Goal: Task Accomplishment & Management: Use online tool/utility

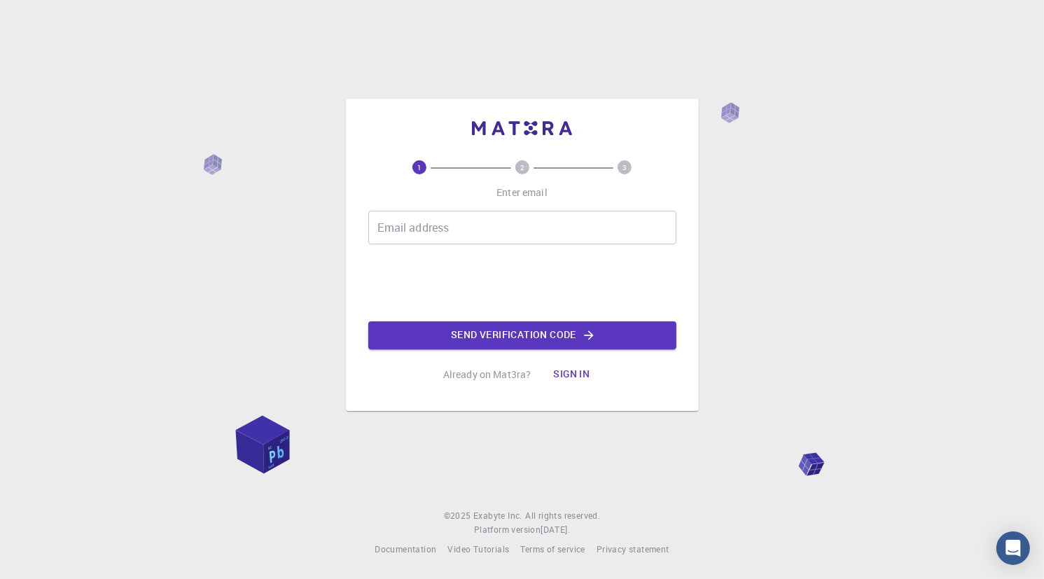
drag, startPoint x: 0, startPoint y: 0, endPoint x: 483, endPoint y: 329, distance: 584.6
click at [483, 329] on button "Send verification code" at bounding box center [522, 335] width 308 height 28
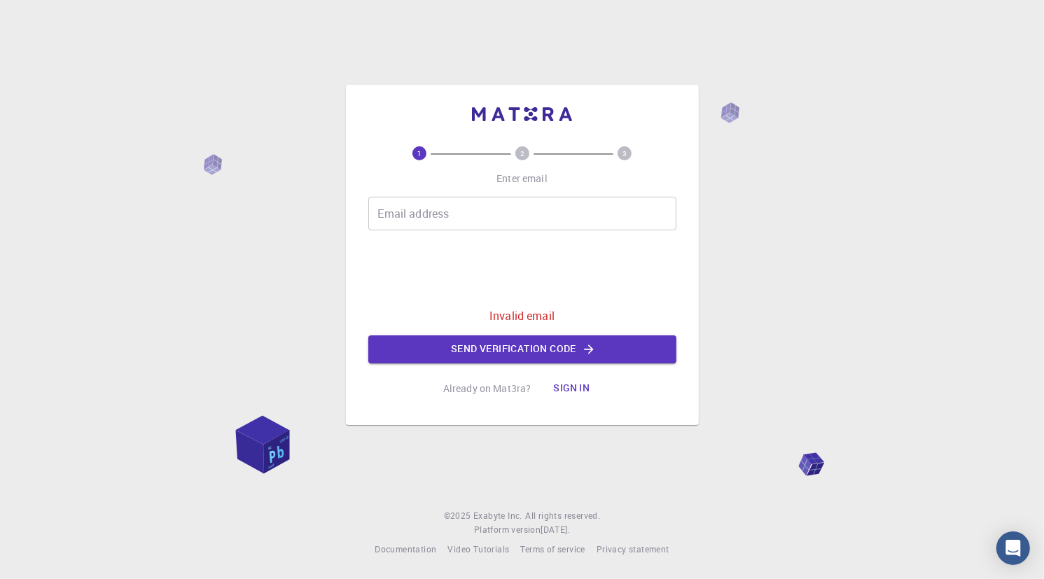
click at [557, 391] on button "Sign in" at bounding box center [571, 389] width 59 height 28
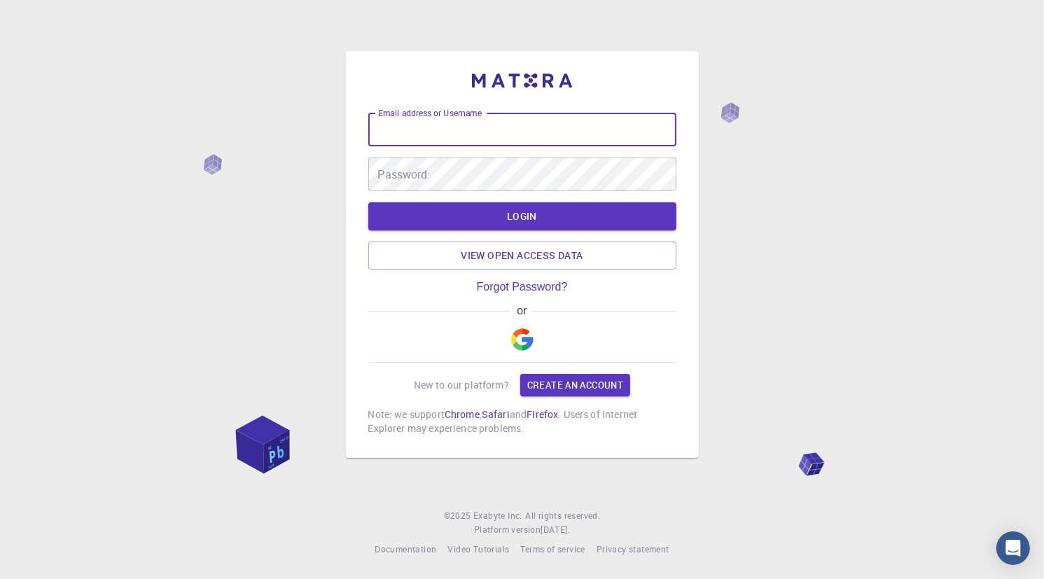
click at [467, 123] on input "Email address or Username" at bounding box center [522, 130] width 308 height 34
click at [425, 139] on input "Email address or Username" at bounding box center [522, 130] width 308 height 34
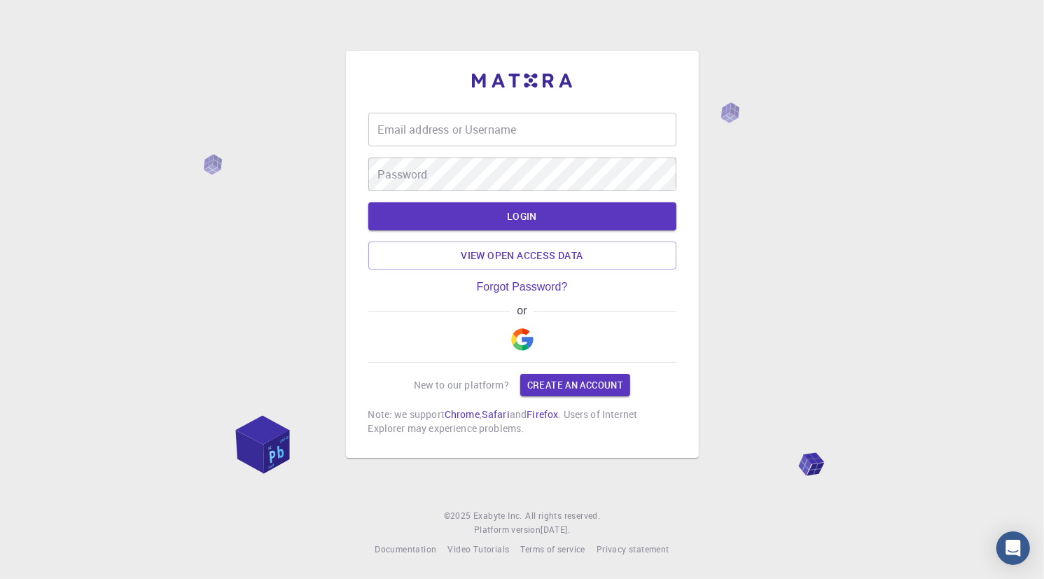
type input "nhunghuy1222223"
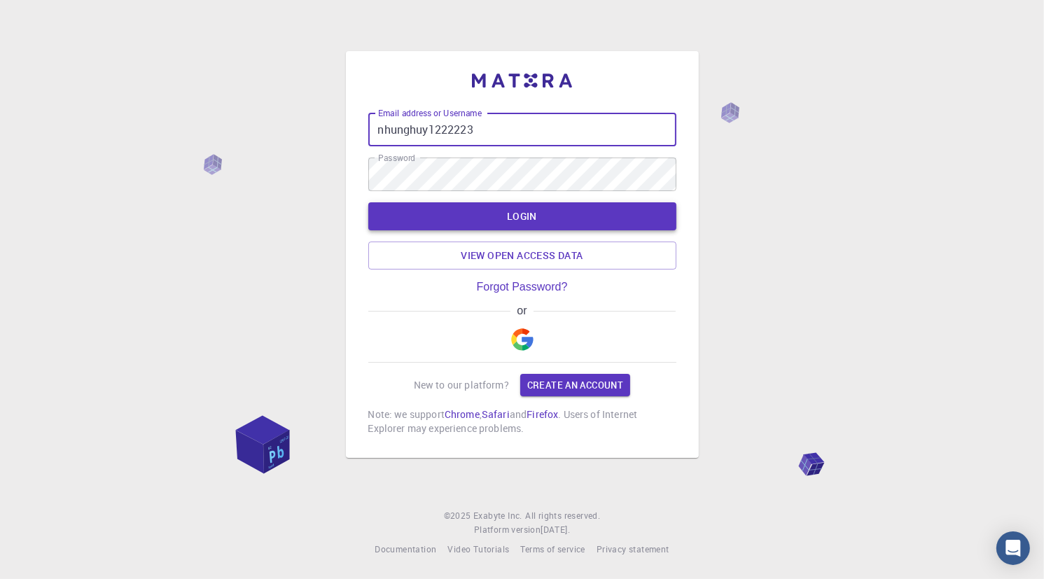
click at [498, 218] on button "LOGIN" at bounding box center [522, 216] width 308 height 28
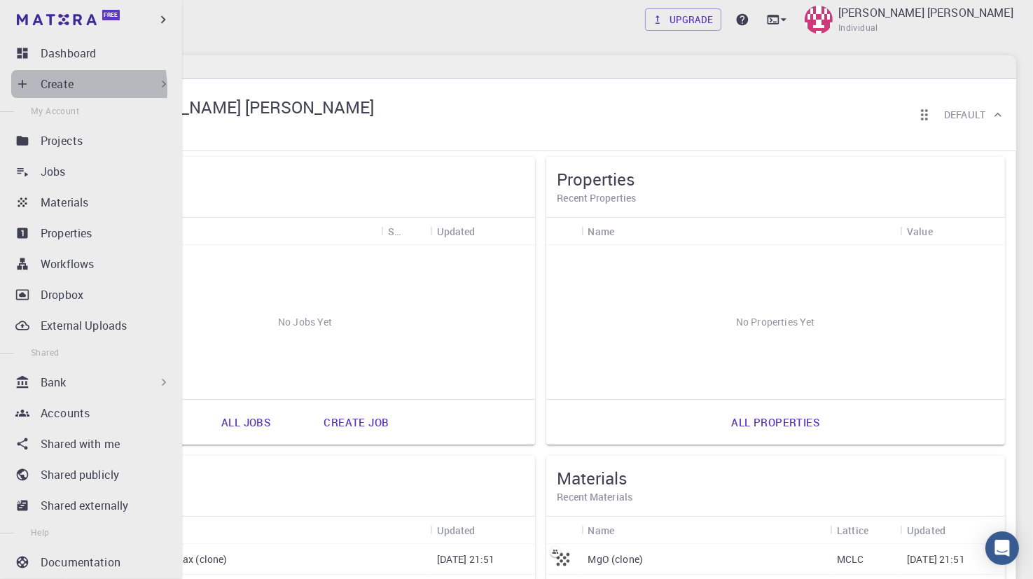
click at [44, 89] on p "Create" at bounding box center [57, 84] width 33 height 17
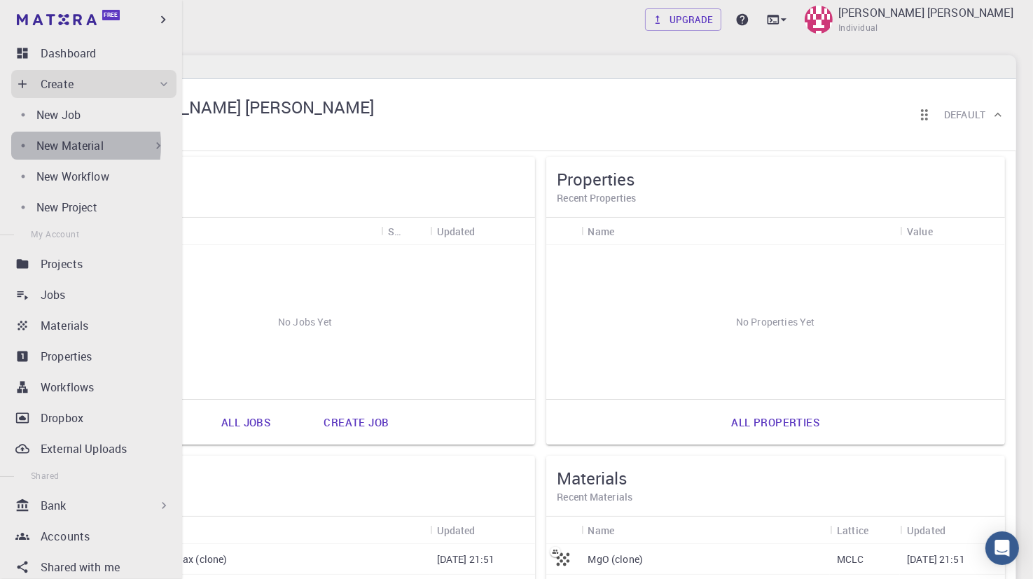
click at [45, 145] on p "New Material" at bounding box center [69, 145] width 67 height 17
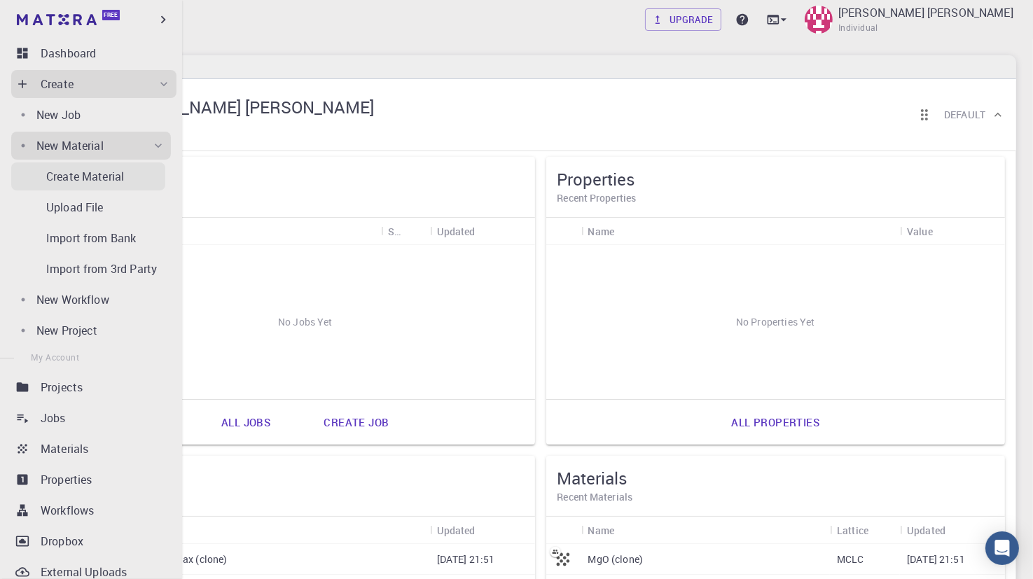
click at [107, 183] on p "Create Material" at bounding box center [85, 176] width 78 height 17
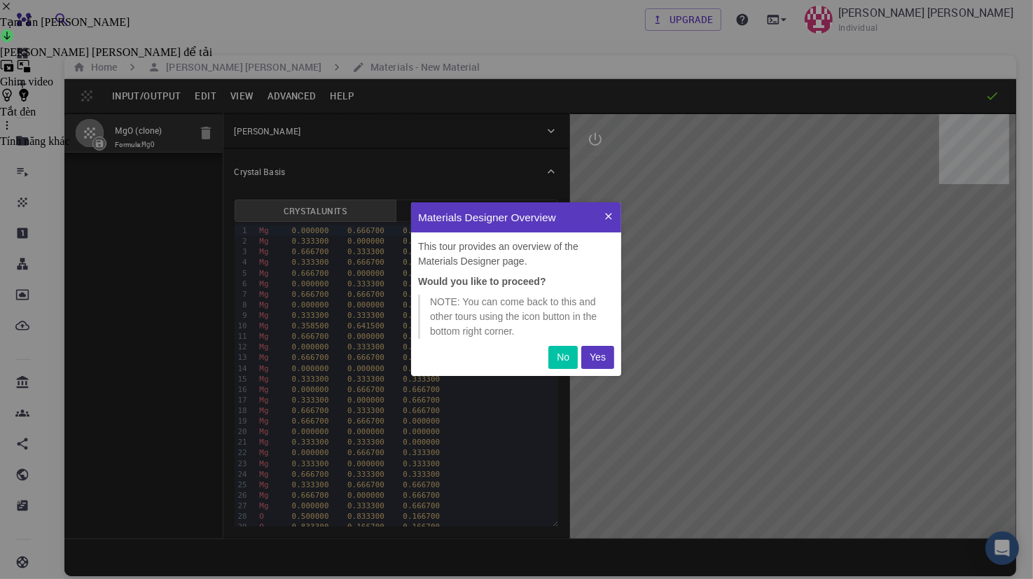
scroll to position [162, 199]
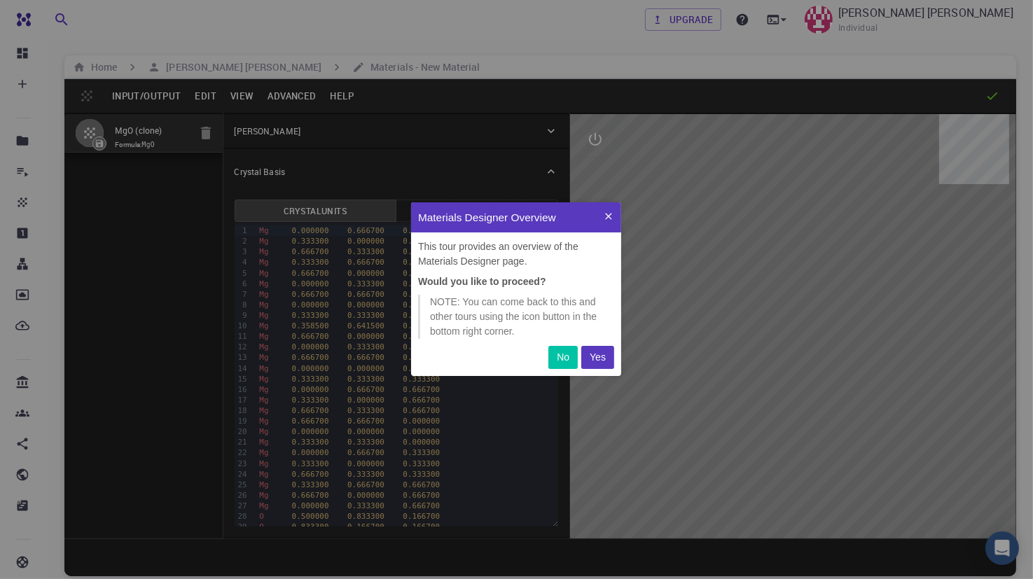
click at [557, 354] on p "No" at bounding box center [563, 357] width 13 height 15
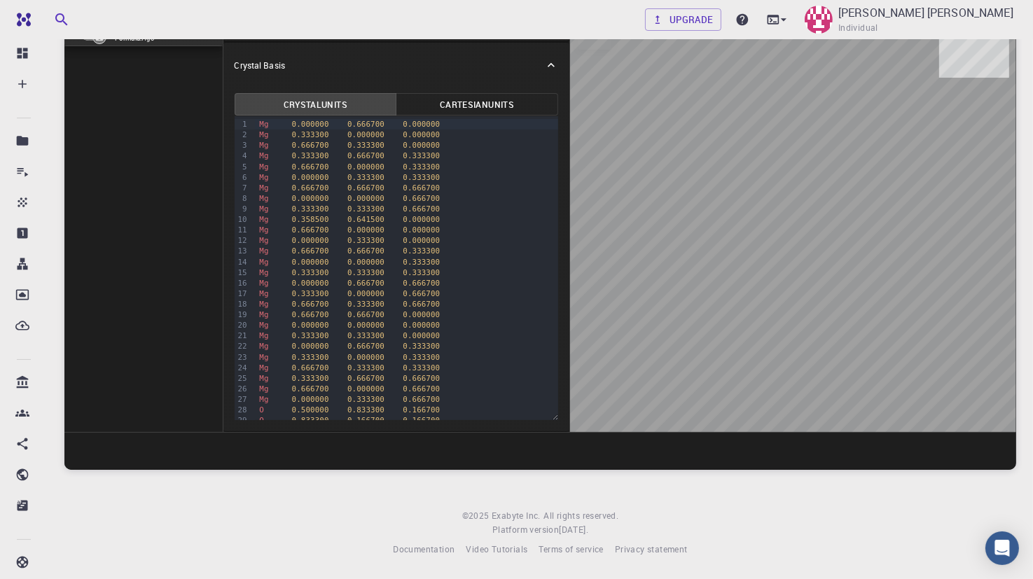
scroll to position [0, 0]
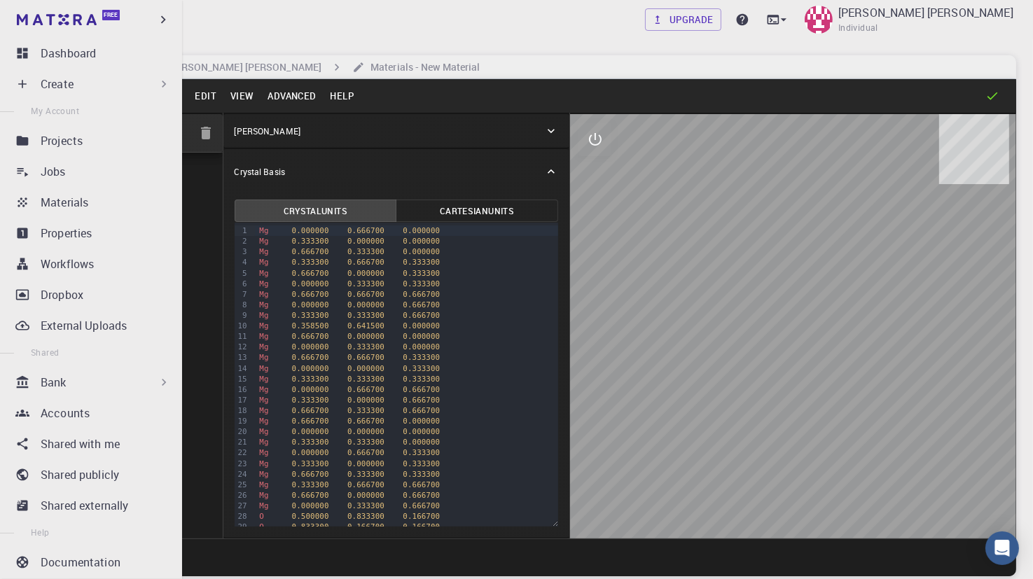
click at [108, 84] on div "Create" at bounding box center [106, 84] width 130 height 17
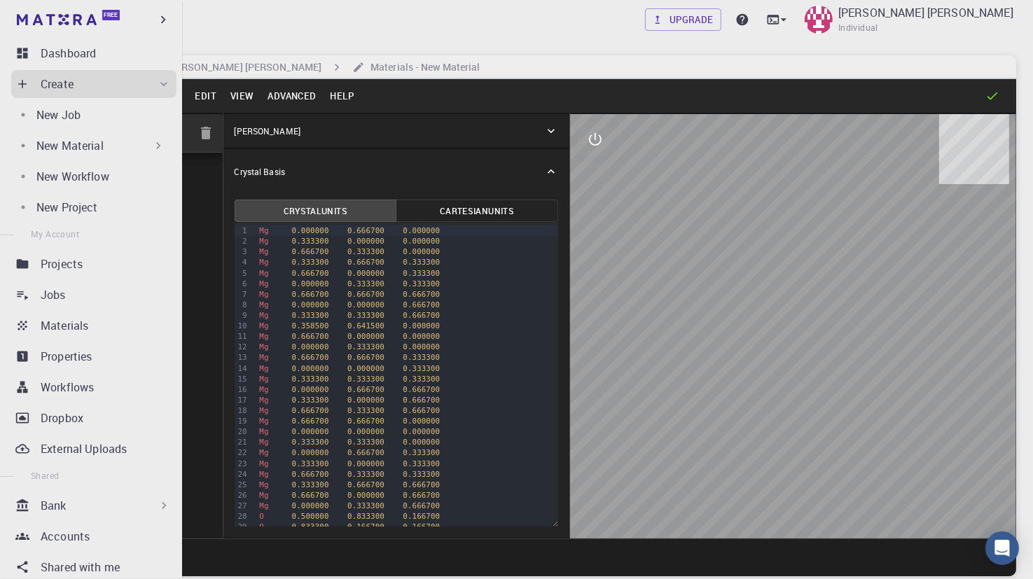
click at [109, 150] on div "New Material" at bounding box center [100, 145] width 129 height 17
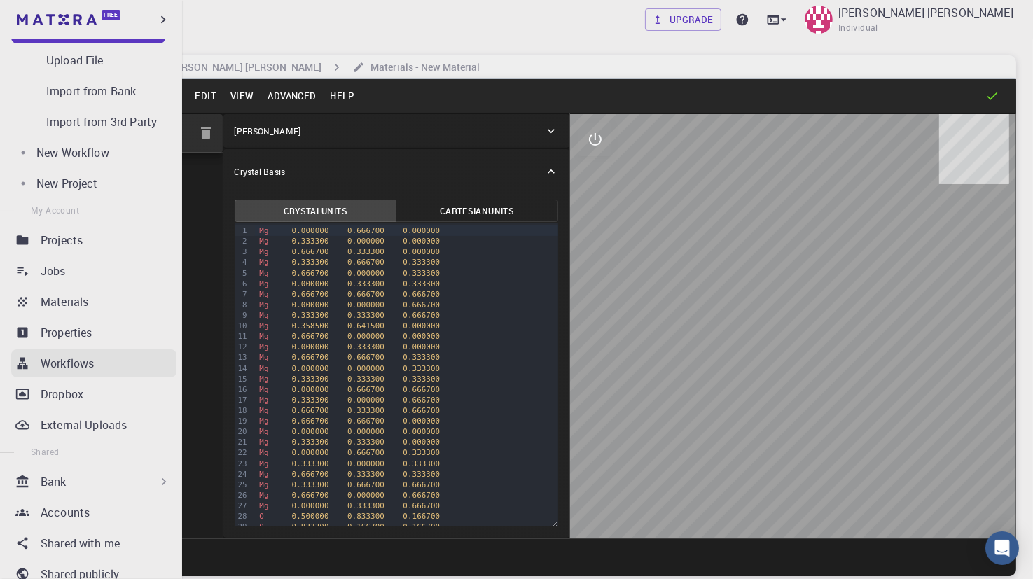
scroll to position [146, 0]
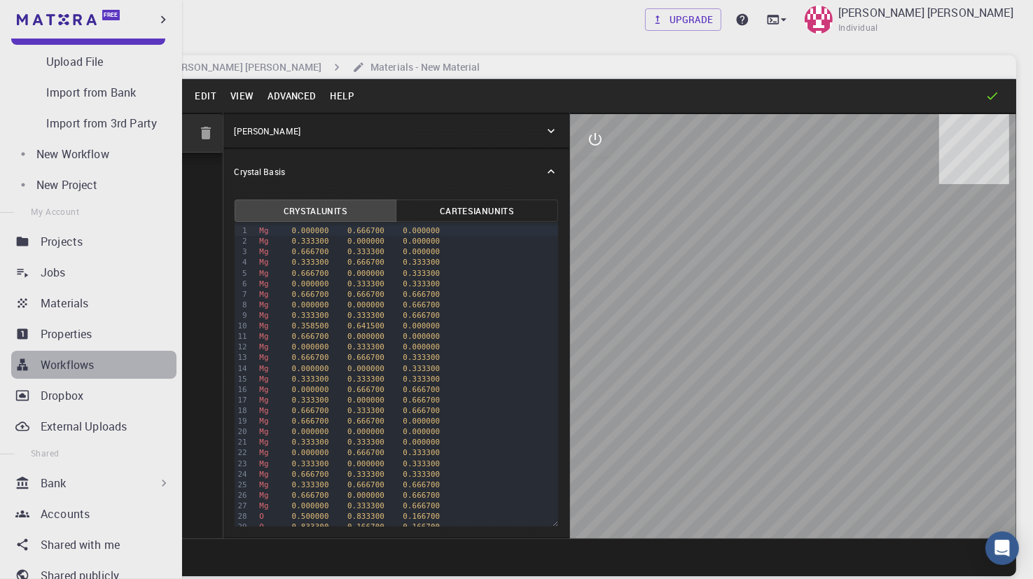
click at [111, 358] on div "Workflows" at bounding box center [109, 364] width 136 height 17
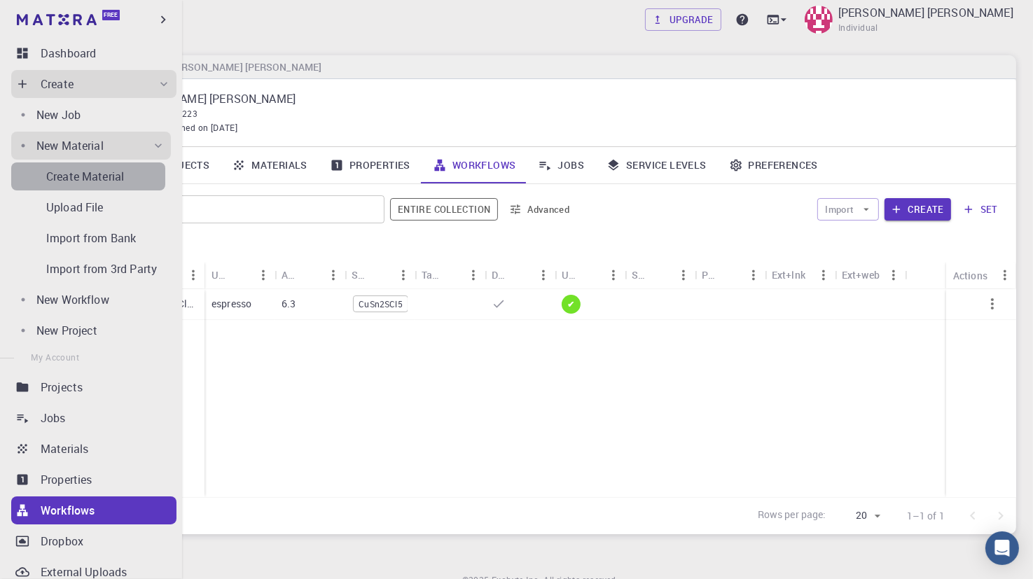
click at [107, 173] on p "Create Material" at bounding box center [85, 176] width 78 height 17
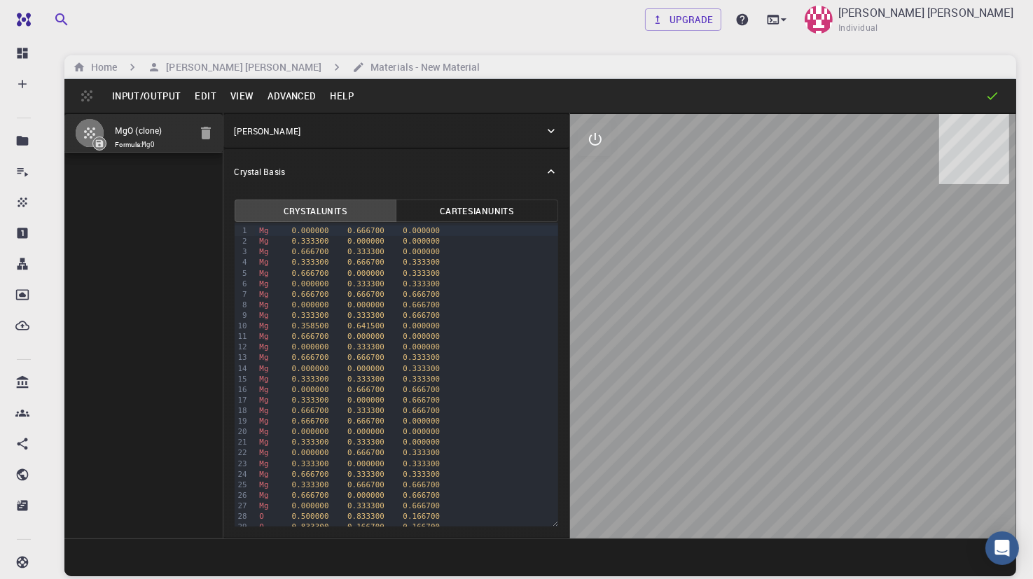
click at [93, 95] on div "Input/Output Edit View Advanced Help" at bounding box center [540, 96] width 952 height 34
click at [123, 91] on button "Input/Output" at bounding box center [146, 96] width 83 height 22
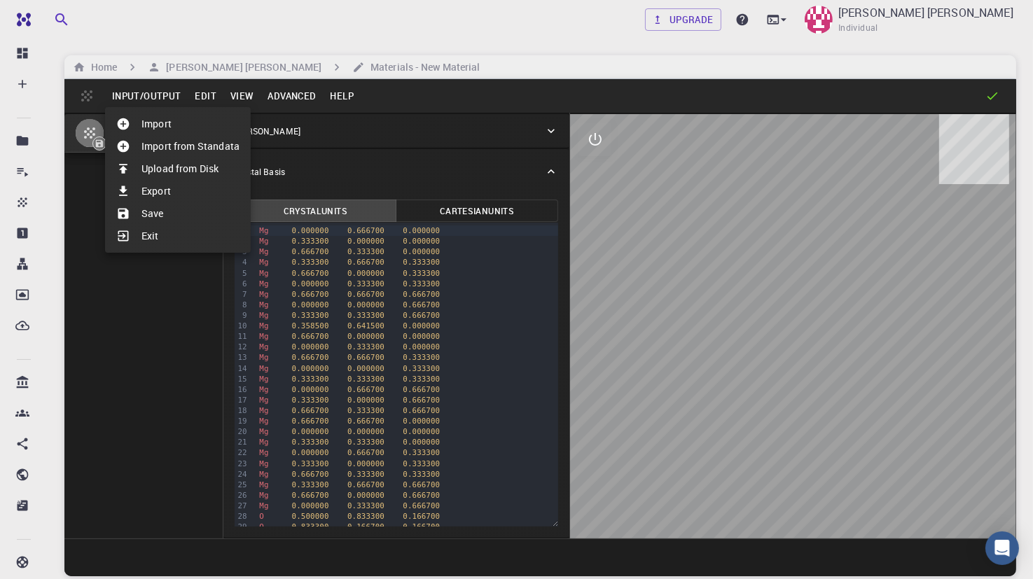
click at [146, 126] on li "Import" at bounding box center [178, 124] width 146 height 22
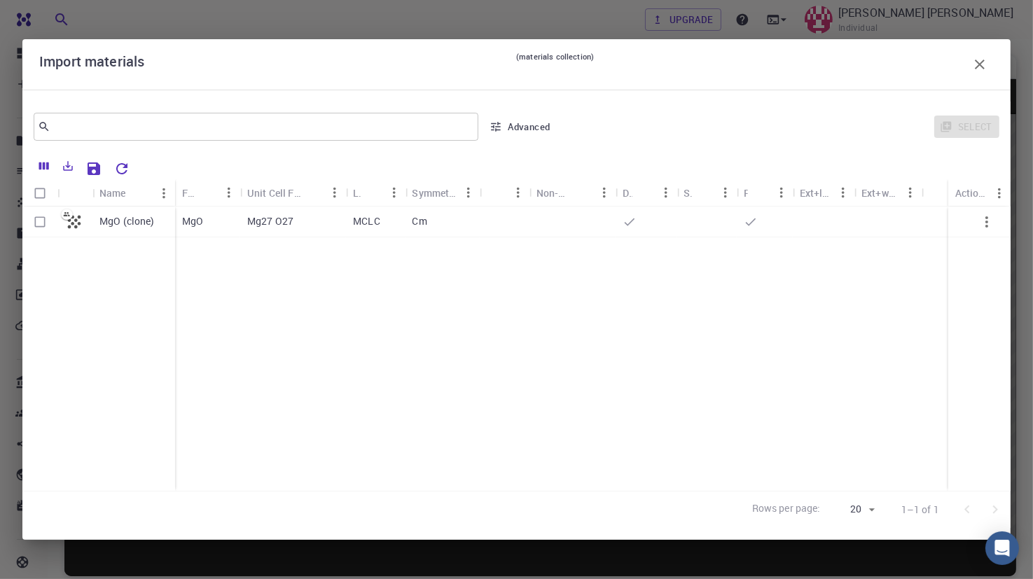
click at [203, 192] on icon "Sort" at bounding box center [207, 193] width 11 height 11
click at [102, 196] on div "Name" at bounding box center [108, 192] width 18 height 27
click at [126, 194] on icon "Sort" at bounding box center [128, 193] width 15 height 15
click at [122, 169] on icon "Reset Explorer Settings" at bounding box center [121, 168] width 17 height 17
click at [45, 169] on icon "Columns" at bounding box center [44, 166] width 10 height 8
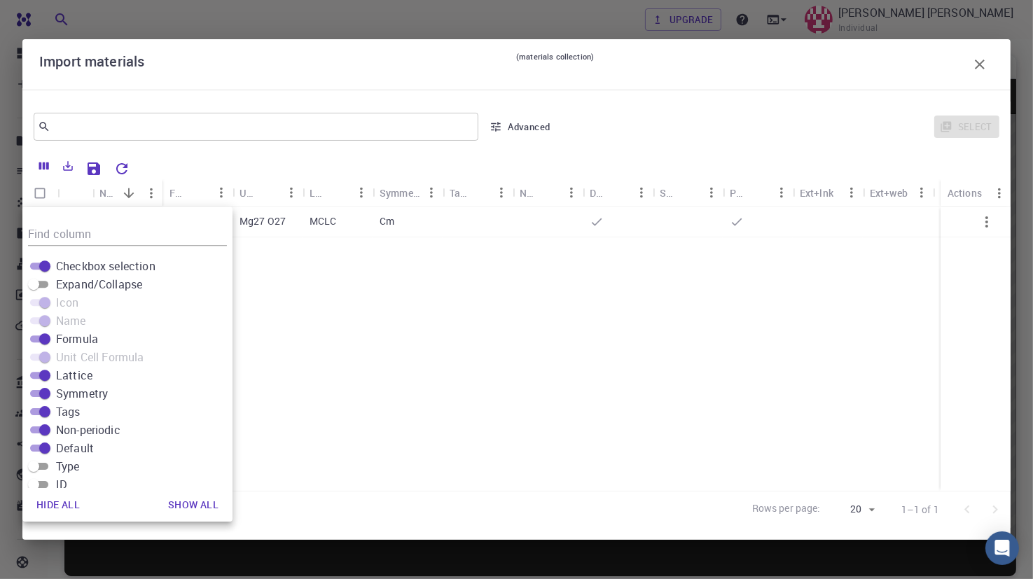
click at [46, 303] on span at bounding box center [39, 302] width 18 height 7
click at [43, 282] on input "Expand/Collapse" at bounding box center [33, 284] width 50 height 17
click at [43, 282] on input "Expand/Collapse" at bounding box center [45, 284] width 50 height 17
click at [43, 280] on input "Expand/Collapse" at bounding box center [33, 284] width 50 height 17
checkbox input "true"
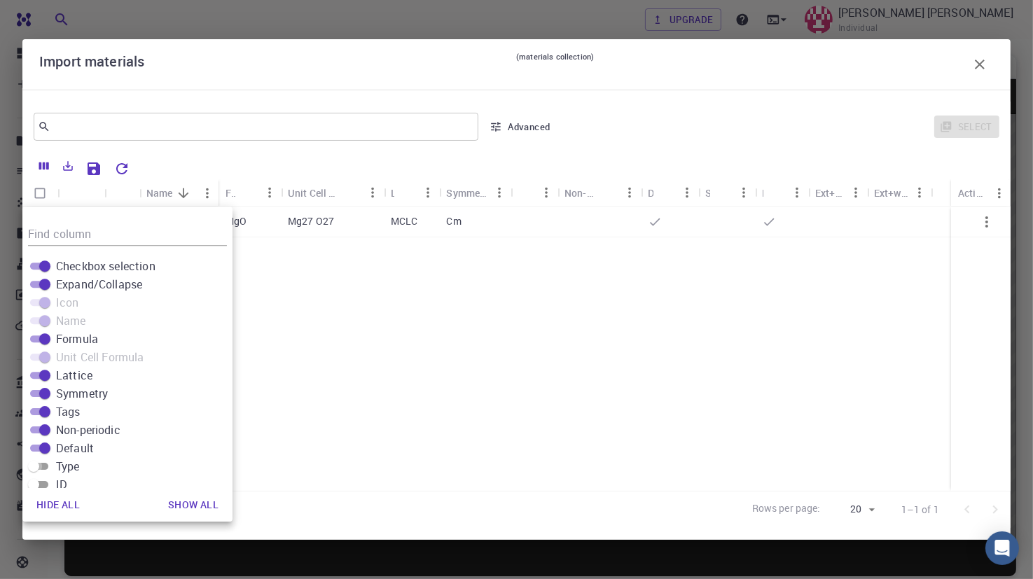
click at [49, 466] on input "Type" at bounding box center [33, 466] width 50 height 17
checkbox input "true"
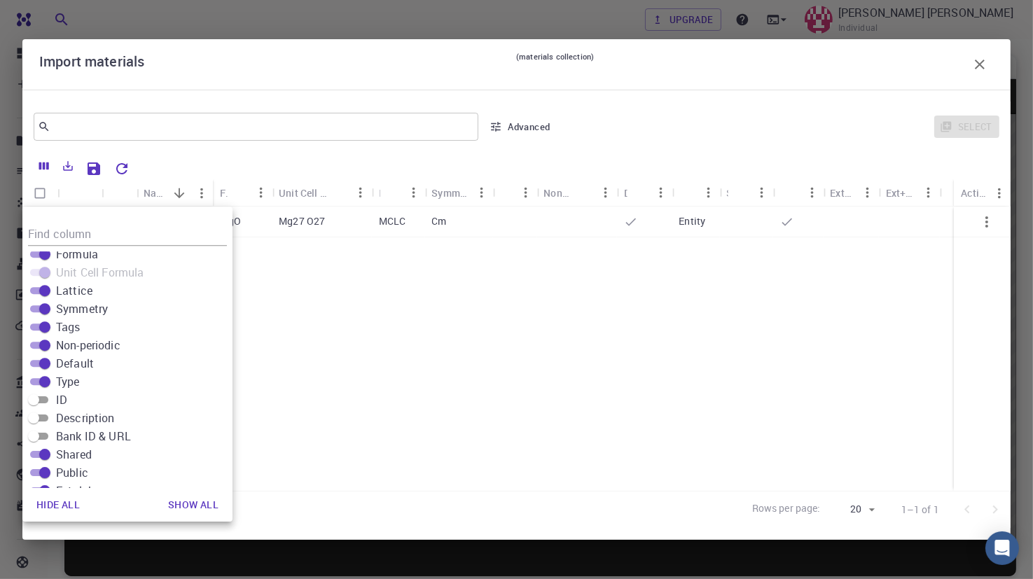
scroll to position [57, 0]
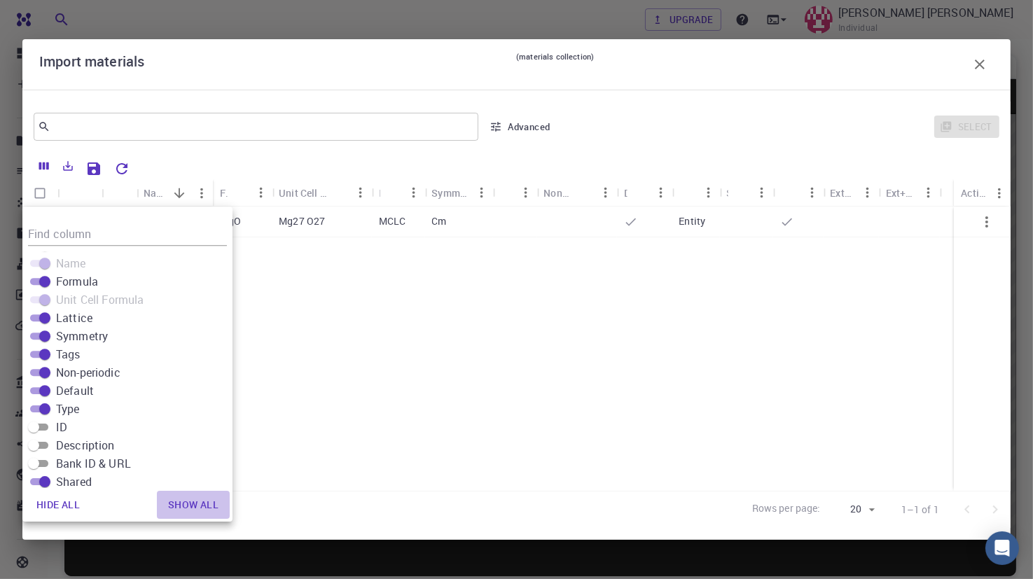
click at [190, 506] on button "Show all" at bounding box center [193, 505] width 73 height 28
checkbox input "true"
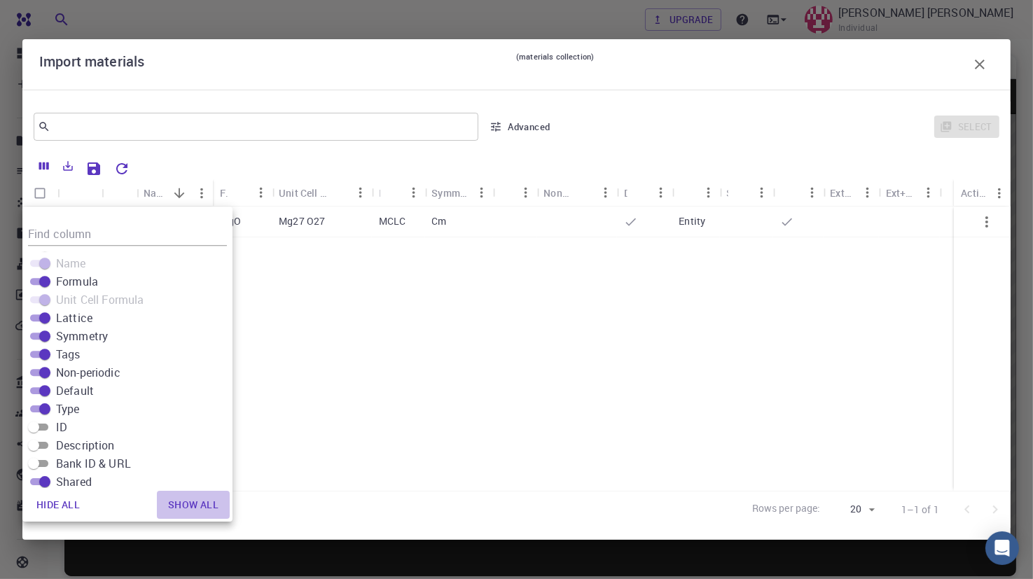
checkbox input "true"
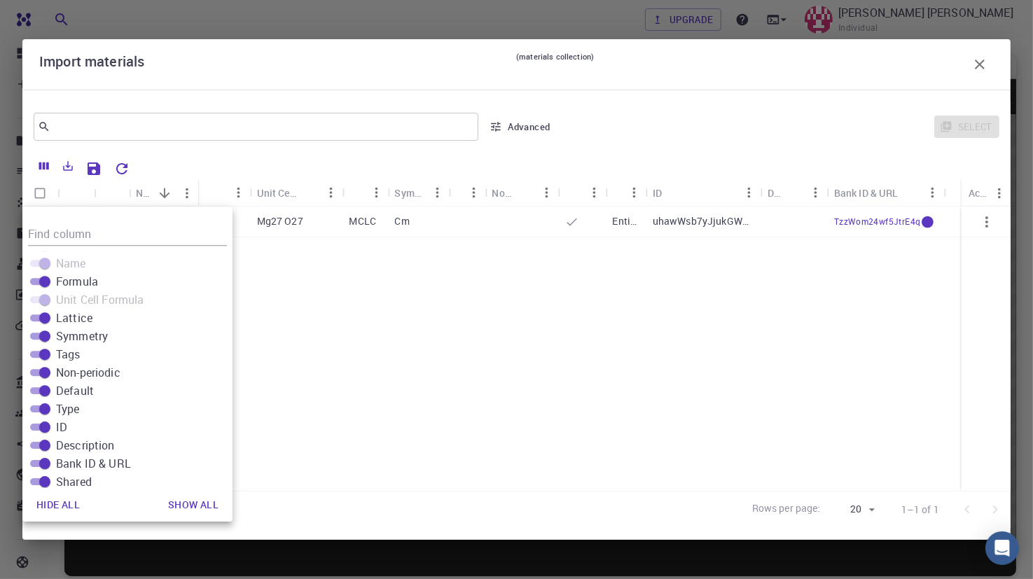
click at [316, 497] on div "Rows per page: 20 20 1–1 of 1" at bounding box center [516, 509] width 988 height 37
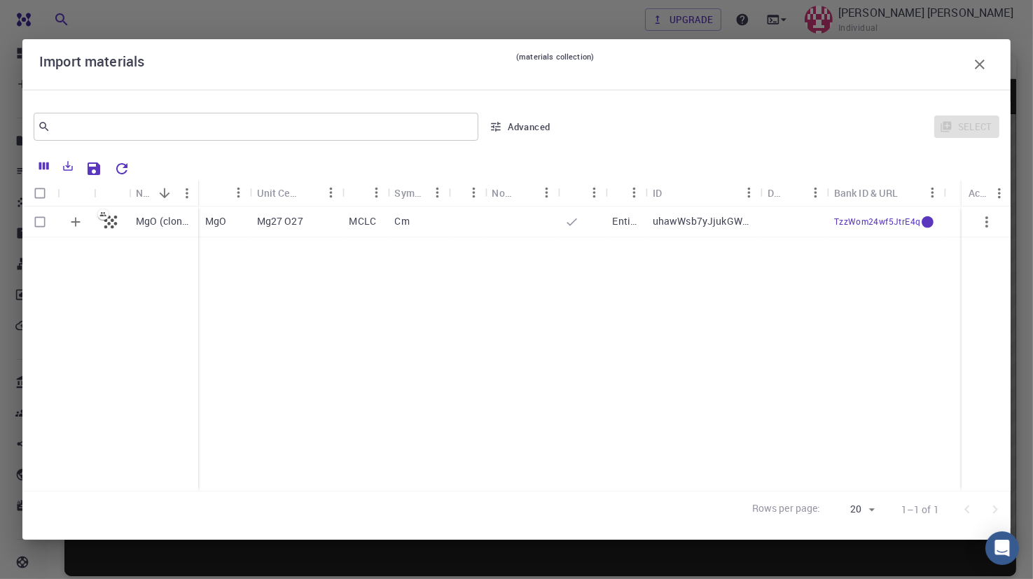
click at [985, 220] on icon "button" at bounding box center [986, 222] width 17 height 17
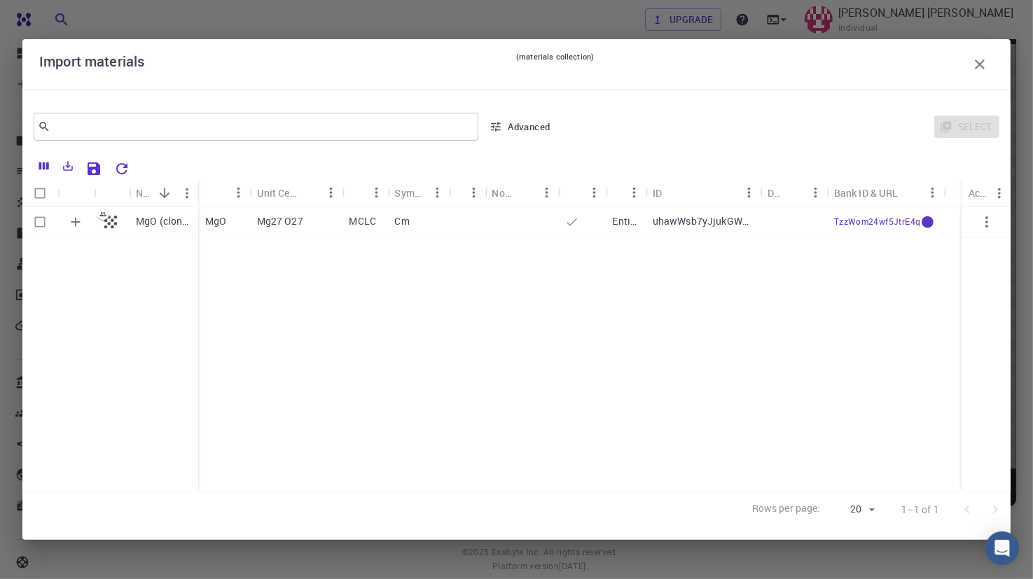
scroll to position [106, 0]
click at [247, 113] on div "​" at bounding box center [256, 127] width 445 height 28
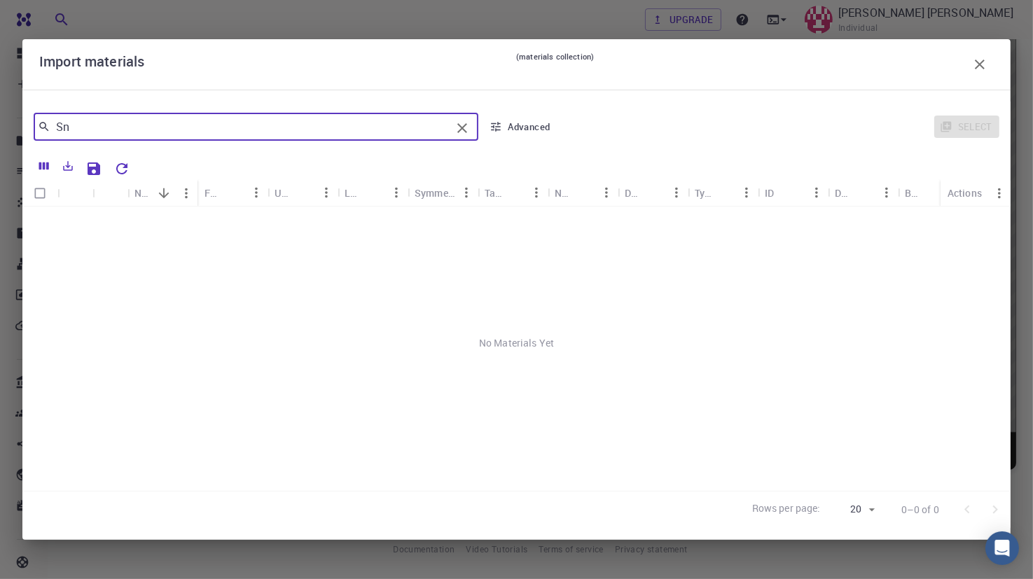
type input "Sn"
click at [495, 124] on icon "button" at bounding box center [496, 126] width 13 height 13
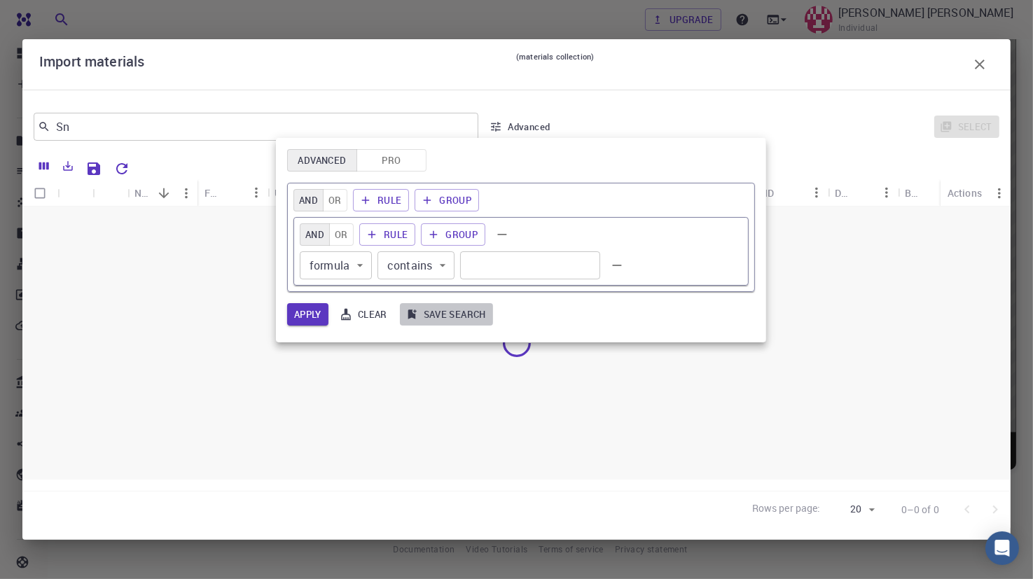
click at [460, 318] on button "Save search" at bounding box center [446, 314] width 93 height 22
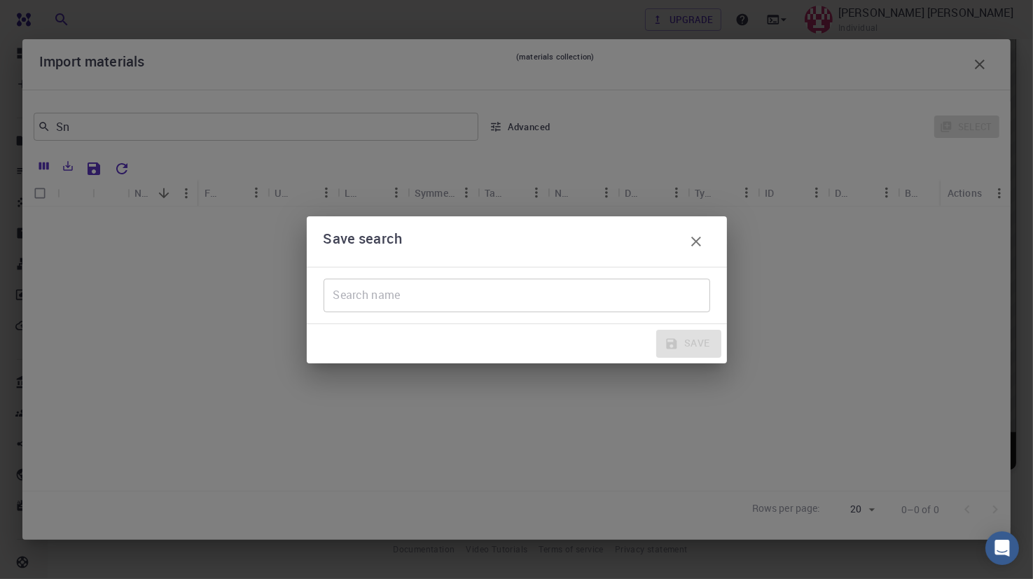
click at [704, 243] on button "button" at bounding box center [696, 242] width 28 height 28
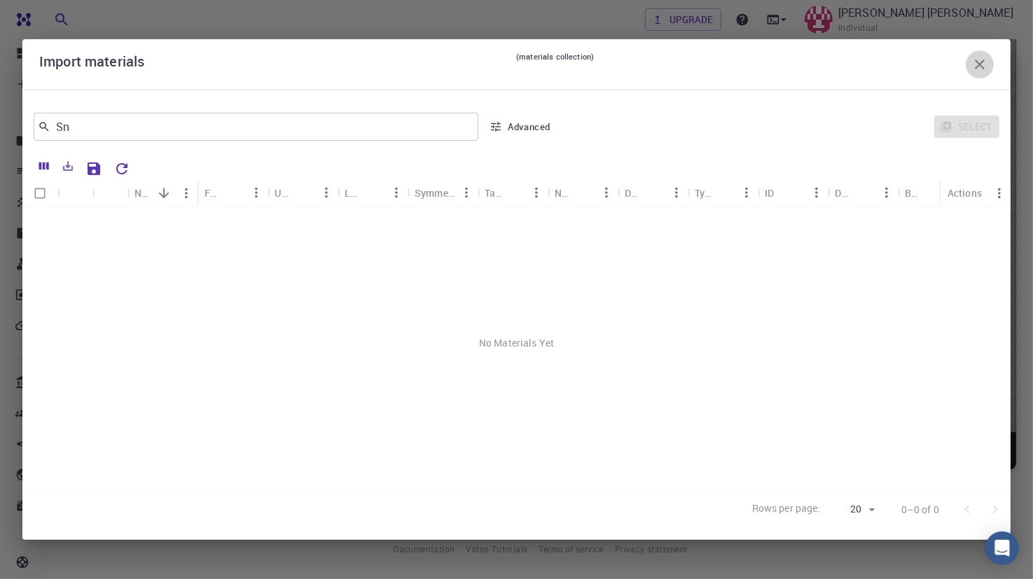
click at [978, 61] on icon "button" at bounding box center [979, 64] width 17 height 17
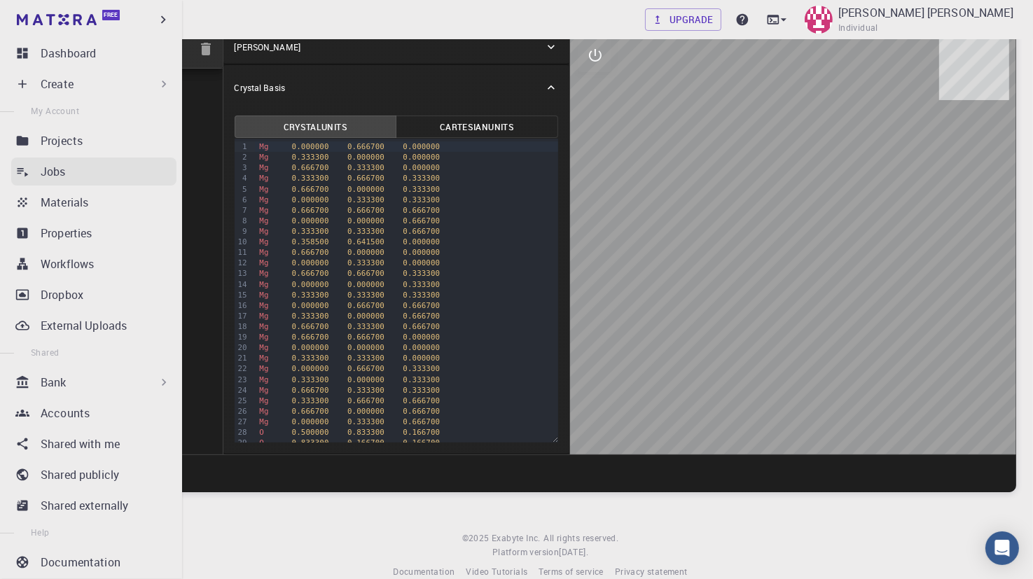
click at [29, 168] on icon at bounding box center [22, 172] width 14 height 14
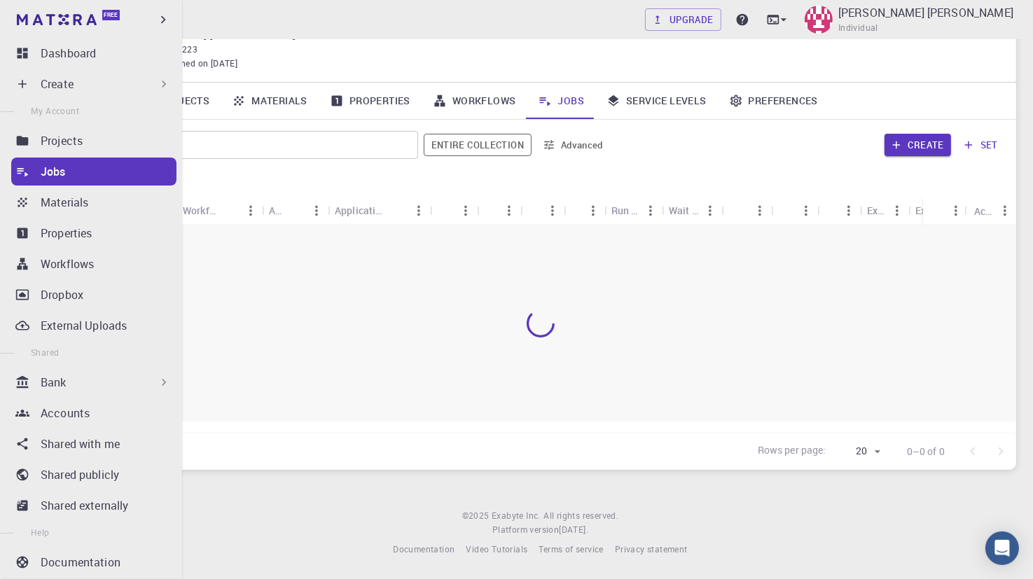
scroll to position [64, 0]
click at [36, 207] on link "Materials" at bounding box center [93, 202] width 165 height 28
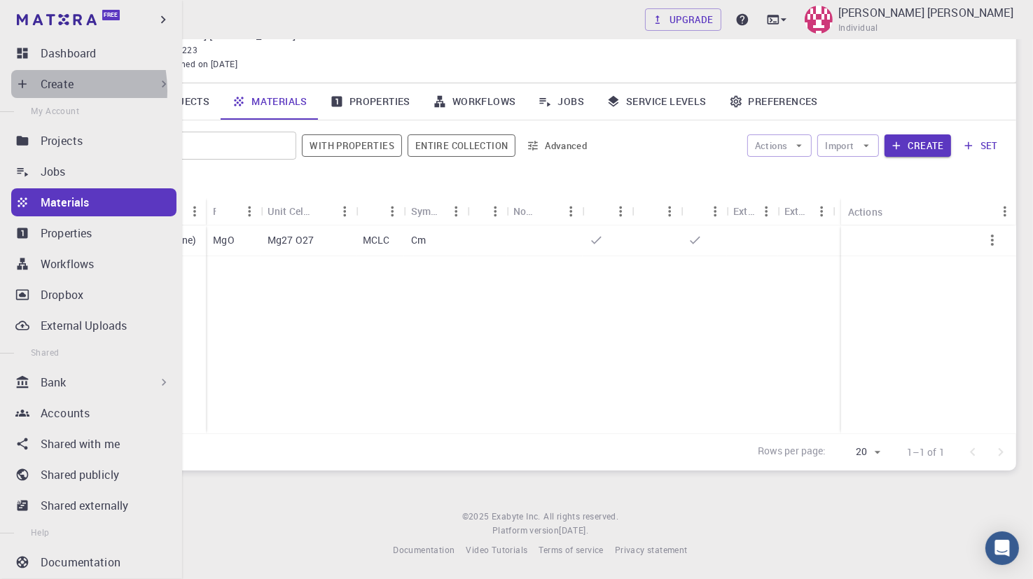
click at [39, 90] on div "Create" at bounding box center [93, 84] width 165 height 28
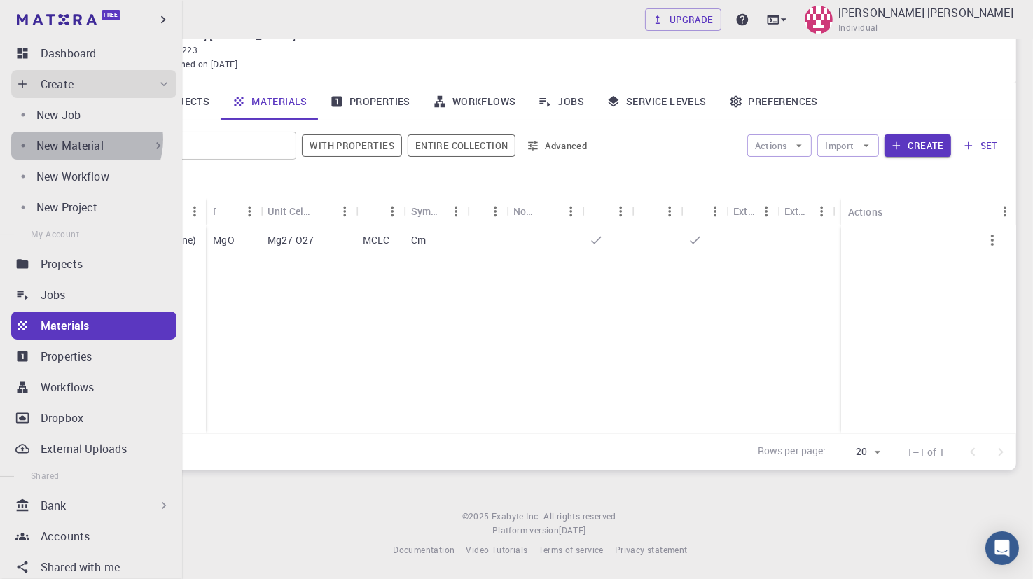
click at [83, 139] on p "New Material" at bounding box center [69, 145] width 67 height 17
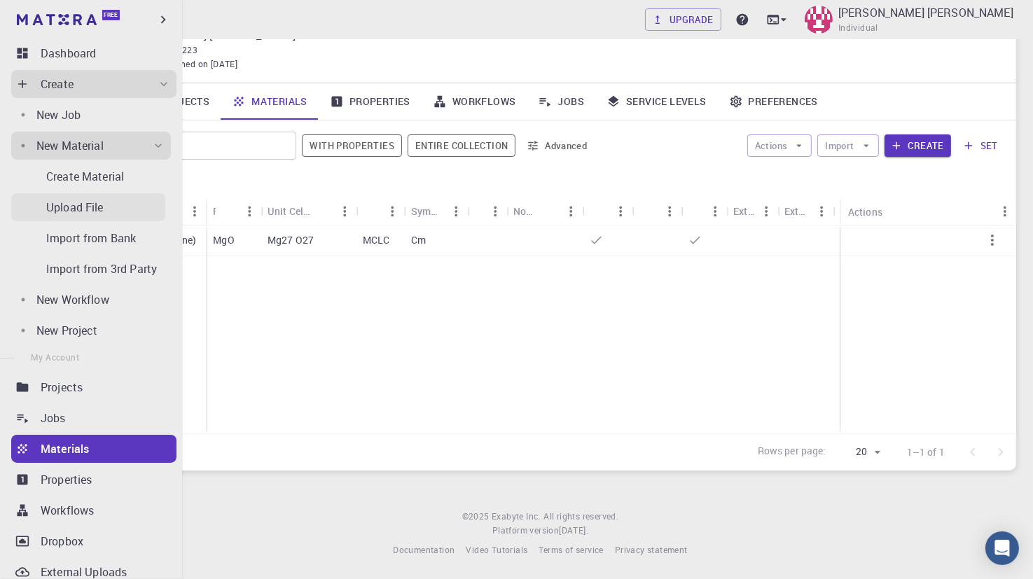
click at [83, 204] on p "Upload File" at bounding box center [74, 207] width 57 height 17
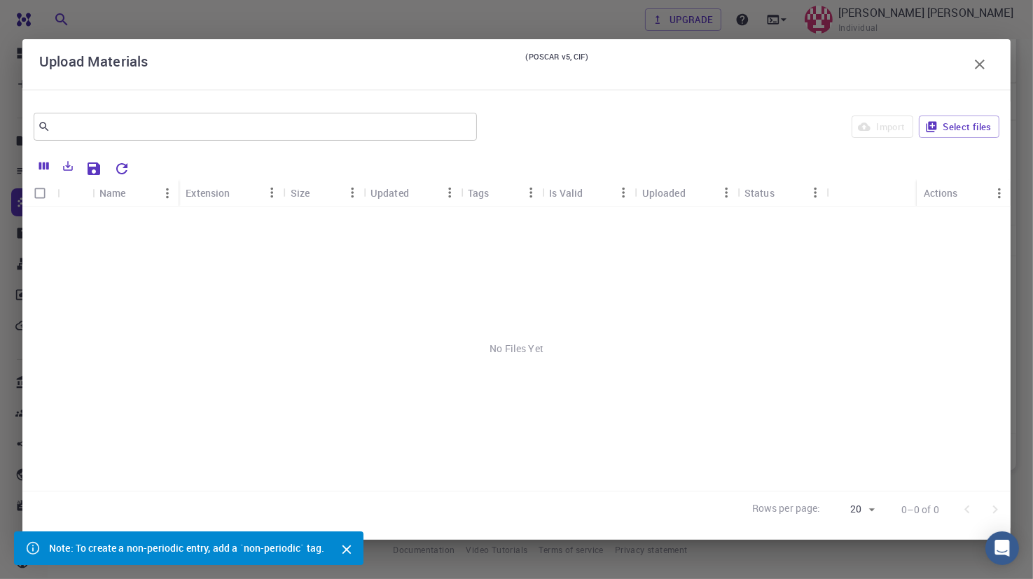
click at [351, 546] on icon "Close" at bounding box center [346, 550] width 9 height 9
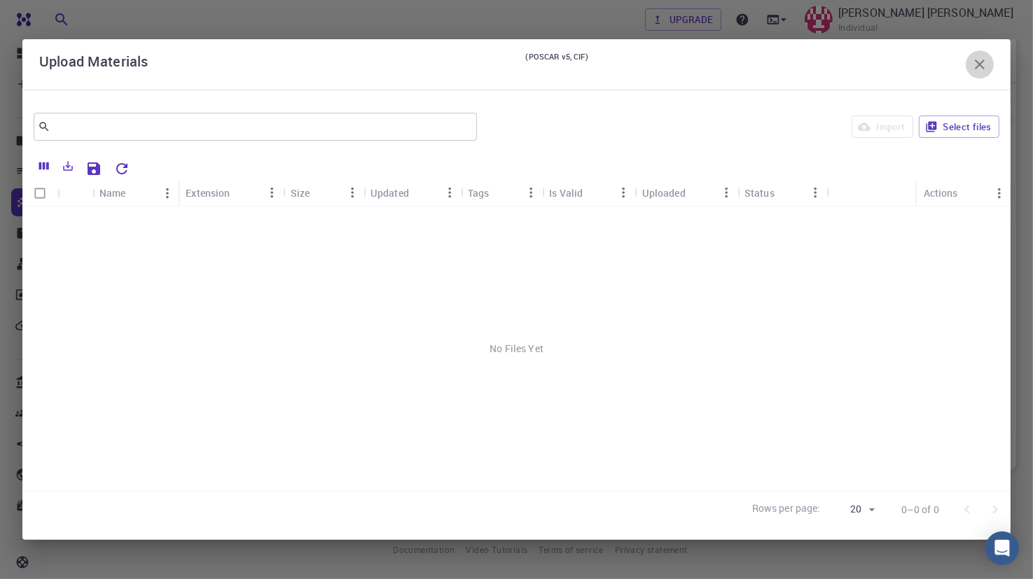
click at [973, 62] on icon "button" at bounding box center [979, 64] width 17 height 17
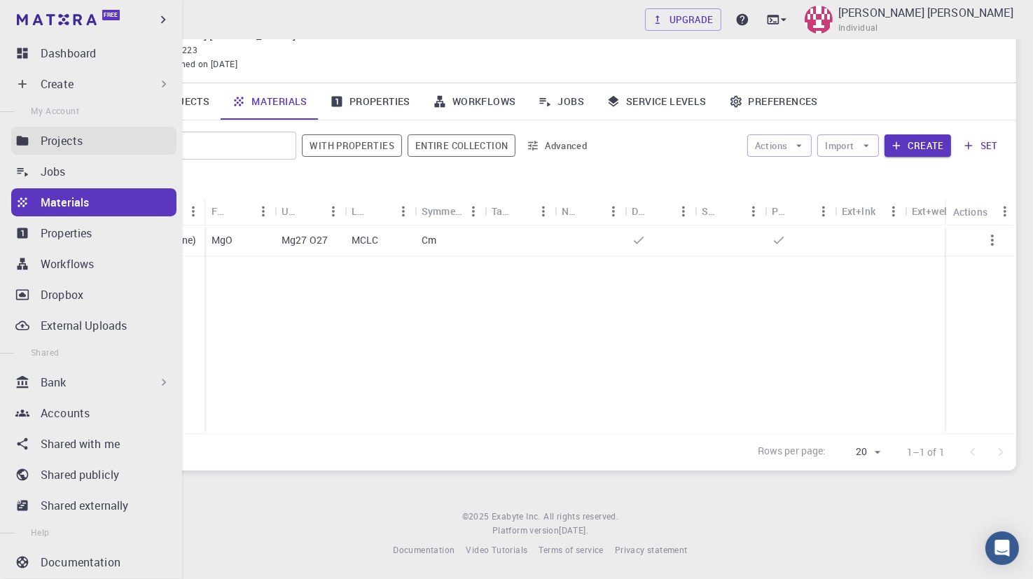
click at [48, 137] on p "Projects" at bounding box center [62, 140] width 42 height 17
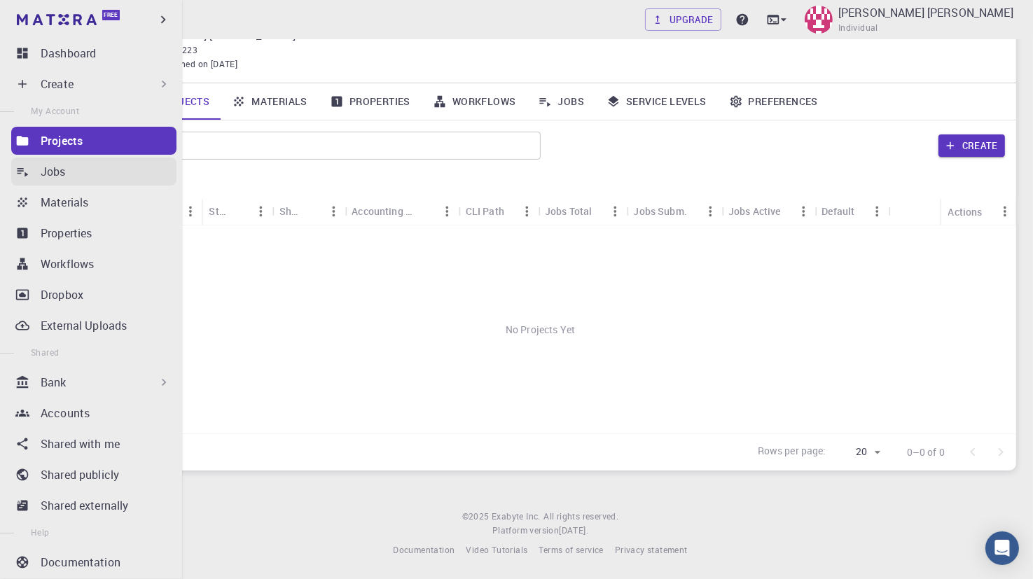
click at [26, 172] on icon at bounding box center [22, 172] width 14 height 14
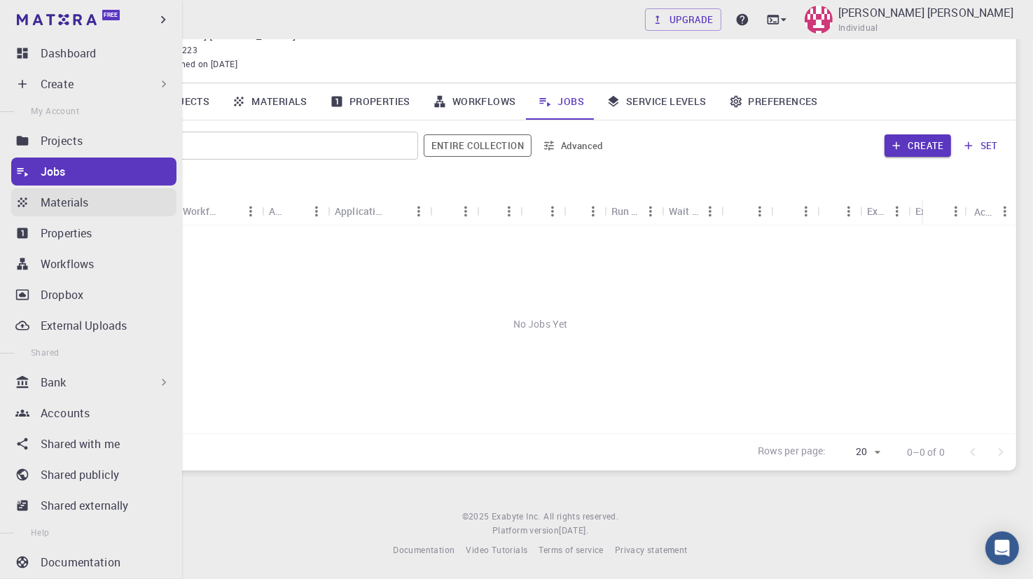
click at [22, 200] on icon at bounding box center [22, 201] width 9 height 9
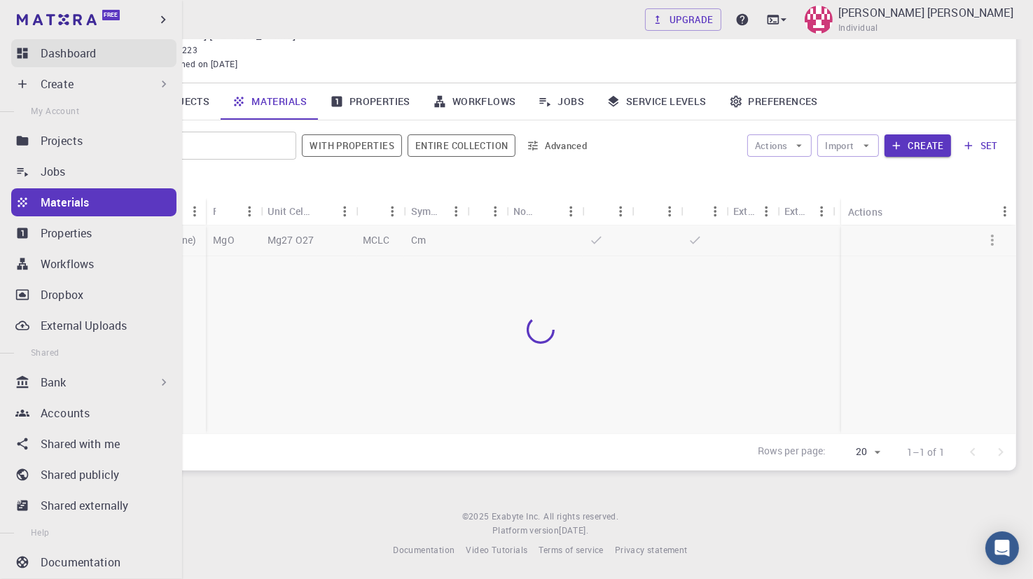
click at [25, 49] on icon at bounding box center [23, 53] width 11 height 11
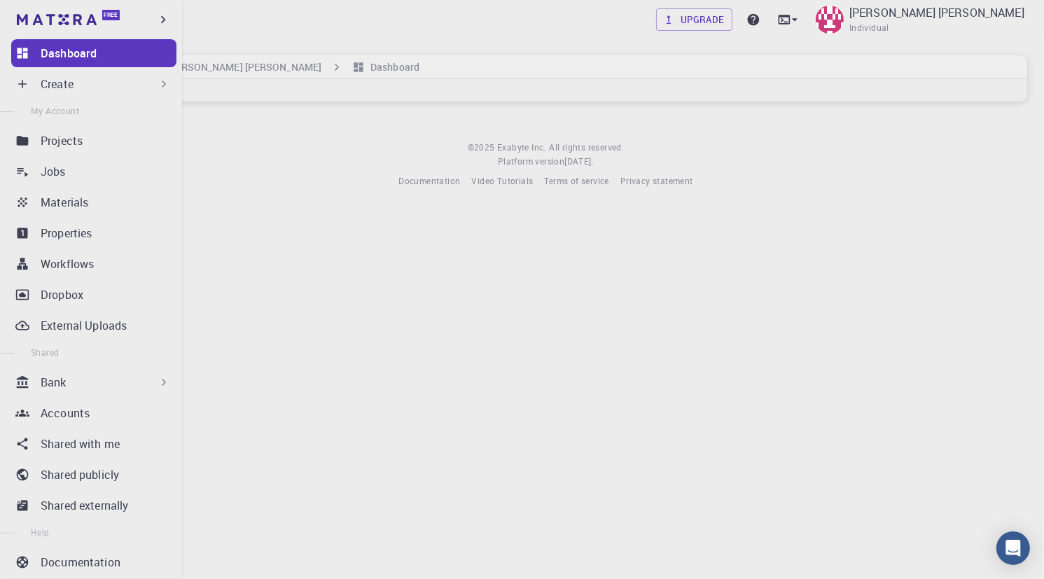
click at [43, 86] on p "Create" at bounding box center [57, 84] width 33 height 17
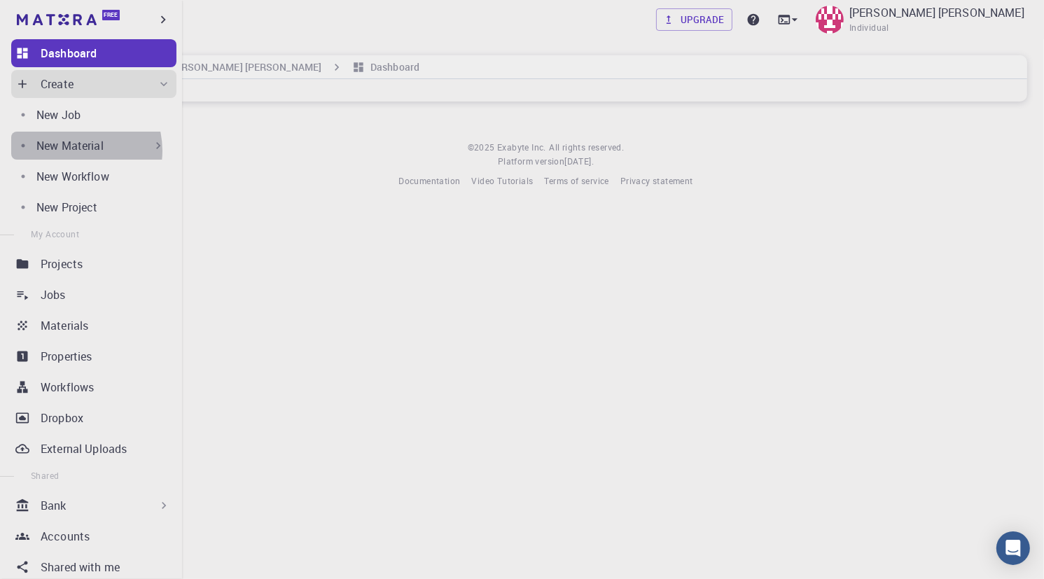
click at [73, 151] on p "New Material" at bounding box center [69, 145] width 67 height 17
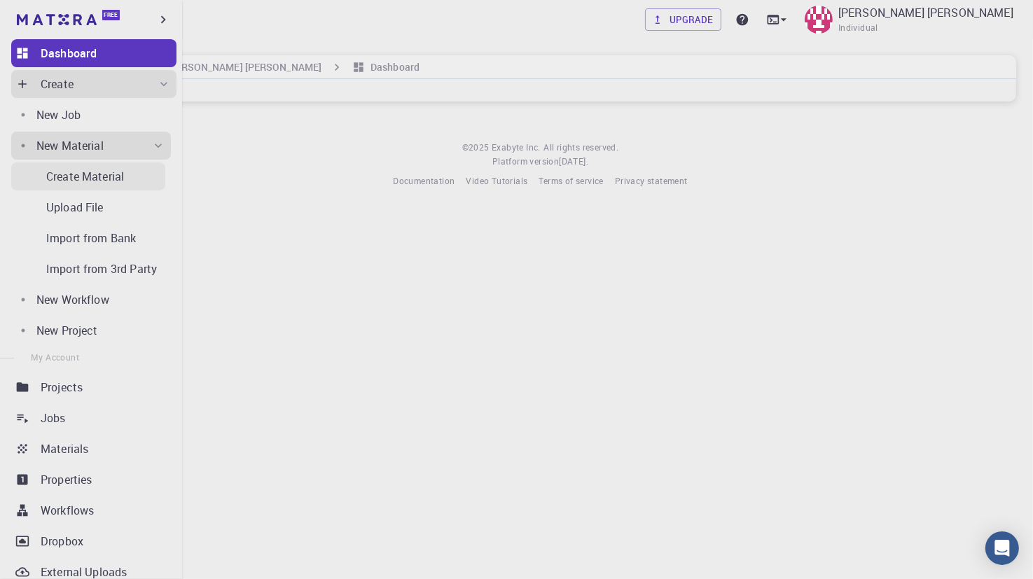
click at [73, 177] on p "Create Material" at bounding box center [85, 176] width 78 height 17
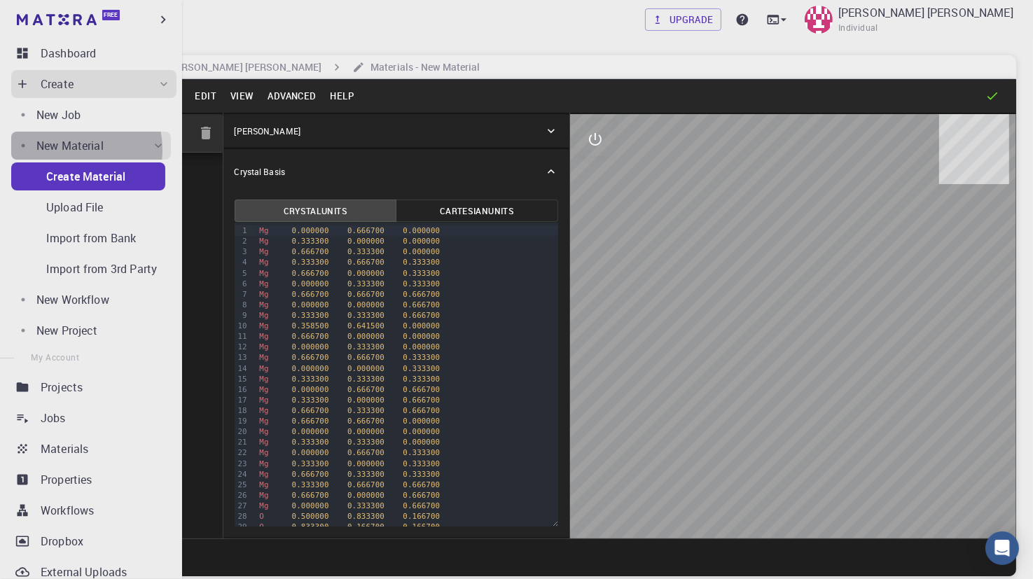
click at [66, 150] on p "New Material" at bounding box center [69, 145] width 67 height 17
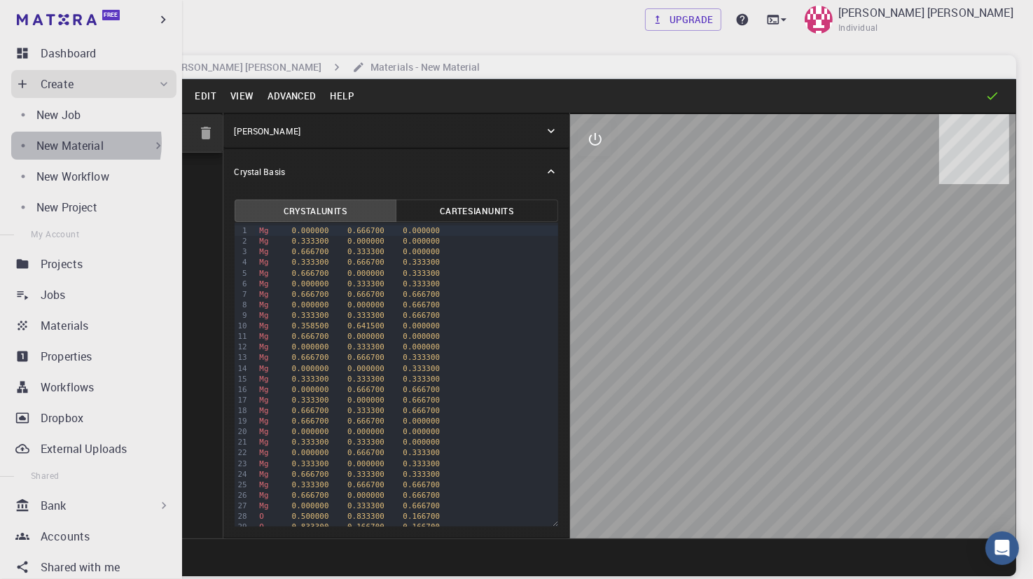
click at [70, 143] on p "New Material" at bounding box center [69, 145] width 67 height 17
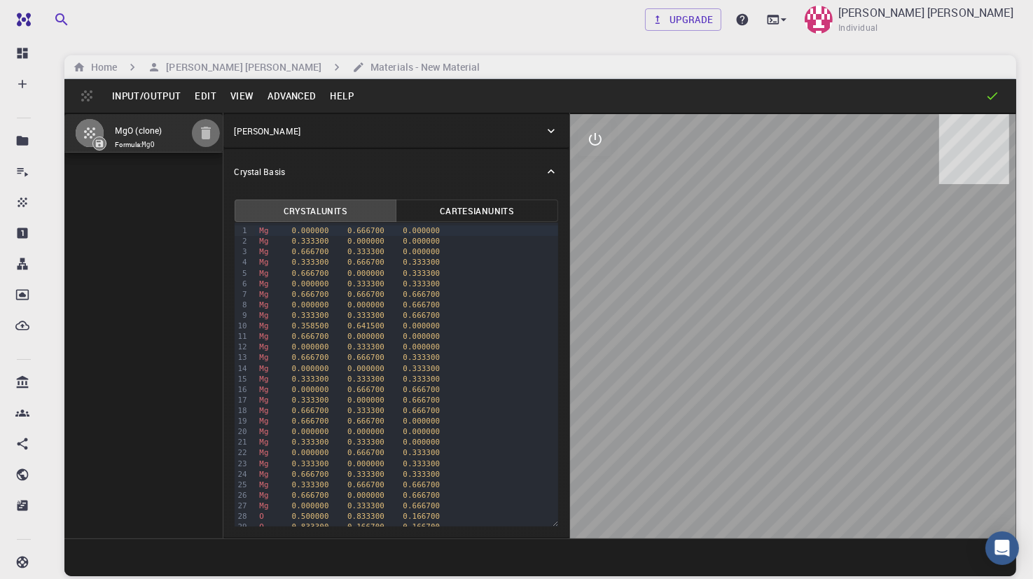
click at [202, 130] on icon "button" at bounding box center [206, 133] width 10 height 13
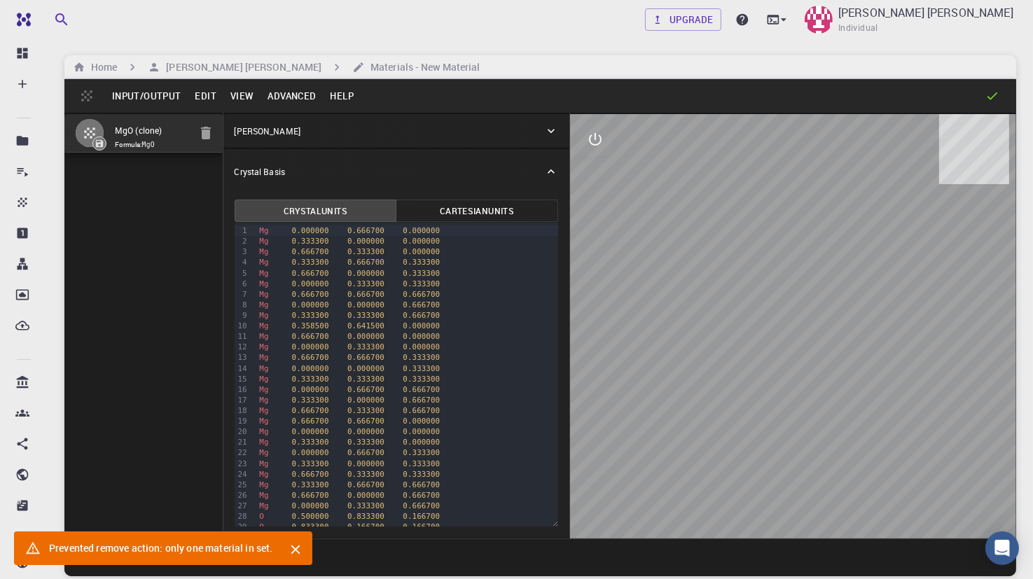
click at [291, 543] on icon "Close" at bounding box center [295, 549] width 15 height 15
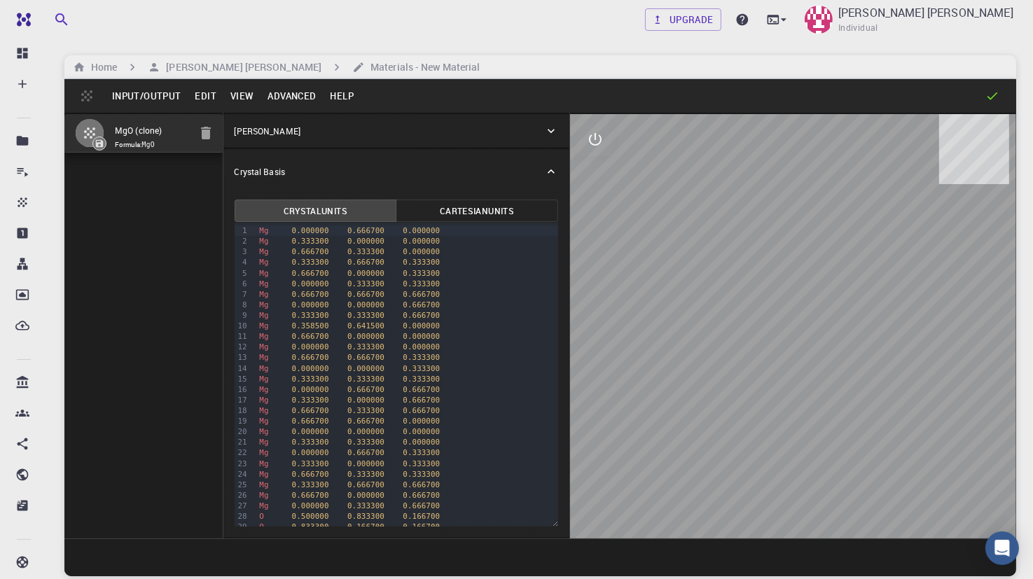
click at [88, 128] on icon "button" at bounding box center [89, 132] width 11 height 11
click at [93, 128] on icon "button" at bounding box center [89, 132] width 11 height 11
click at [208, 100] on button "Edit" at bounding box center [206, 96] width 36 height 22
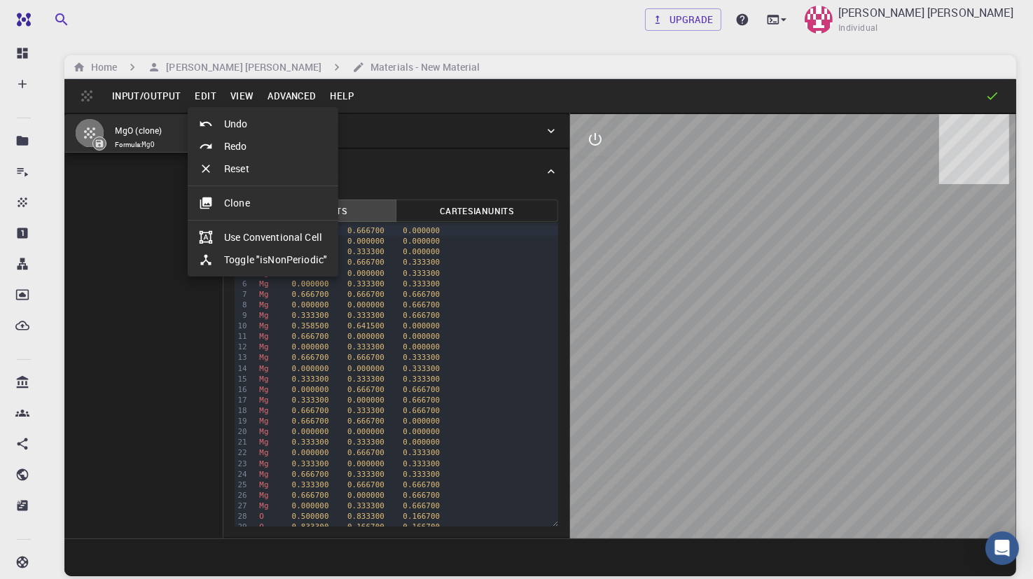
click at [213, 173] on div at bounding box center [211, 169] width 25 height 14
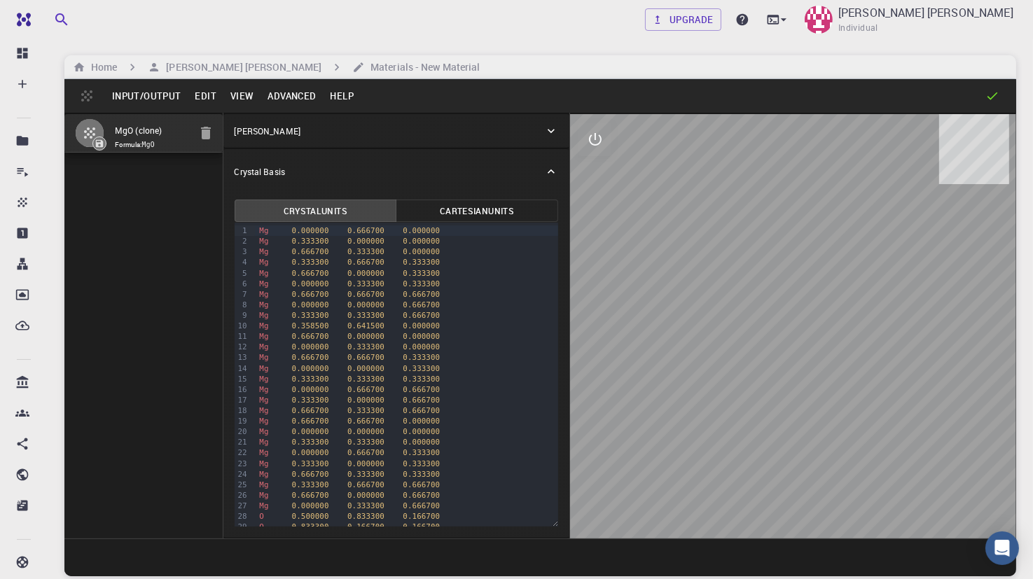
drag, startPoint x: 803, startPoint y: 447, endPoint x: 814, endPoint y: 497, distance: 50.4
click at [814, 497] on div at bounding box center [793, 326] width 446 height 424
click at [90, 92] on div "Input/Output Edit View Advanced Help" at bounding box center [540, 96] width 952 height 34
click at [118, 97] on button "Input/Output" at bounding box center [146, 96] width 83 height 22
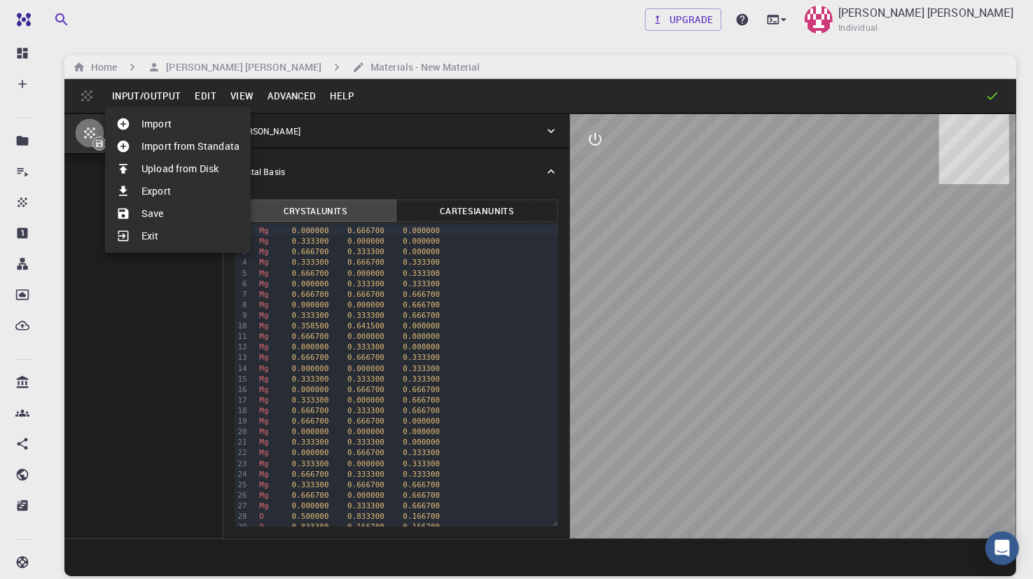
click at [143, 142] on li "Import from Standata" at bounding box center [178, 146] width 146 height 22
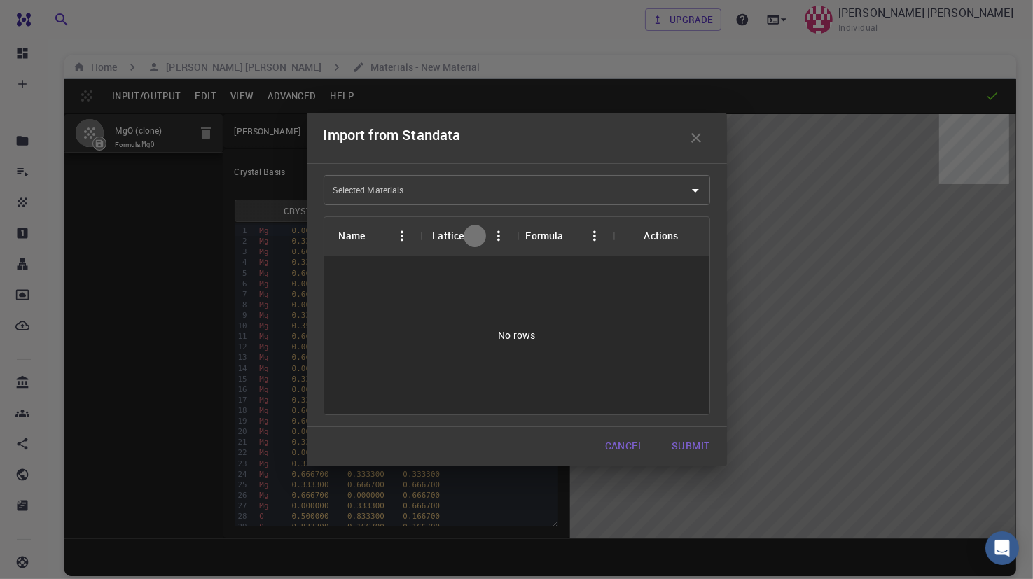
click at [464, 234] on button "Sort" at bounding box center [475, 236] width 22 height 22
click at [438, 241] on div "Lattice" at bounding box center [448, 235] width 32 height 39
click at [438, 235] on div "Lattice" at bounding box center [448, 235] width 32 height 39
click at [343, 232] on div "Name" at bounding box center [351, 235] width 27 height 39
click at [609, 190] on input "Selected Materials" at bounding box center [506, 190] width 353 height 22
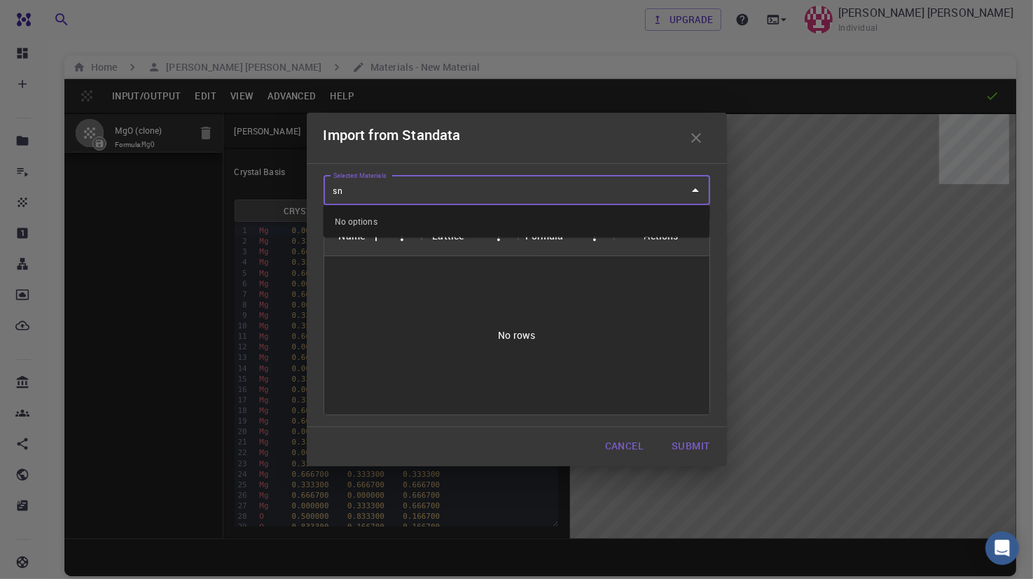
type input "s"
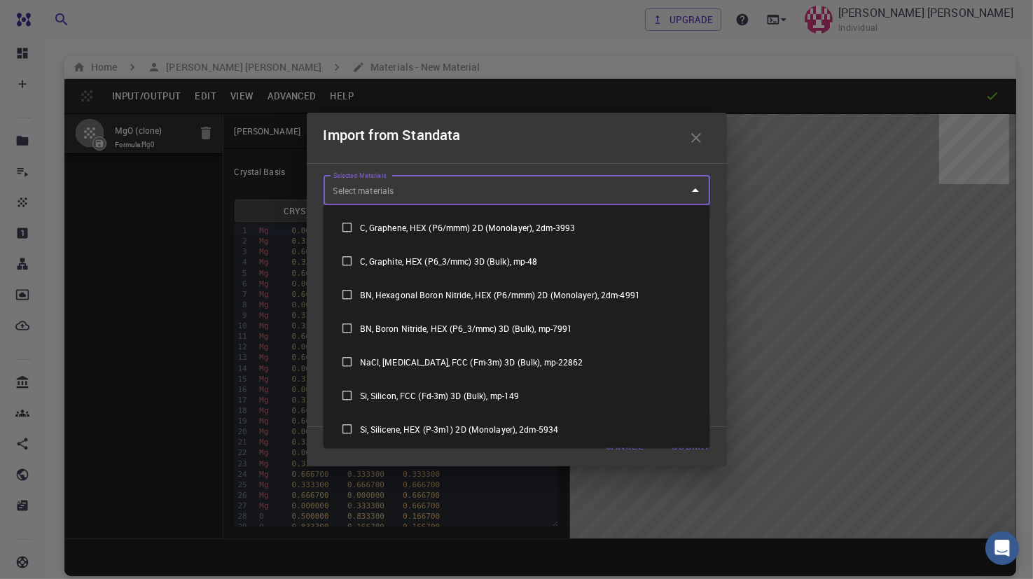
click at [431, 389] on li "Si, Silicon, FCC (Fd-3m) 3D (Bulk), mp-149" at bounding box center [517, 396] width 387 height 34
checkbox input "true"
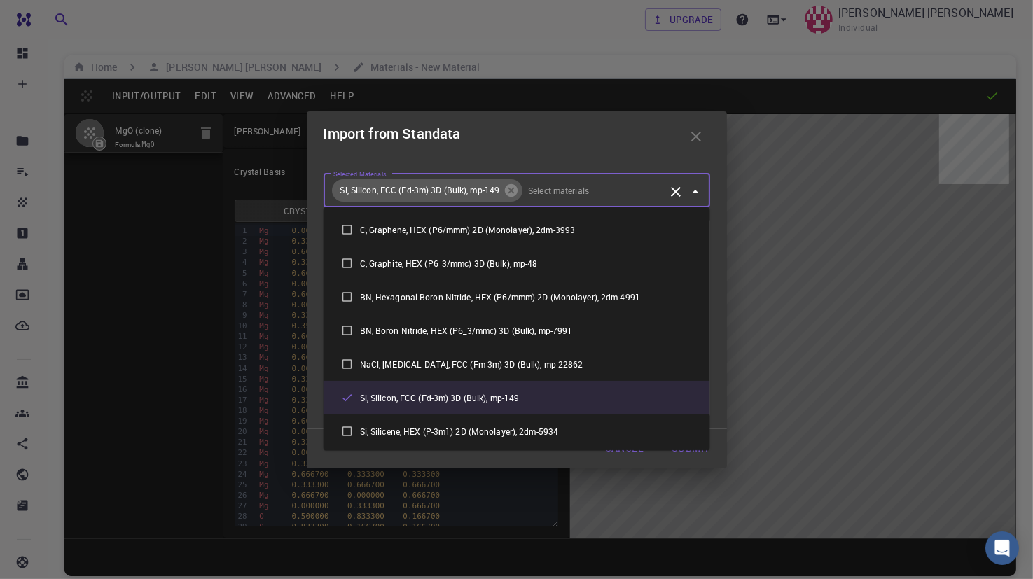
scroll to position [350, 0]
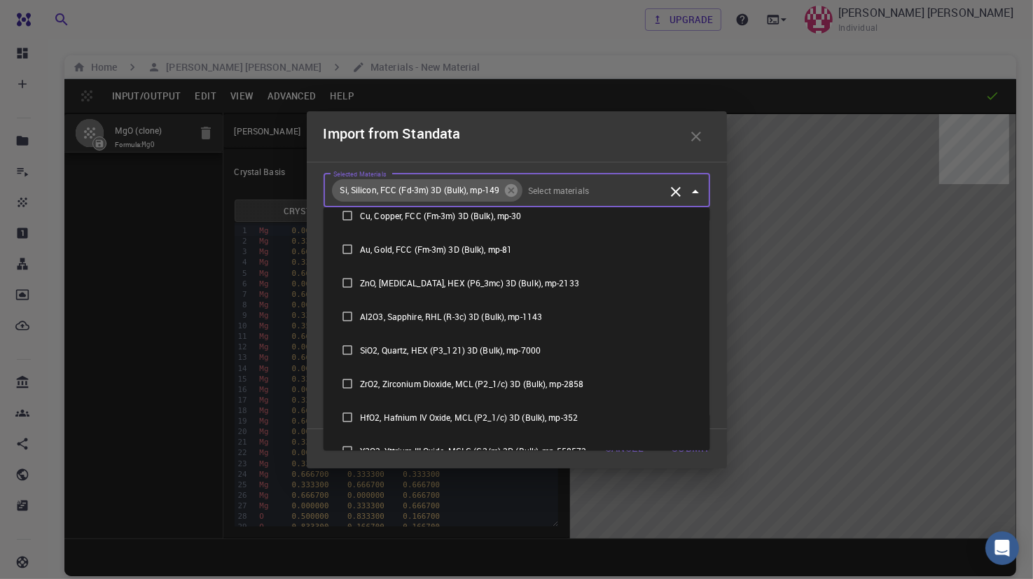
click at [679, 452] on button "Submit" at bounding box center [690, 449] width 60 height 28
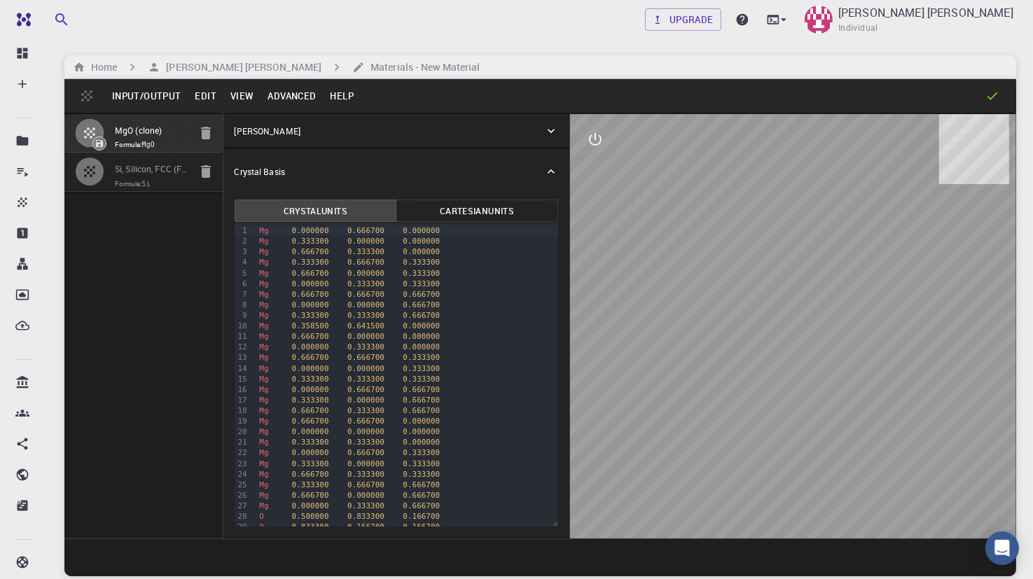
click at [95, 176] on icon "button" at bounding box center [89, 171] width 17 height 17
type input "FCC"
type input "3.866976"
type input "3.866975"
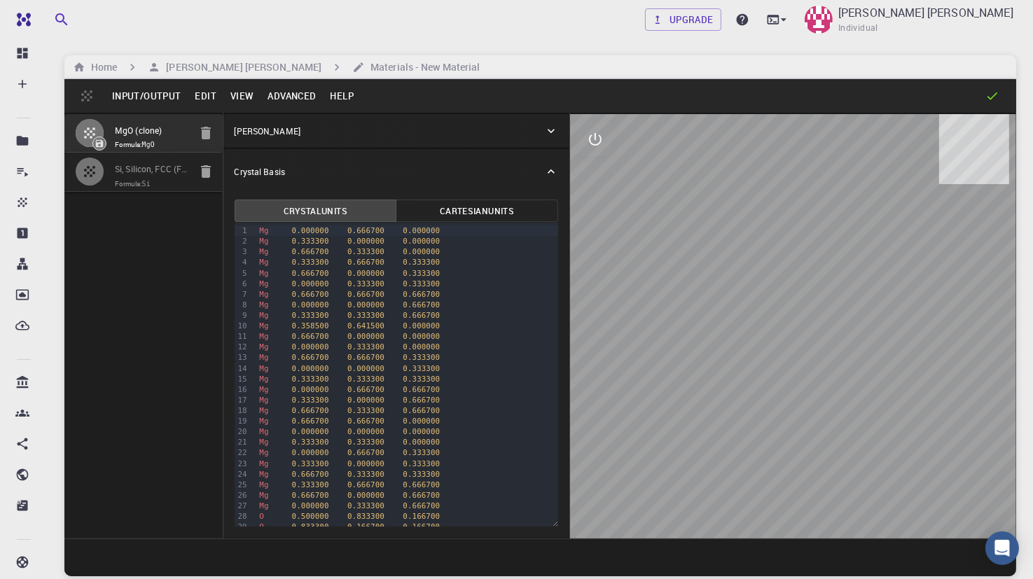
type input "60"
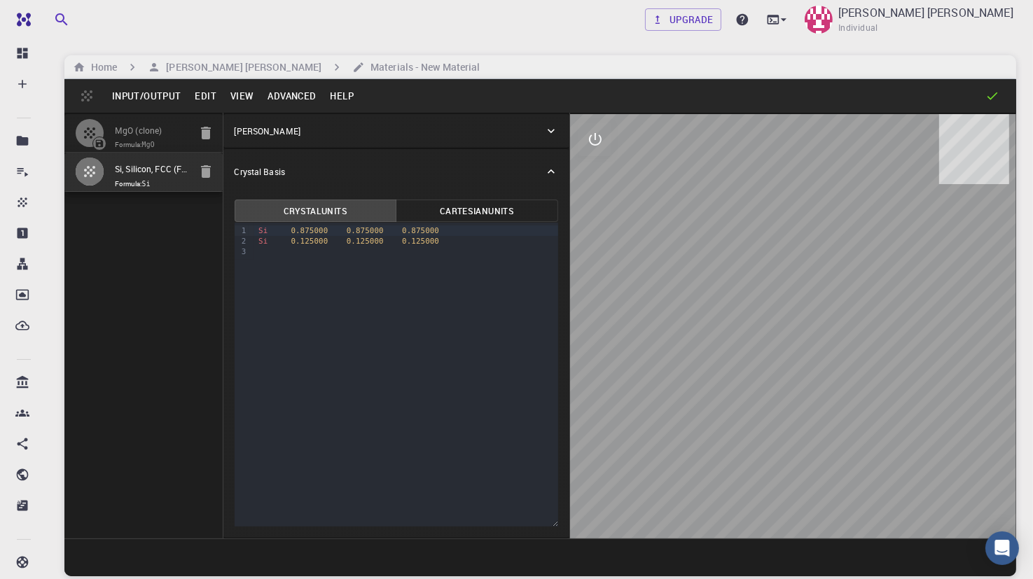
click at [475, 211] on button "Cartesian Units" at bounding box center [477, 211] width 162 height 22
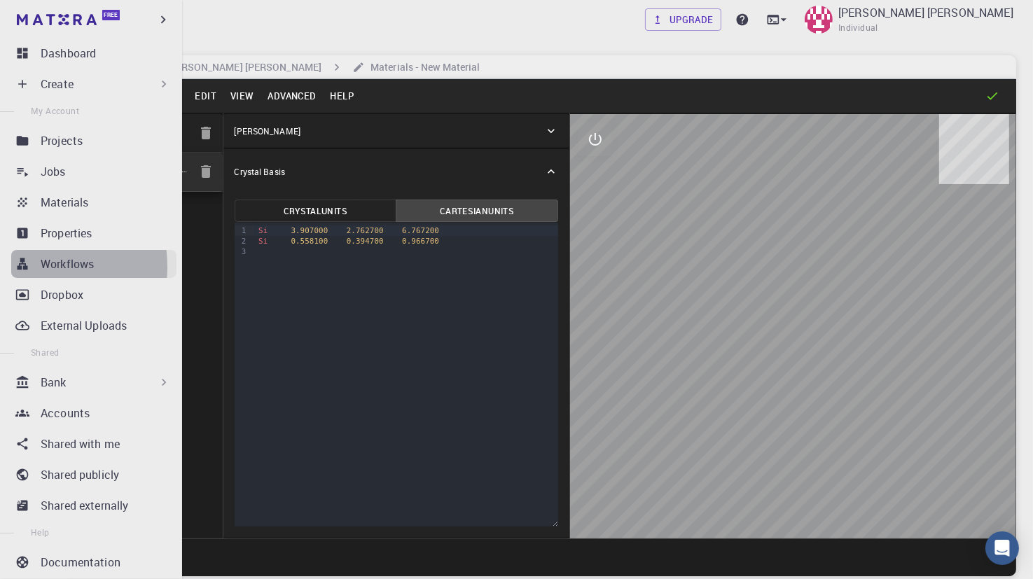
click at [25, 267] on icon at bounding box center [23, 264] width 11 height 12
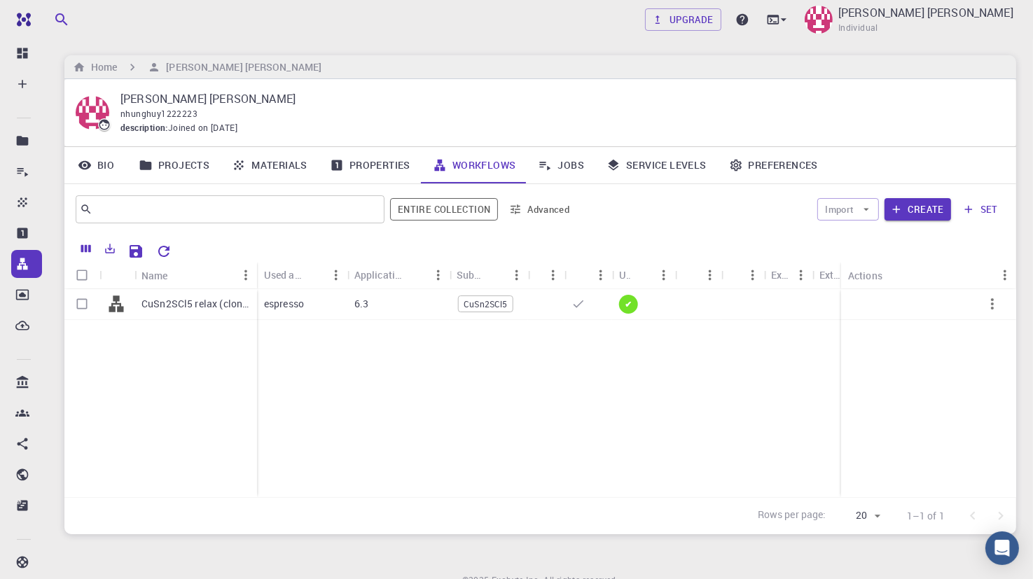
click at [141, 165] on icon at bounding box center [146, 164] width 12 height 9
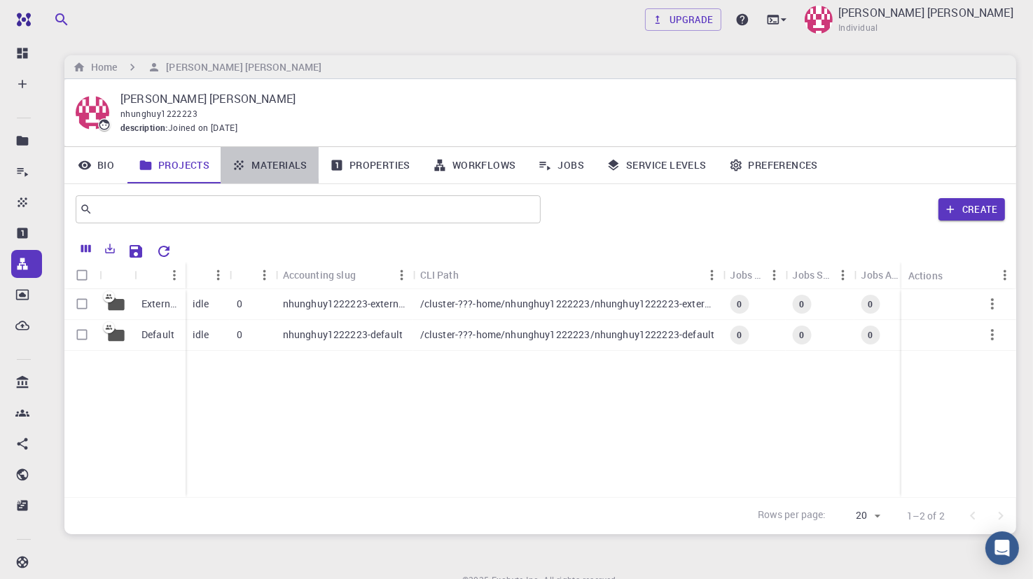
click at [245, 167] on icon at bounding box center [239, 165] width 14 height 14
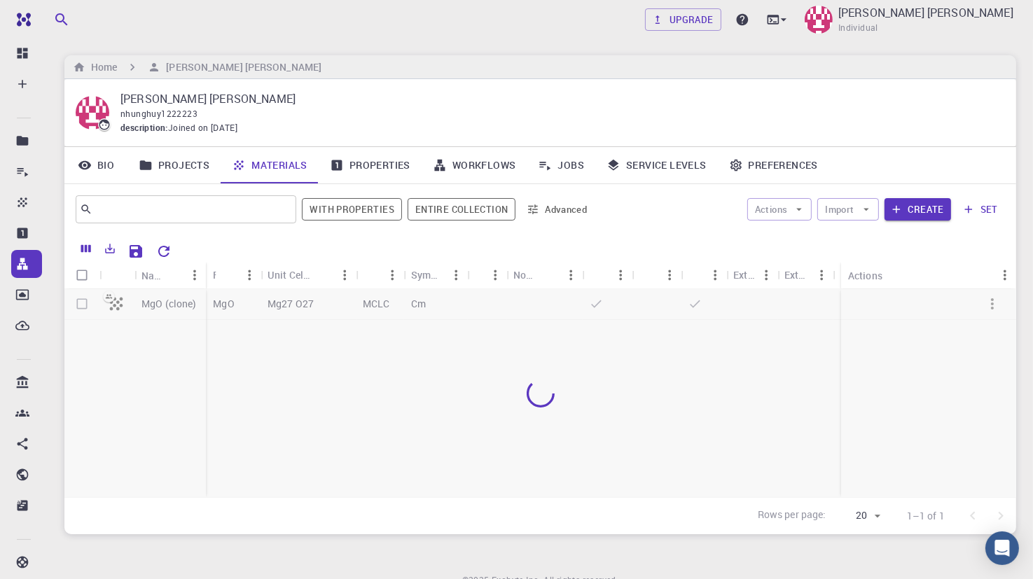
click at [359, 169] on link "Properties" at bounding box center [370, 165] width 103 height 36
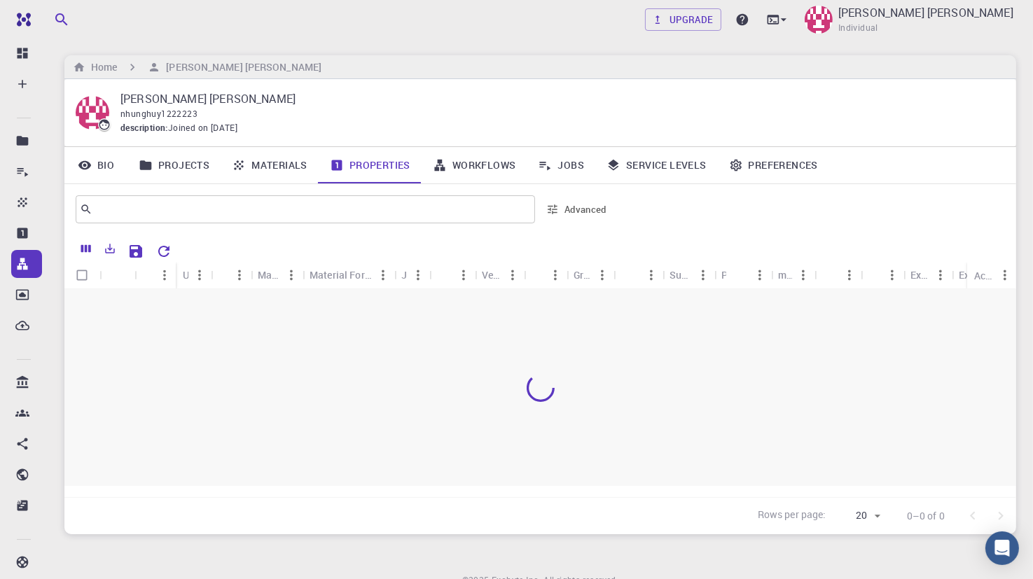
click at [494, 169] on link "Workflows" at bounding box center [475, 165] width 106 height 36
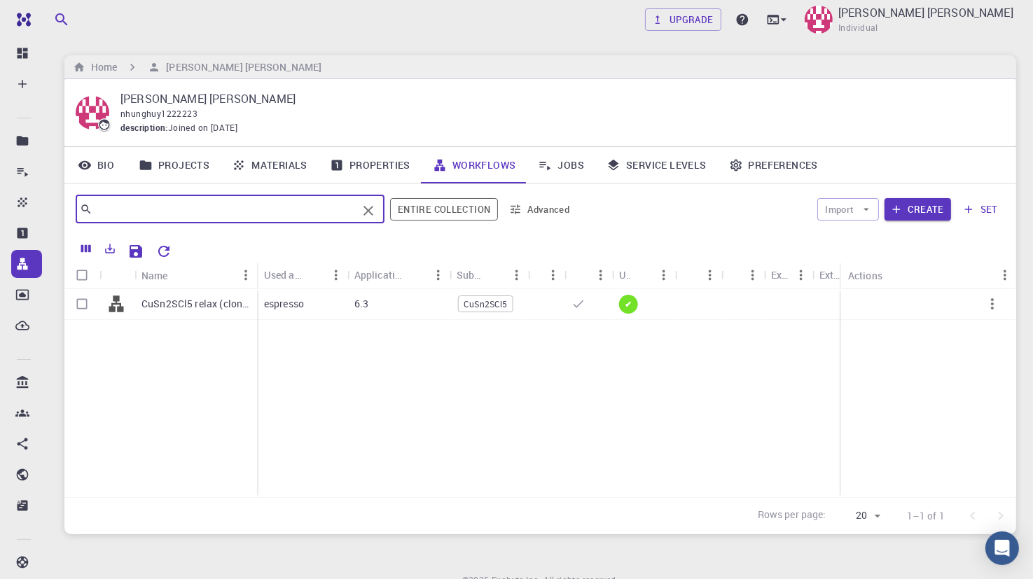
click at [308, 207] on input "text" at bounding box center [224, 210] width 265 height 20
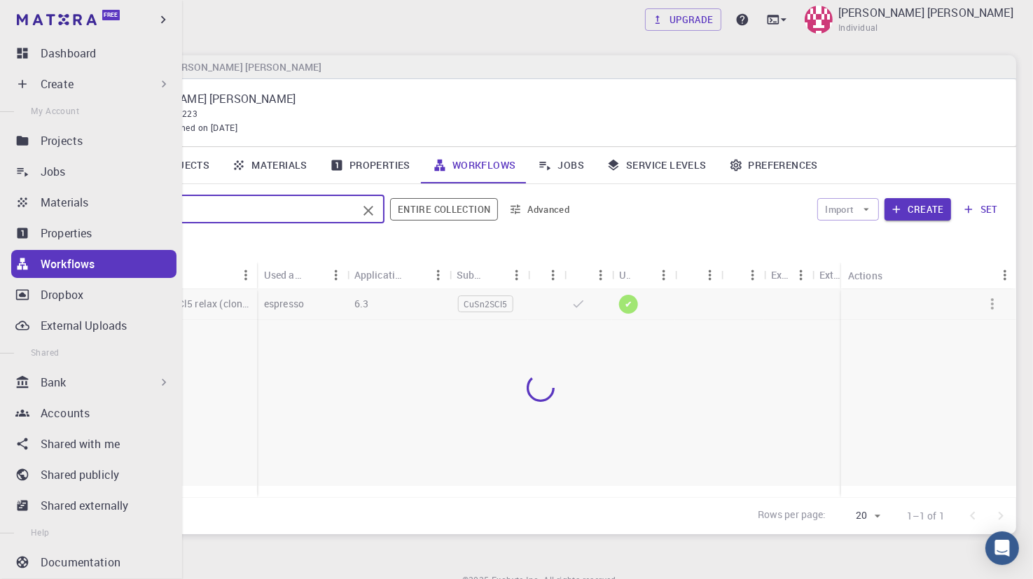
type input "s"
click at [43, 387] on p "Bank" at bounding box center [54, 382] width 26 height 17
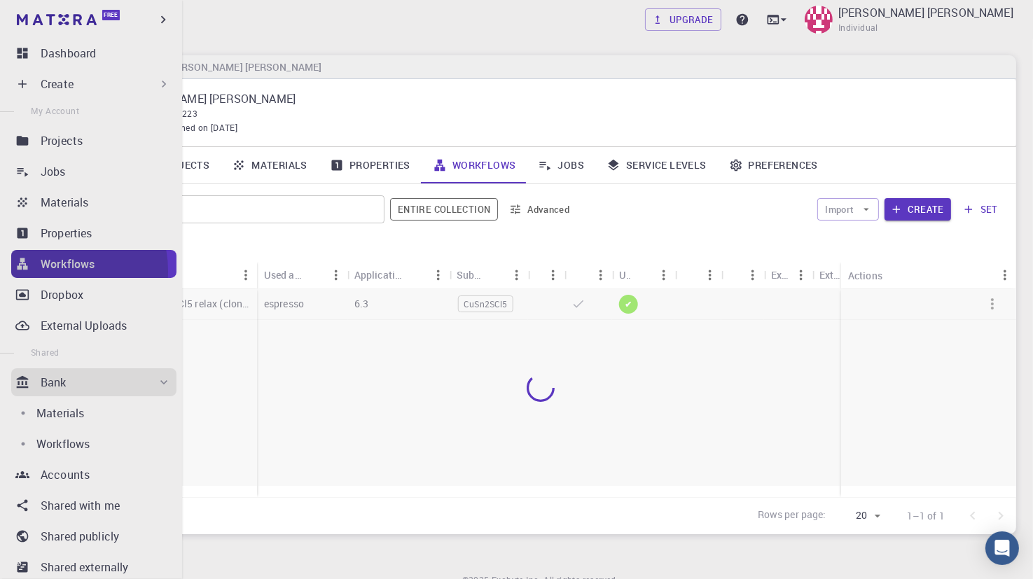
click at [49, 271] on p "Workflows" at bounding box center [68, 264] width 54 height 17
click at [51, 263] on p "Workflows" at bounding box center [68, 264] width 54 height 17
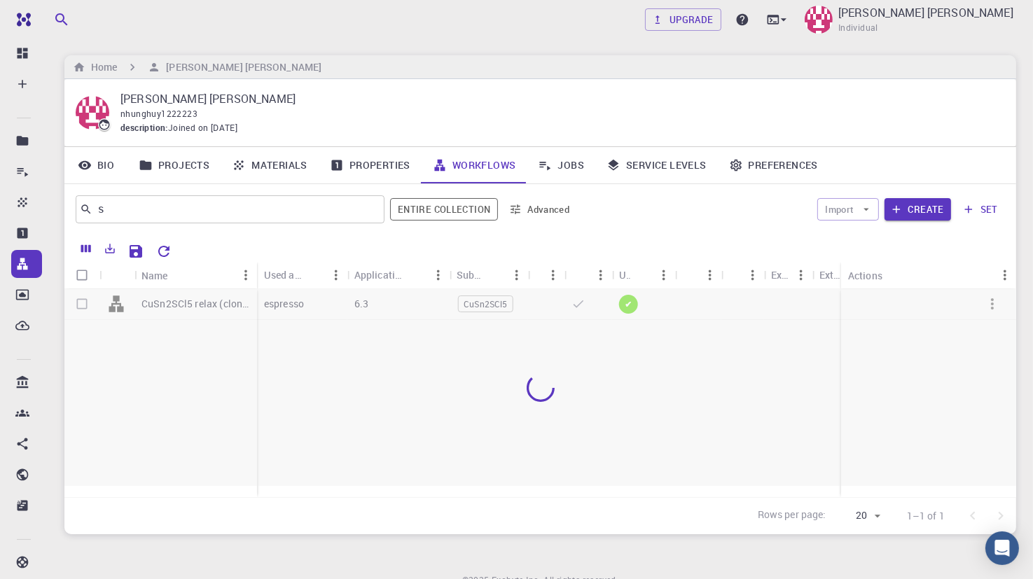
click at [539, 158] on icon at bounding box center [545, 165] width 14 height 14
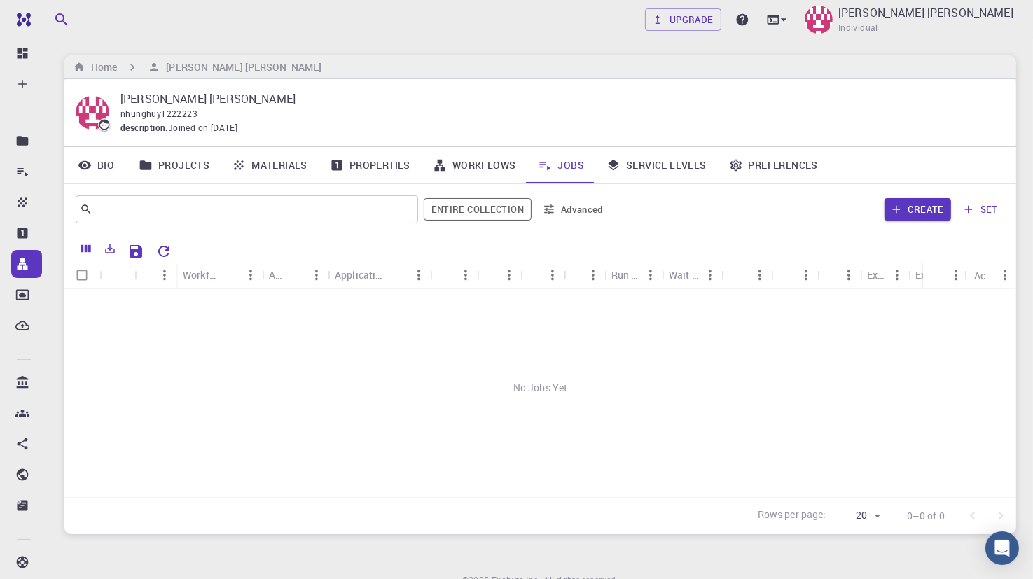
click at [636, 167] on link "Service Levels" at bounding box center [656, 165] width 123 height 36
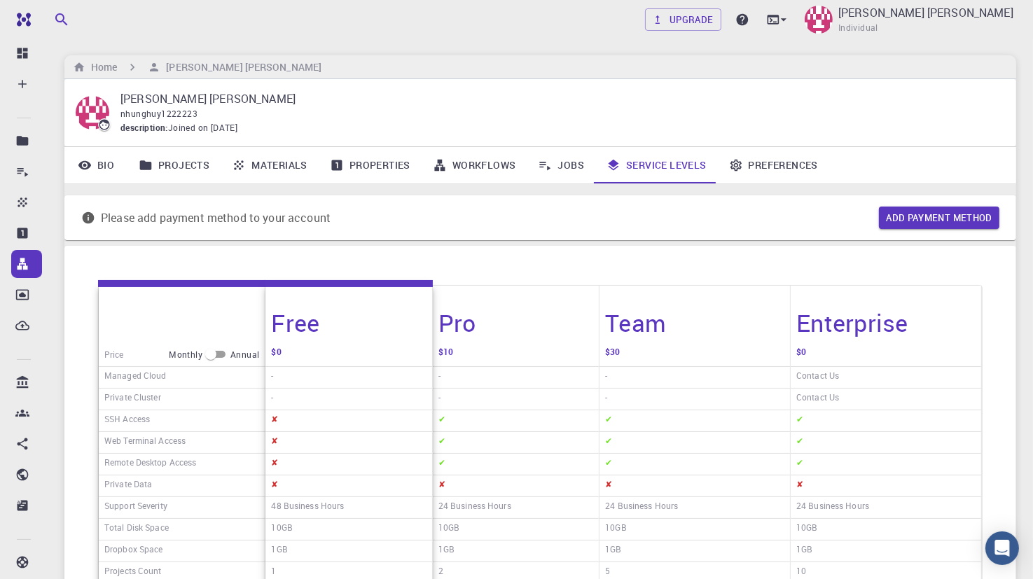
click at [783, 165] on link "Preferences" at bounding box center [773, 165] width 111 height 36
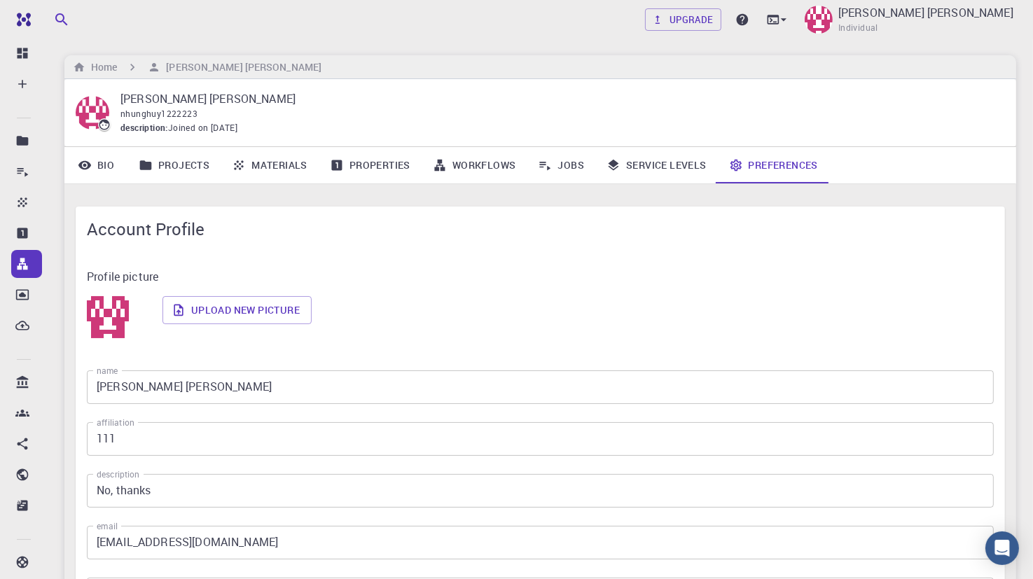
click at [456, 162] on link "Workflows" at bounding box center [475, 165] width 106 height 36
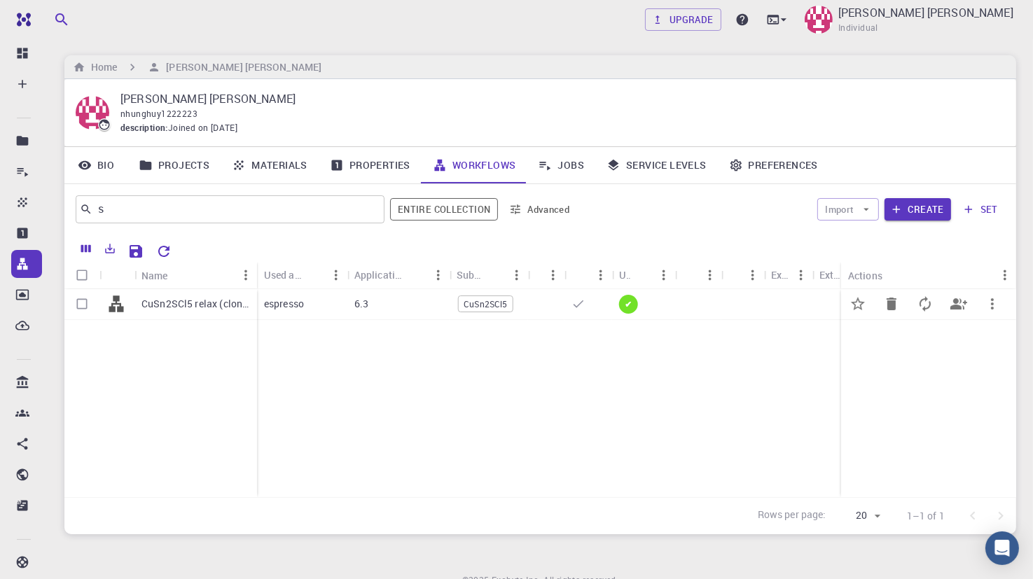
click at [186, 300] on p "CuSn2SCl5 relax (clone)" at bounding box center [195, 304] width 109 height 14
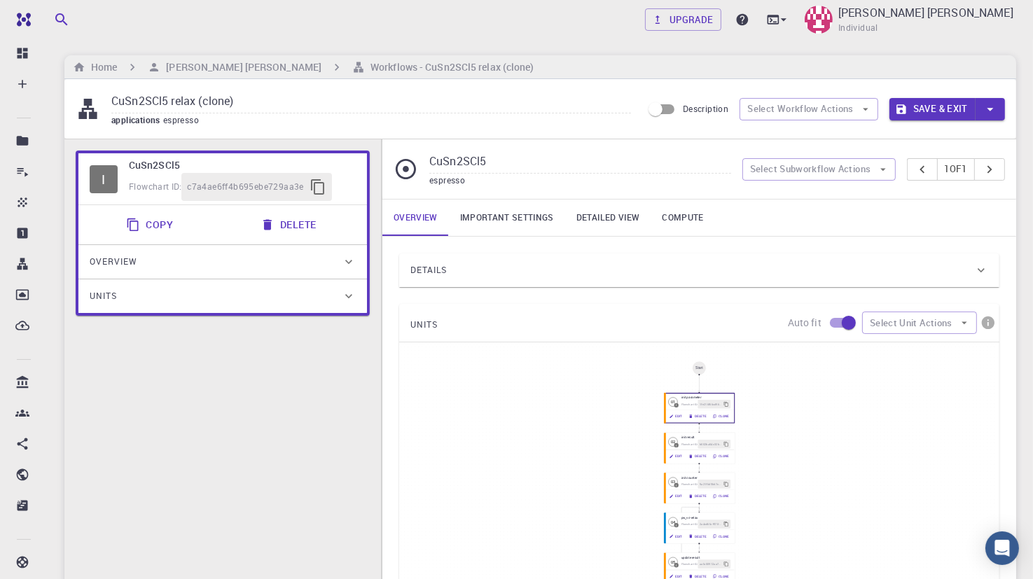
click at [886, 407] on div "then else Start 01 I init parameter Flowchart ID: 1fe216f66cd9636f3f07adbc Edit…" at bounding box center [699, 552] width 600 height 420
click at [910, 322] on button "Select Unit Actions" at bounding box center [919, 323] width 115 height 22
click at [905, 421] on div "then else Start 01 I init parameter Flowchart ID: 1fe216f66cd9636f3f07adbc Edit…" at bounding box center [699, 552] width 600 height 420
click at [692, 412] on button "Delete" at bounding box center [697, 416] width 25 height 9
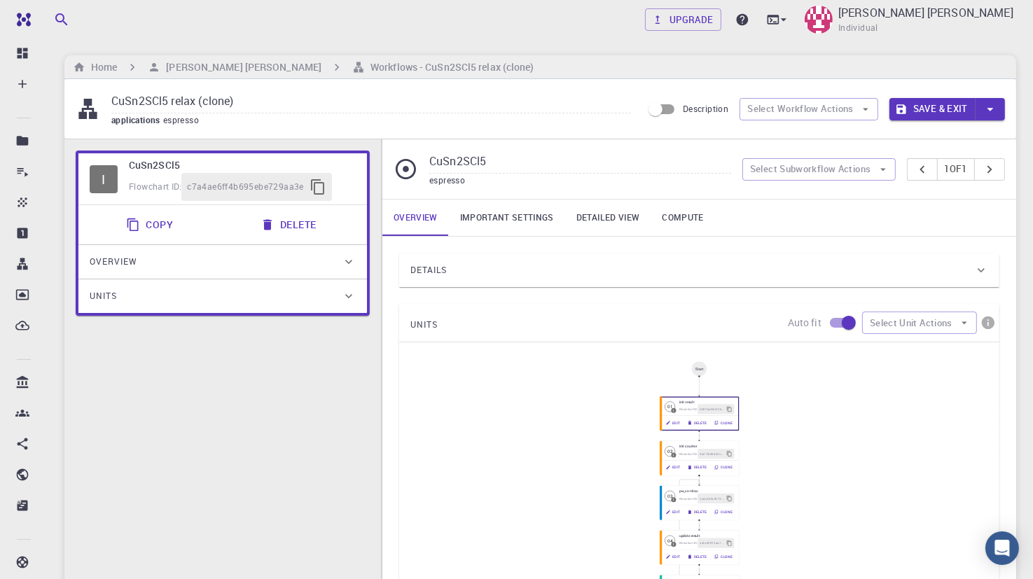
click at [692, 411] on div "Flowchart ID:" at bounding box center [688, 409] width 19 height 5
click at [692, 411] on div "Flowchart ID: b002ba04c32be403899d67e7" at bounding box center [706, 410] width 55 height 10
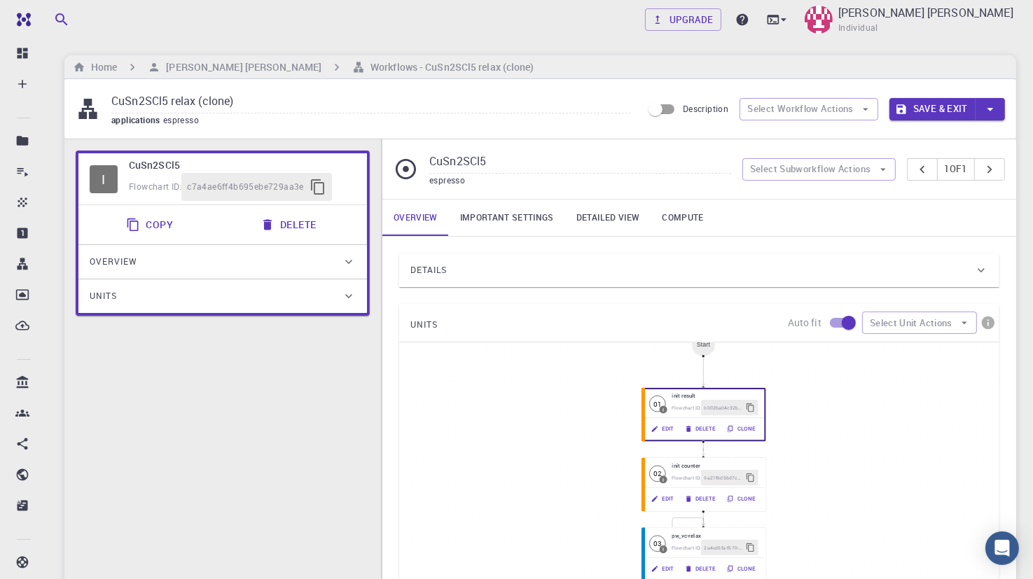
click at [692, 411] on div "Flowchart ID: b002ba04c32be403899d67e7" at bounding box center [715, 407] width 86 height 15
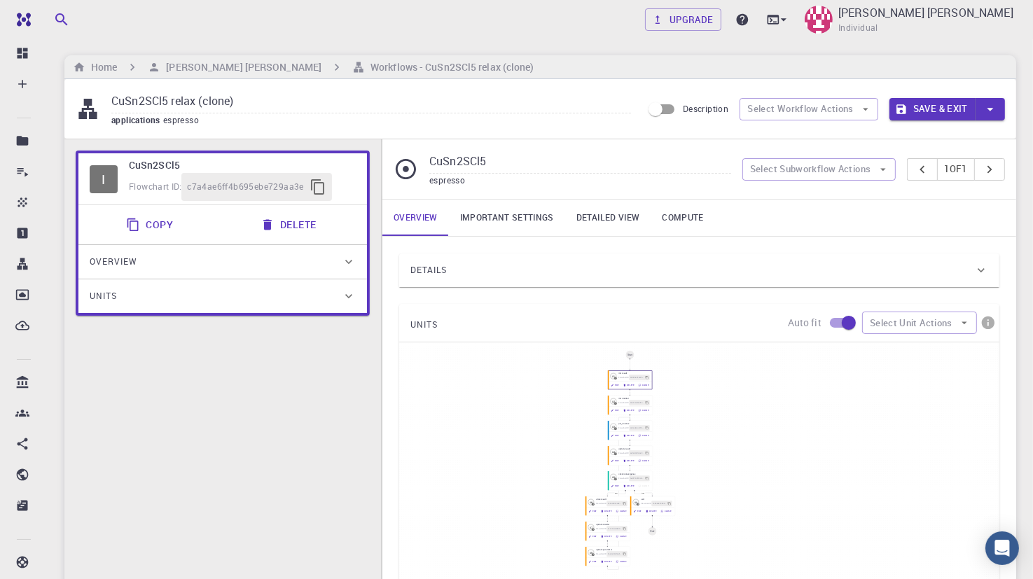
click at [496, 212] on link "Important settings" at bounding box center [507, 218] width 116 height 36
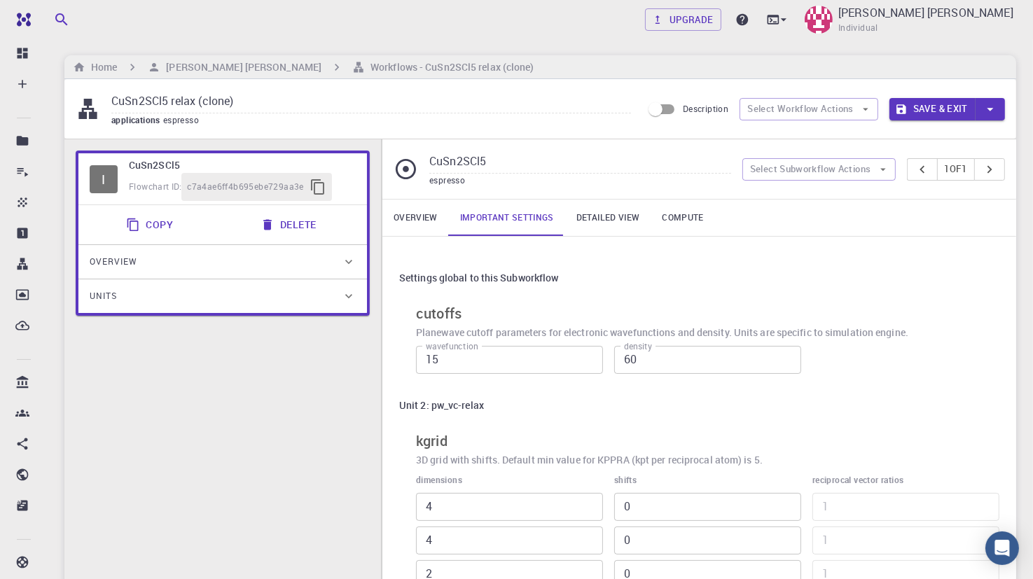
click at [613, 209] on link "Detailed view" at bounding box center [607, 218] width 85 height 36
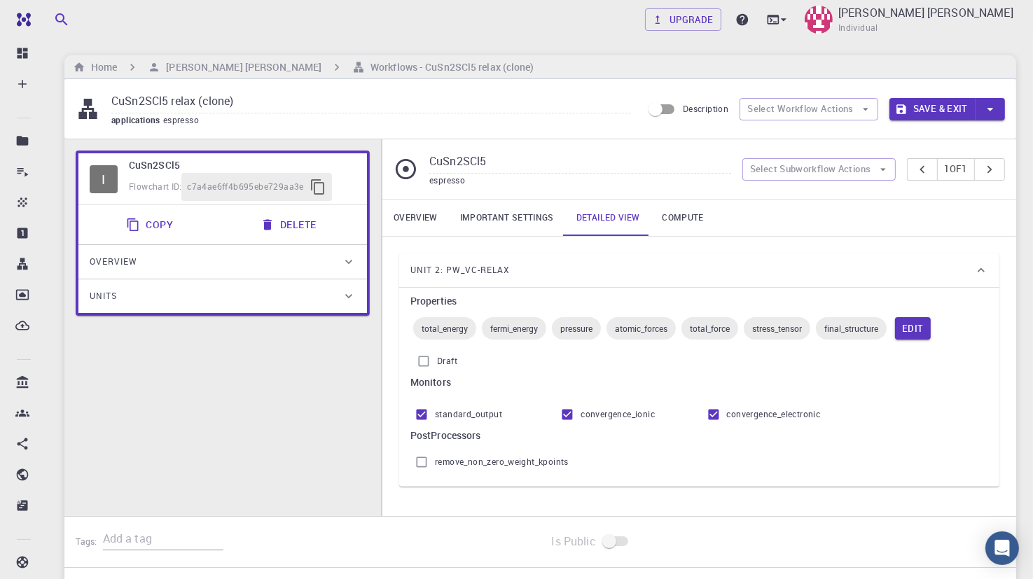
click at [697, 212] on link "Compute" at bounding box center [683, 218] width 64 height 36
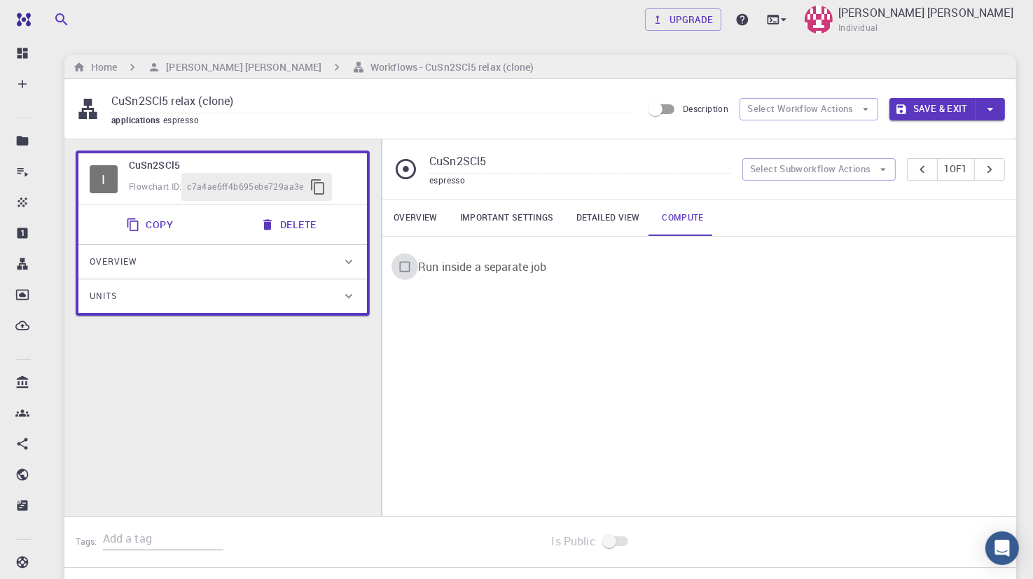
click at [406, 263] on input "Run inside a separate job" at bounding box center [404, 267] width 27 height 27
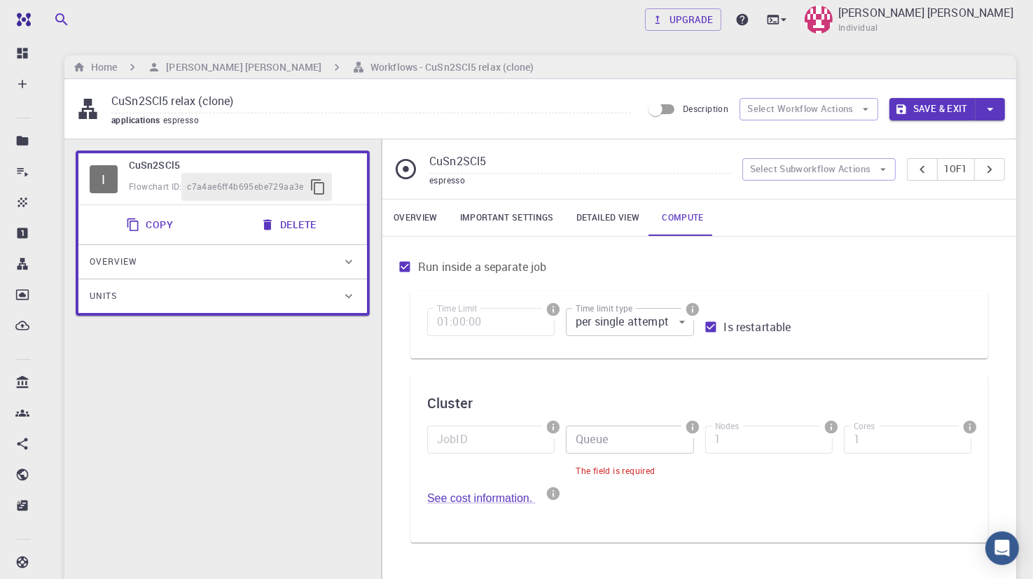
click at [405, 262] on input "Run inside a separate job" at bounding box center [404, 267] width 27 height 27
checkbox input "false"
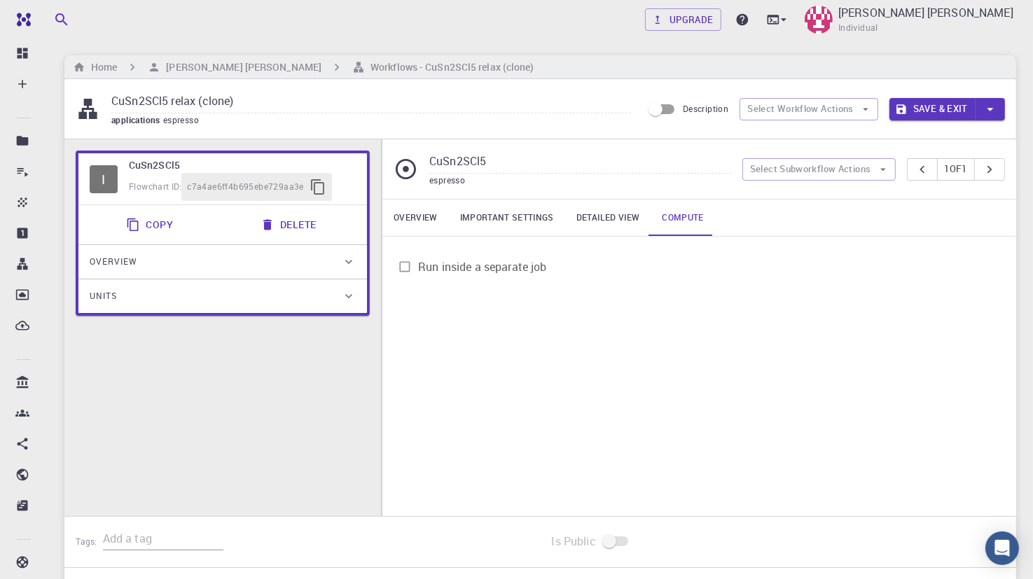
click at [404, 218] on link "Overview" at bounding box center [415, 218] width 67 height 36
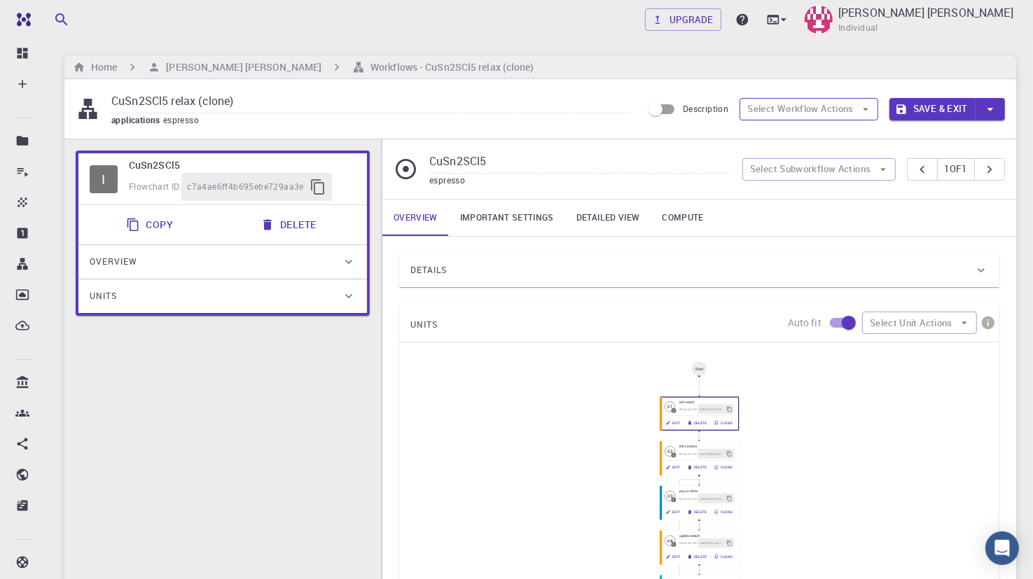
click at [835, 111] on button "Select Workflow Actions" at bounding box center [809, 109] width 139 height 22
click at [812, 141] on span "Toggle relaxation" at bounding box center [822, 137] width 90 height 14
click at [182, 363] on div "I CuSn2SCl5 Flowchart ID: c7a4ae6ff4b695ebe729aa3e Copy Delete Overview Propert…" at bounding box center [222, 470] width 317 height 662
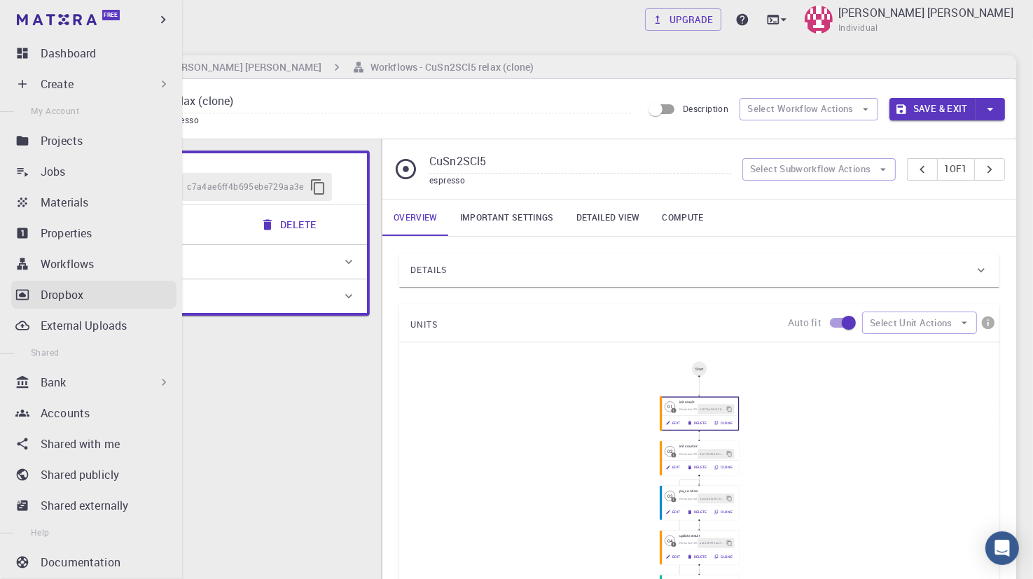
click at [62, 299] on p "Dropbox" at bounding box center [62, 294] width 43 height 17
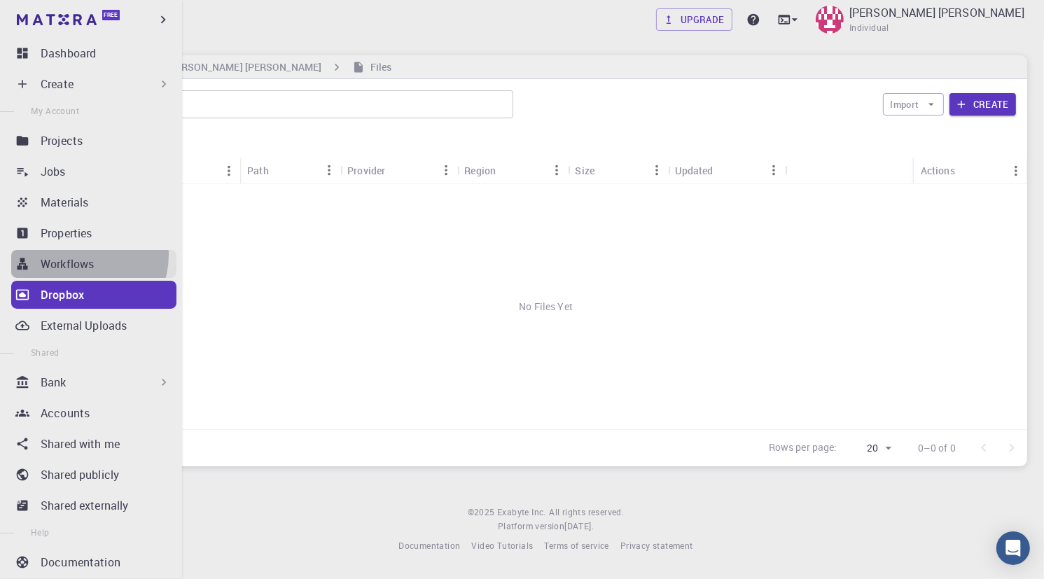
click at [77, 256] on p "Workflows" at bounding box center [67, 264] width 53 height 17
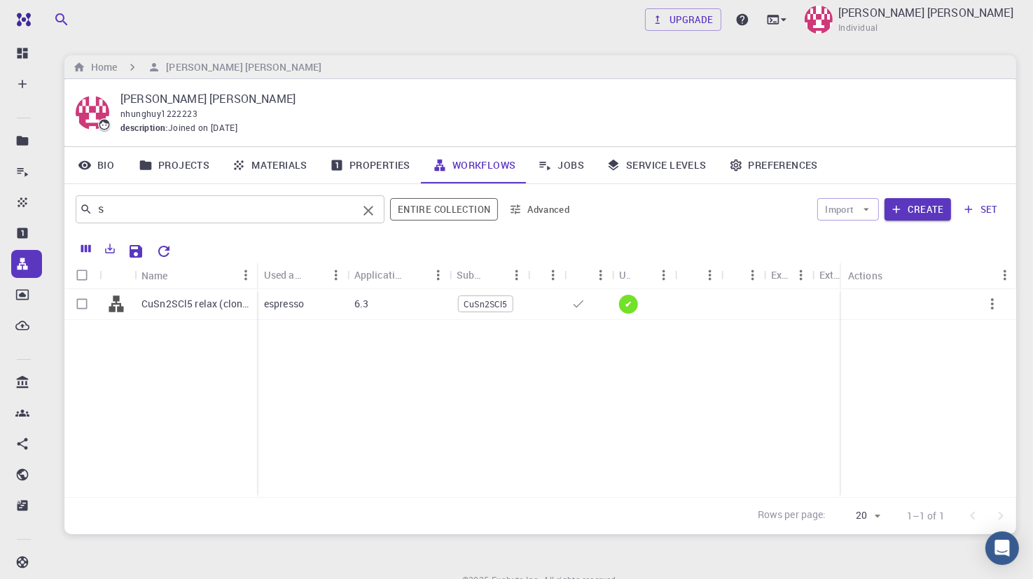
click at [272, 203] on input "s" at bounding box center [224, 210] width 265 height 20
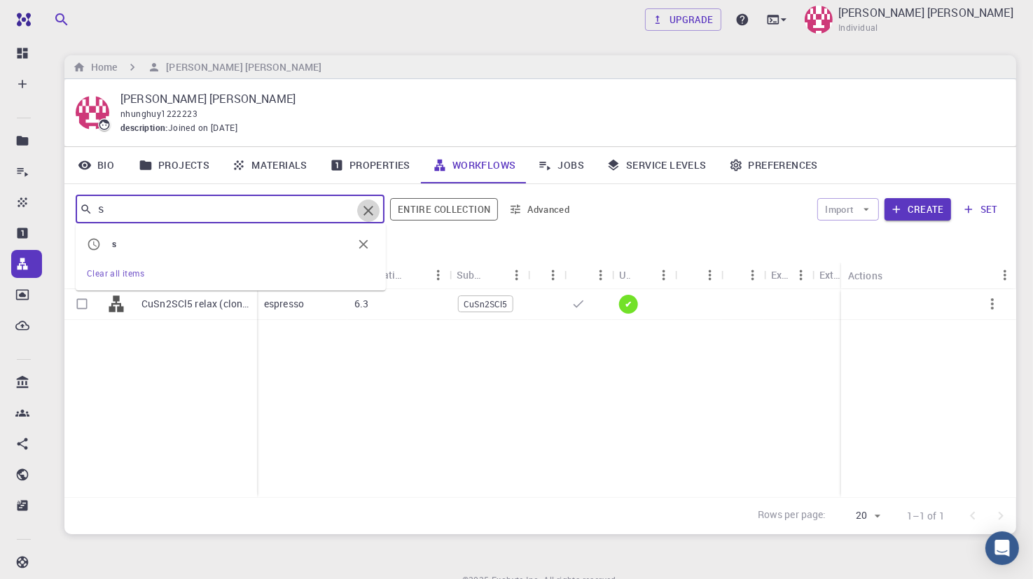
click at [368, 214] on icon "Clear" at bounding box center [368, 210] width 17 height 17
click at [303, 210] on input "text" at bounding box center [224, 210] width 265 height 20
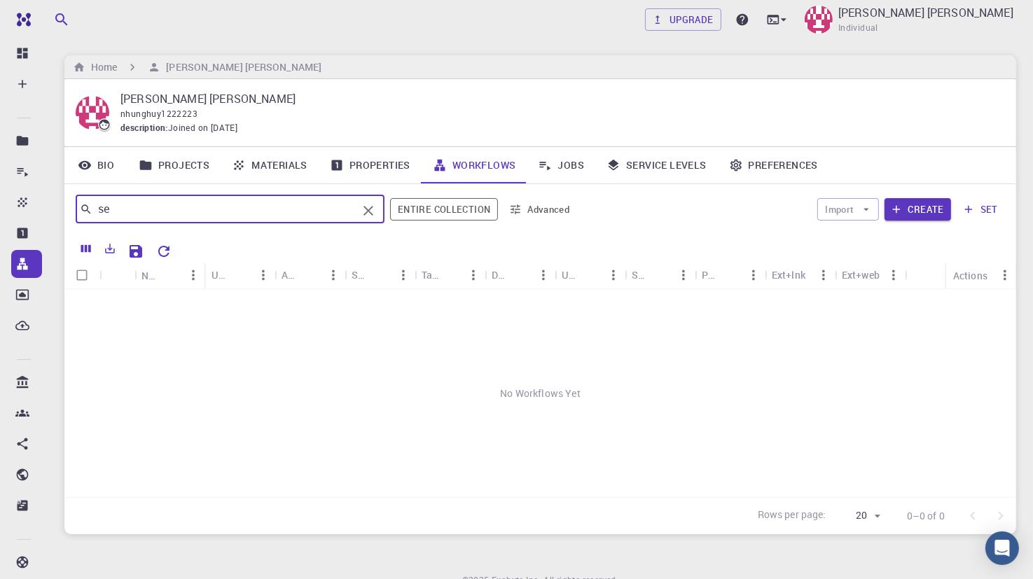
type input "se"
click at [174, 165] on link "Projects" at bounding box center [173, 165] width 93 height 36
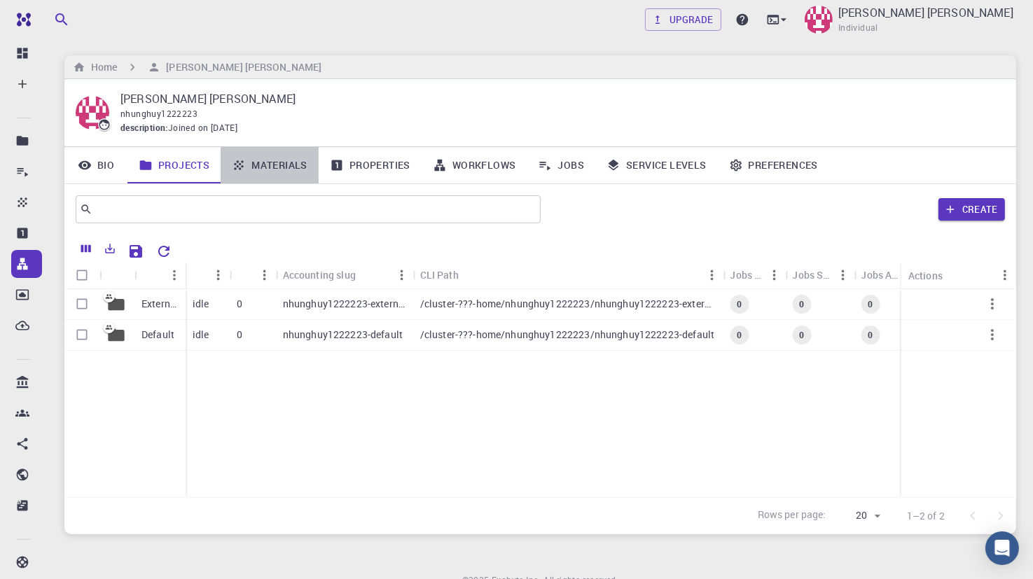
click at [235, 164] on icon at bounding box center [239, 164] width 9 height 9
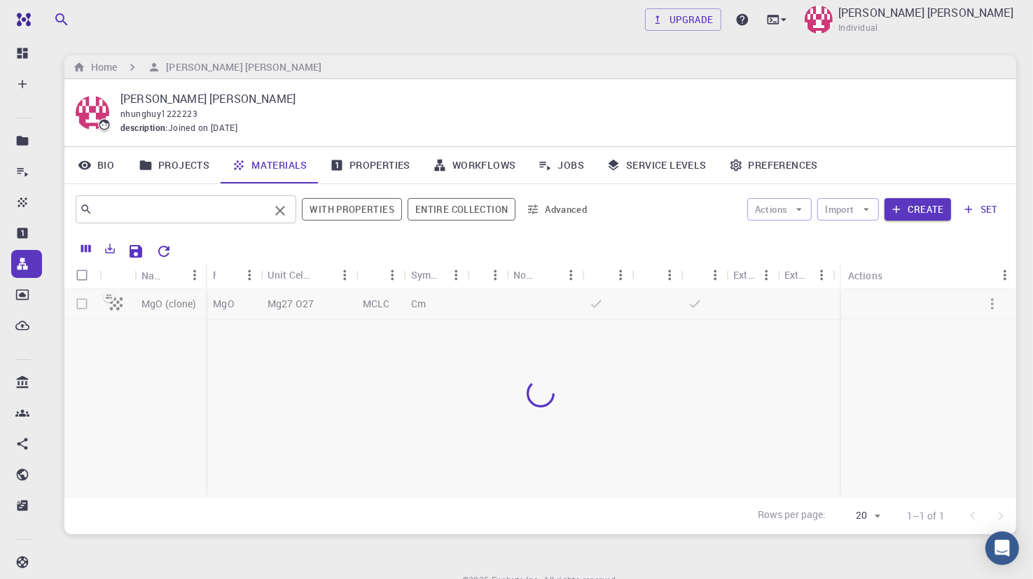
click at [204, 207] on input "text" at bounding box center [180, 210] width 176 height 20
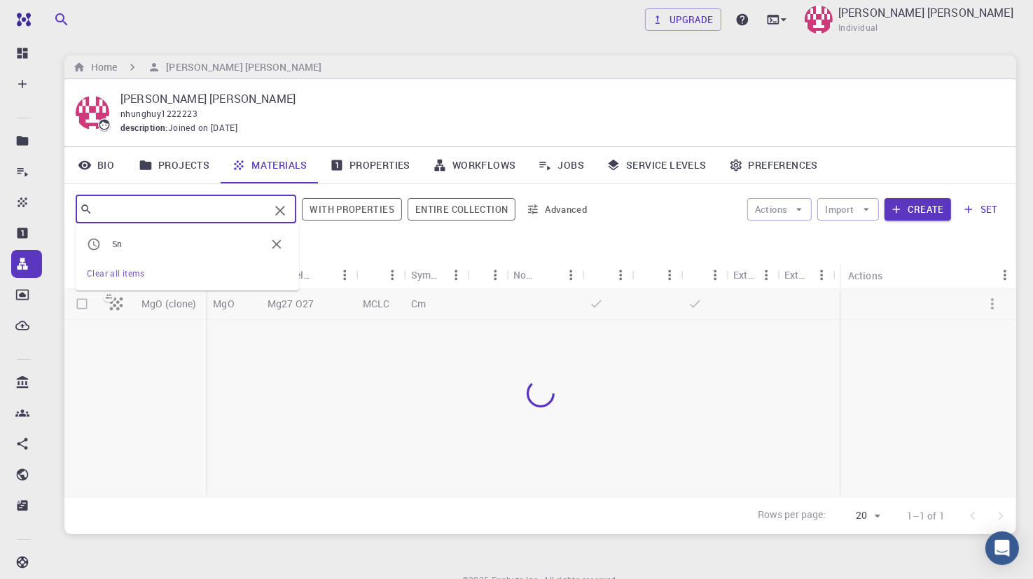
click at [204, 207] on input "text" at bounding box center [180, 210] width 176 height 20
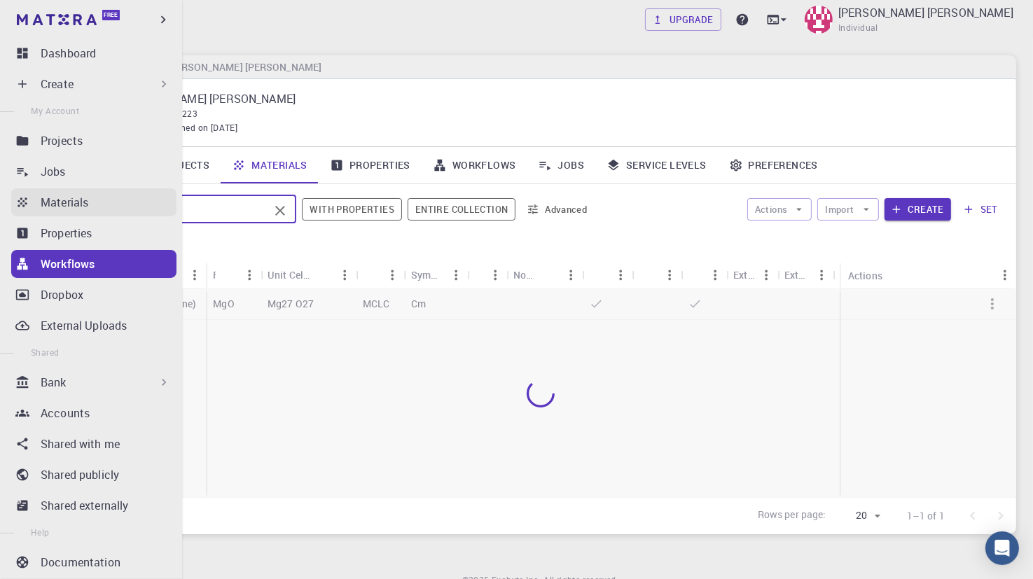
click at [43, 204] on p "Materials" at bounding box center [65, 202] width 48 height 17
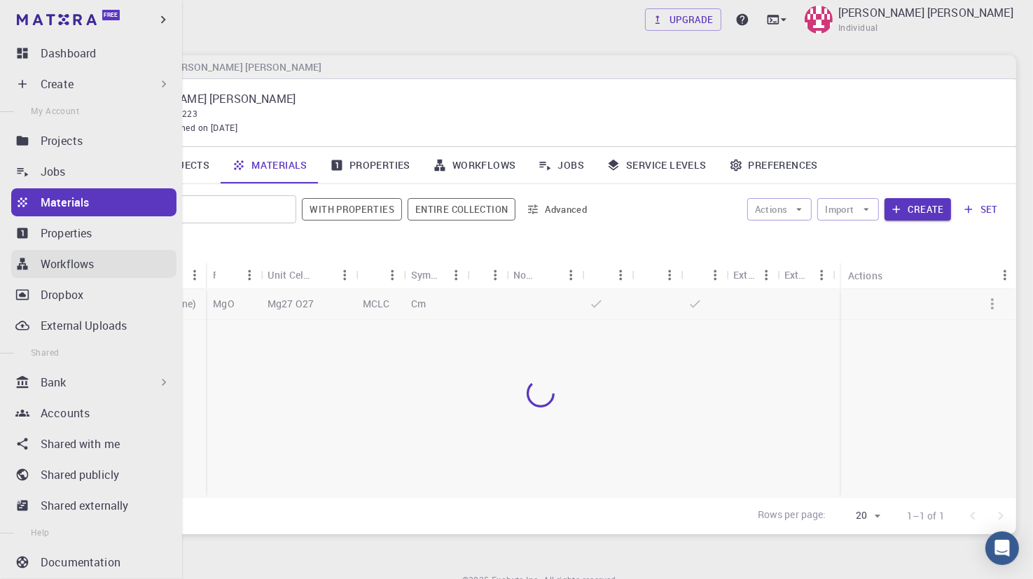
click at [82, 260] on p "Workflows" at bounding box center [67, 264] width 53 height 17
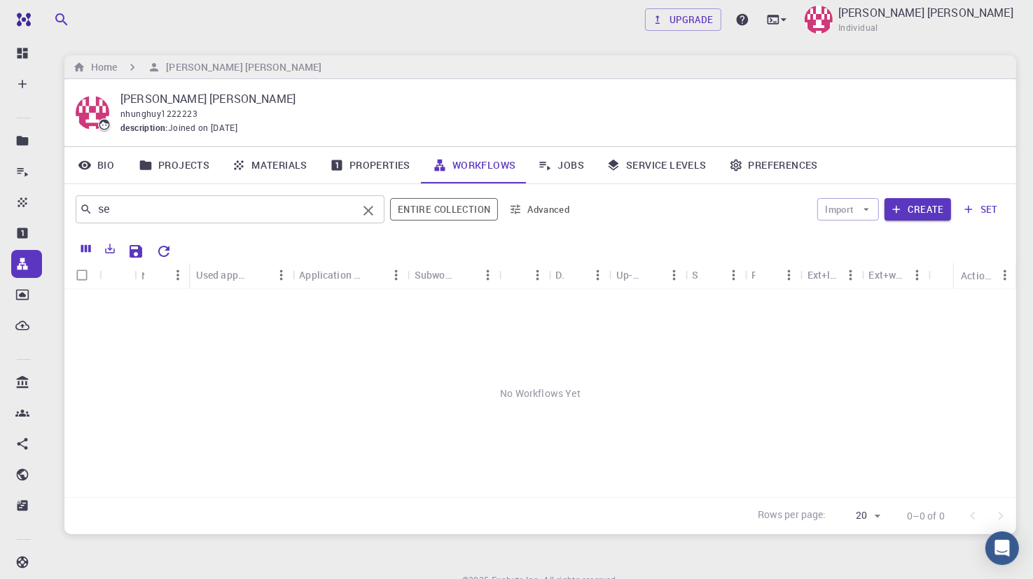
click at [261, 204] on input "se" at bounding box center [224, 210] width 265 height 20
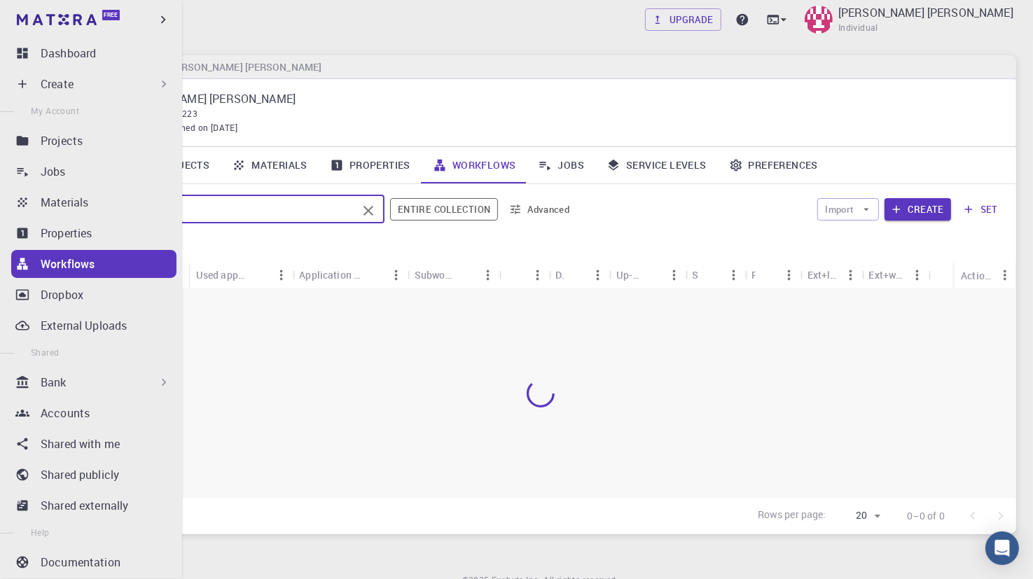
type input "si"
click at [29, 100] on li "My Account" at bounding box center [91, 111] width 182 height 26
click at [29, 92] on div "Create" at bounding box center [93, 84] width 165 height 28
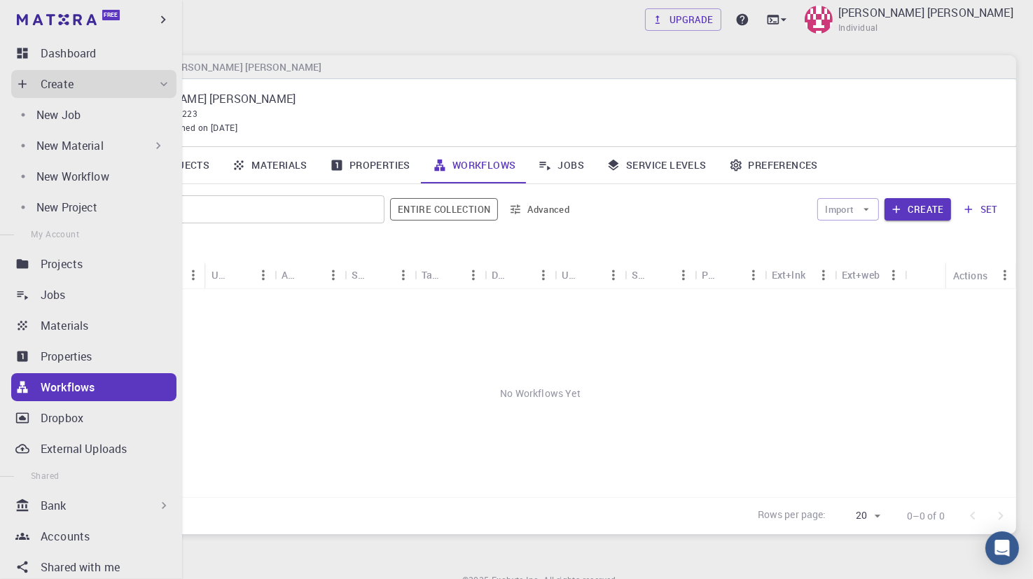
click at [43, 151] on p "New Material" at bounding box center [69, 145] width 67 height 17
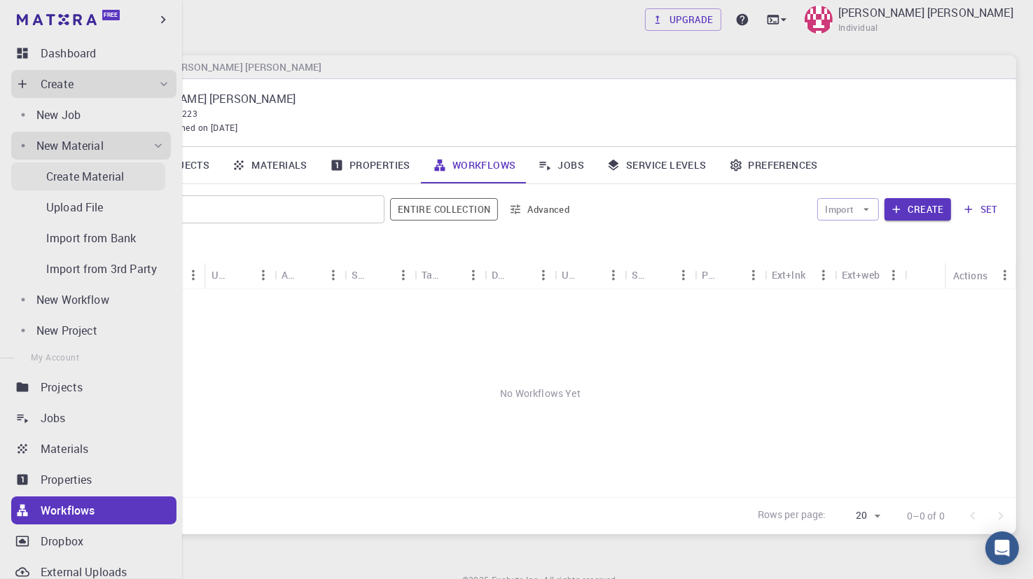
click at [117, 178] on p "Create Material" at bounding box center [85, 176] width 78 height 17
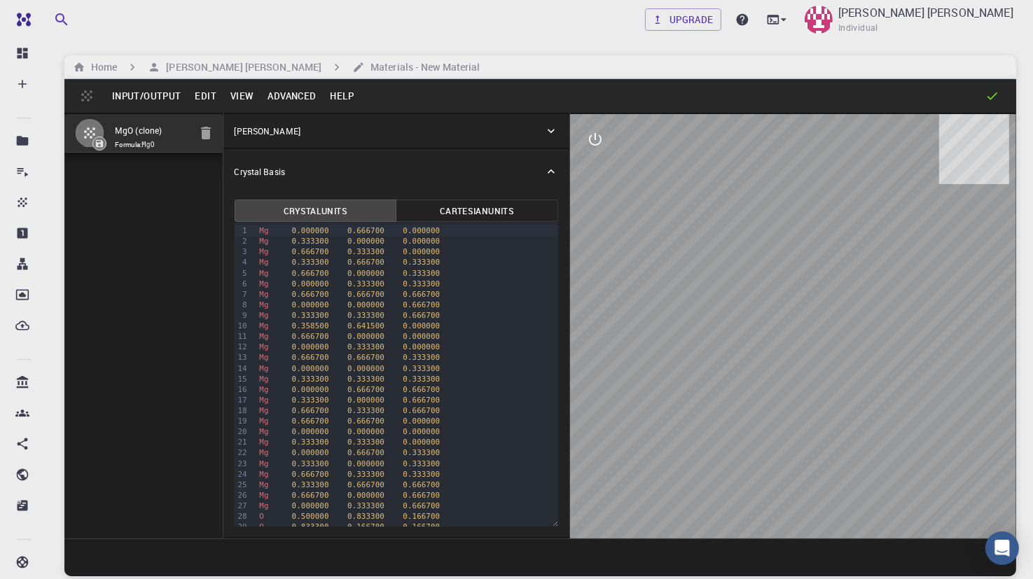
click at [740, 268] on div at bounding box center [793, 326] width 446 height 424
click at [744, 283] on div at bounding box center [793, 326] width 446 height 424
drag, startPoint x: 807, startPoint y: 260, endPoint x: 650, endPoint y: 367, distance: 190.0
click at [653, 382] on div at bounding box center [793, 326] width 446 height 424
drag, startPoint x: 722, startPoint y: 249, endPoint x: 696, endPoint y: 342, distance: 96.7
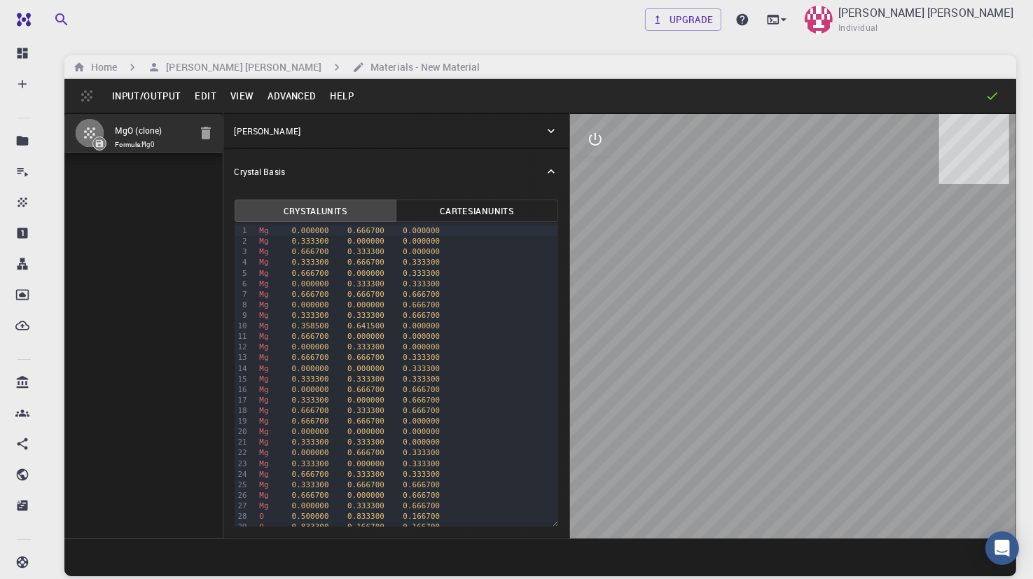
click at [696, 342] on div at bounding box center [793, 326] width 446 height 424
click at [587, 135] on icon "interactive" at bounding box center [595, 139] width 17 height 17
click at [597, 210] on icon "parameters" at bounding box center [595, 206] width 13 height 13
click at [241, 89] on button "View" at bounding box center [242, 96] width 38 height 22
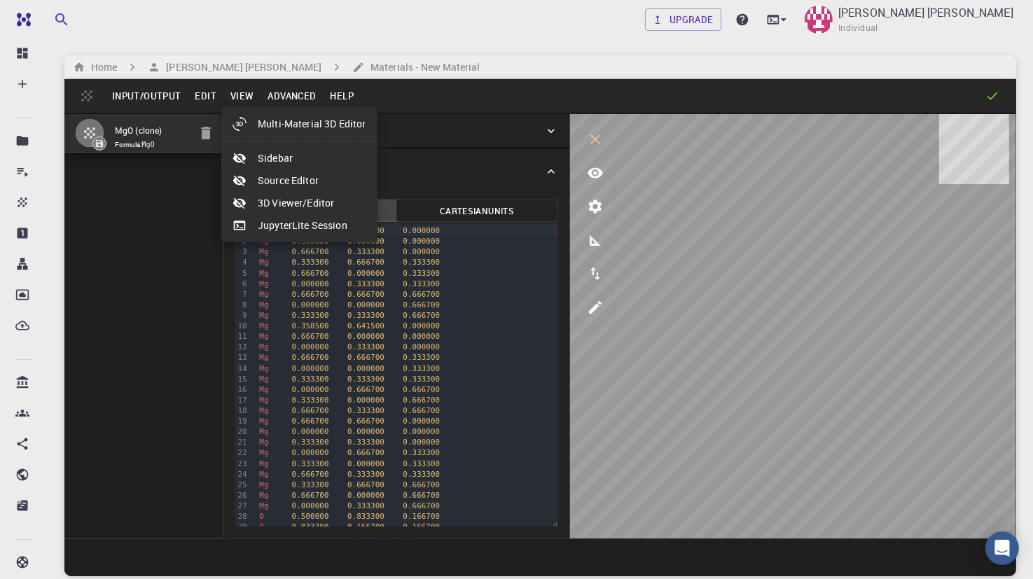
click at [279, 125] on li "Multi-Material 3D Editor" at bounding box center [299, 124] width 156 height 22
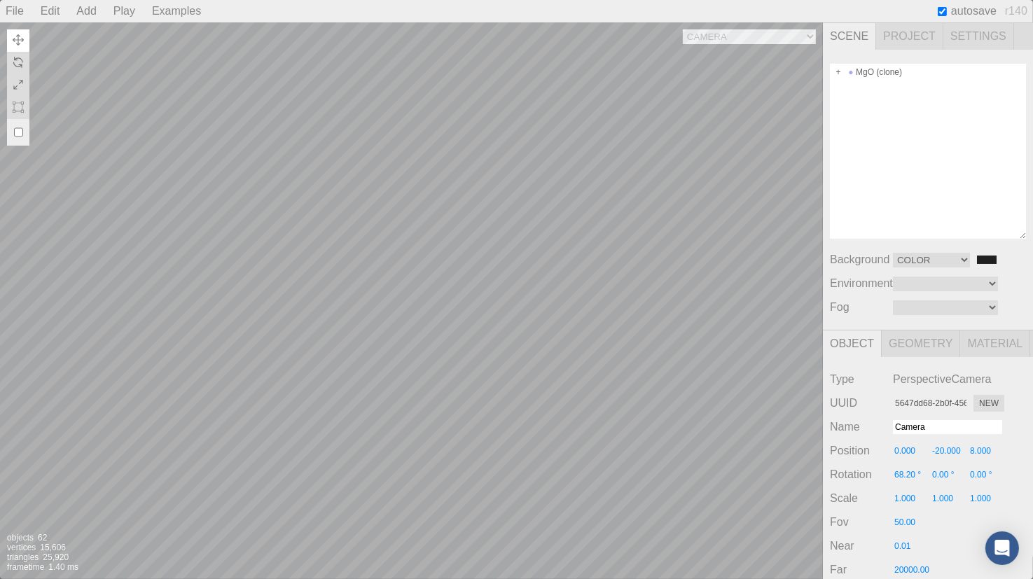
click at [655, 366] on div "Camera OrthographicCamera PerspectiveCamera Objects 62 Vertices 15,606 Triangle…" at bounding box center [411, 300] width 823 height 557
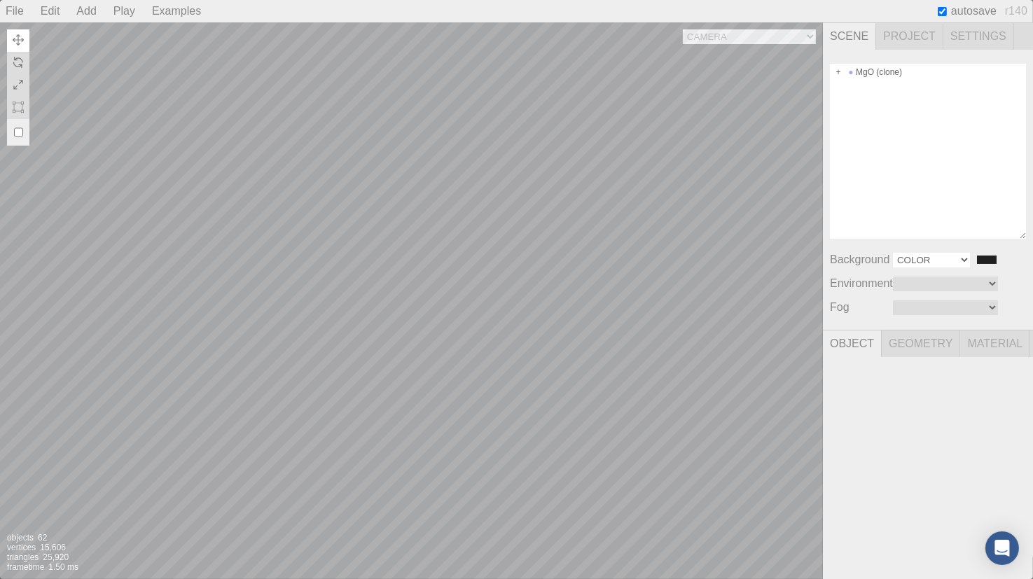
click at [959, 256] on select "Color Texture Equirect" at bounding box center [931, 260] width 77 height 15
click at [893, 253] on select "Color Texture Equirect" at bounding box center [931, 260] width 77 height 15
click at [778, 365] on div "Camera OrthographicCamera PerspectiveCamera Objects 62 Vertices 15,606 Triangle…" at bounding box center [411, 300] width 823 height 557
click at [852, 349] on span "Object" at bounding box center [852, 344] width 59 height 27
click at [959, 257] on select "Color Texture Equirect" at bounding box center [931, 260] width 77 height 15
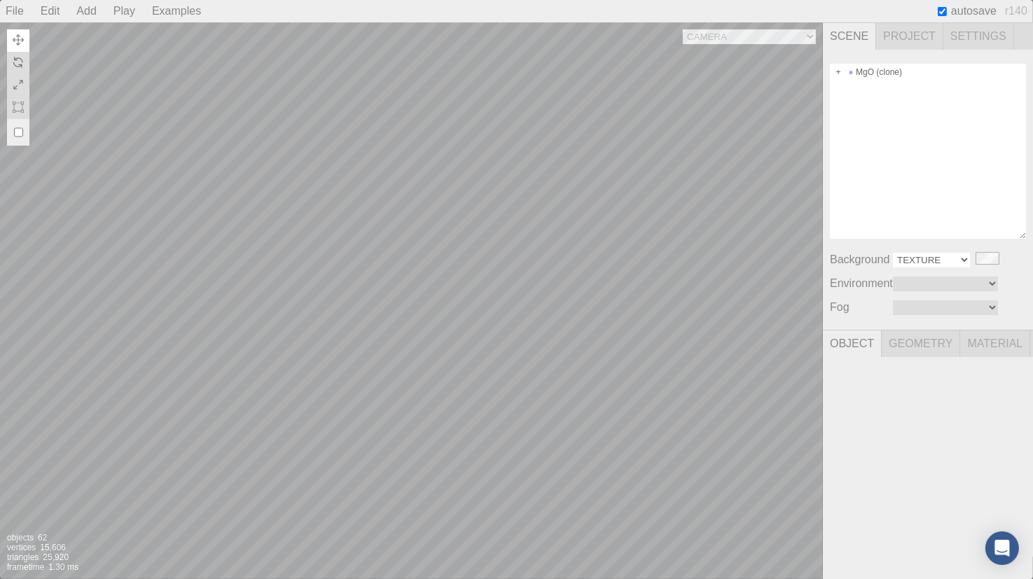
select select "Color"
click at [893, 253] on select "Color Texture Equirect" at bounding box center [931, 260] width 77 height 15
click at [692, 360] on div "Camera OrthographicCamera PerspectiveCamera Objects 62 Vertices 15,606 Triangle…" at bounding box center [411, 300] width 823 height 557
click at [692, 153] on div "Camera OrthographicCamera PerspectiveCamera Objects 62 Vertices 15,606 Triangle…" at bounding box center [411, 300] width 823 height 557
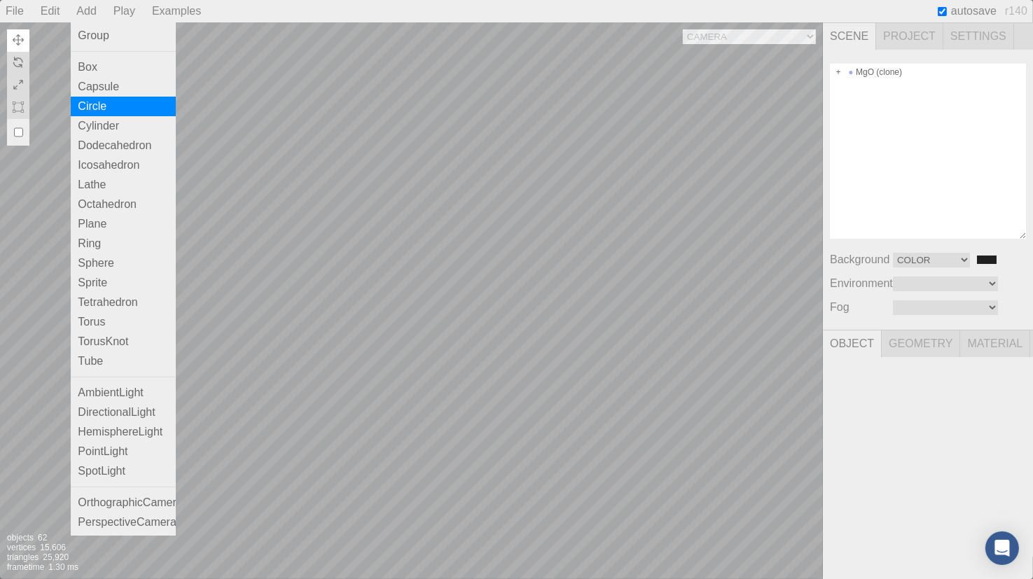
click at [92, 106] on div "Circle" at bounding box center [123, 107] width 105 height 20
type input "da86ba6f-0c13-4976-808c-4779440e552d"
type input "Circle"
type input "0.000"
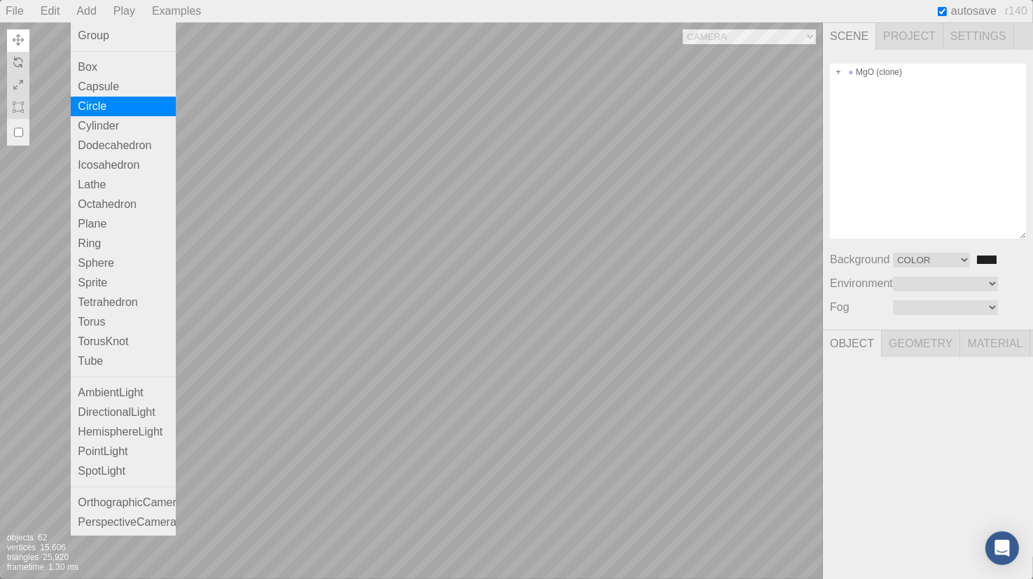
type input "0.00 °"
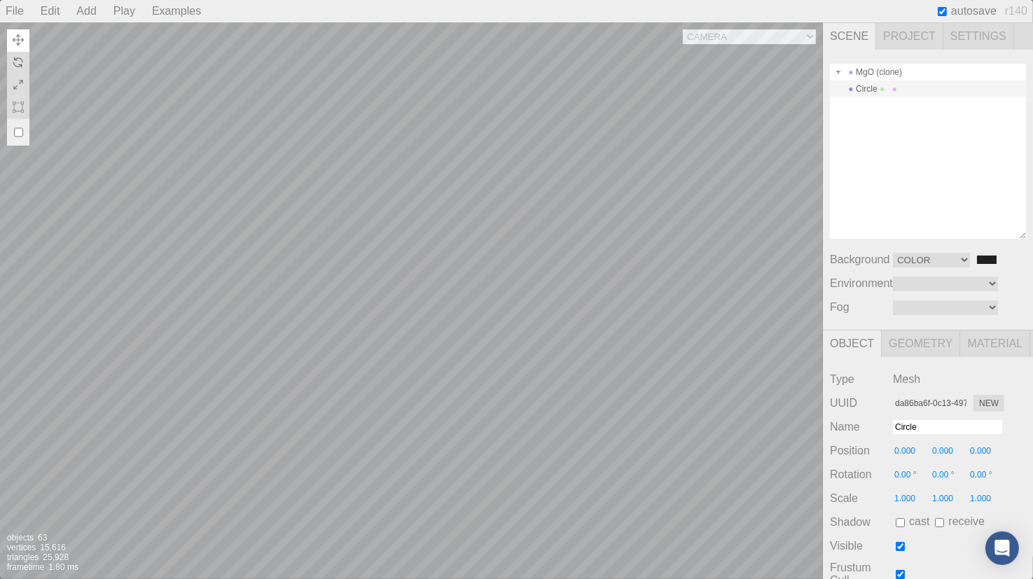
click at [627, 274] on div "Camera OrthographicCamera PerspectiveCamera Objects 63 Vertices 15,616 Triangle…" at bounding box center [411, 300] width 823 height 557
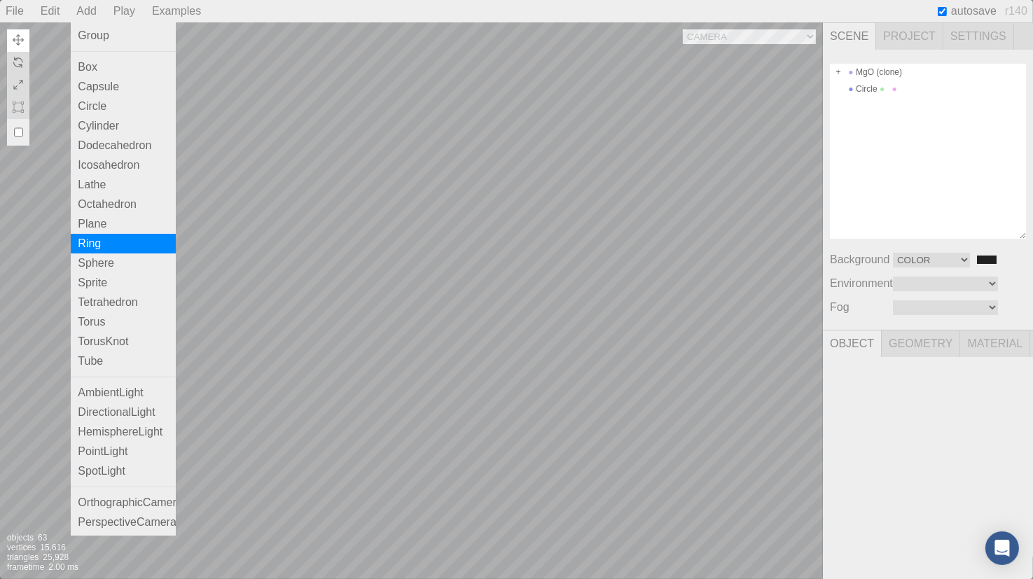
click at [113, 248] on div "Ring" at bounding box center [123, 244] width 105 height 20
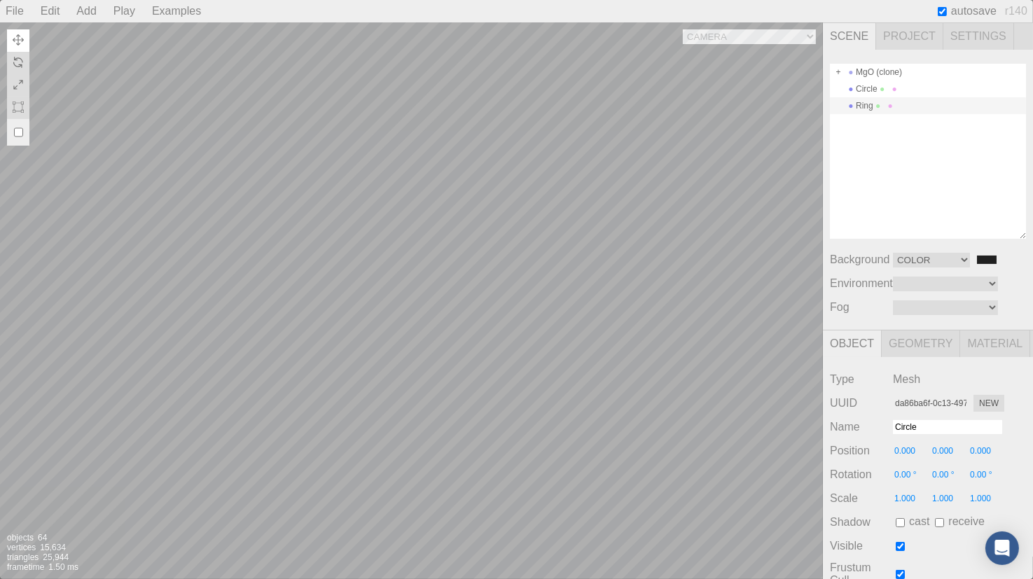
click at [518, 220] on div "Camera OrthographicCamera PerspectiveCamera Objects 64 Vertices 15,634 Triangle…" at bounding box center [411, 300] width 823 height 557
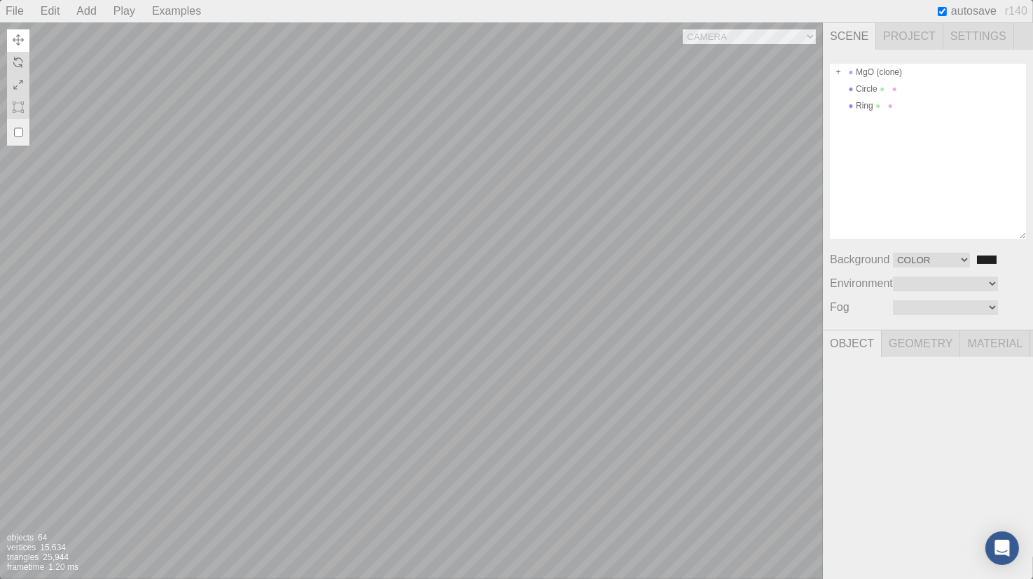
click at [116, 11] on div "Play" at bounding box center [124, 11] width 33 height 22
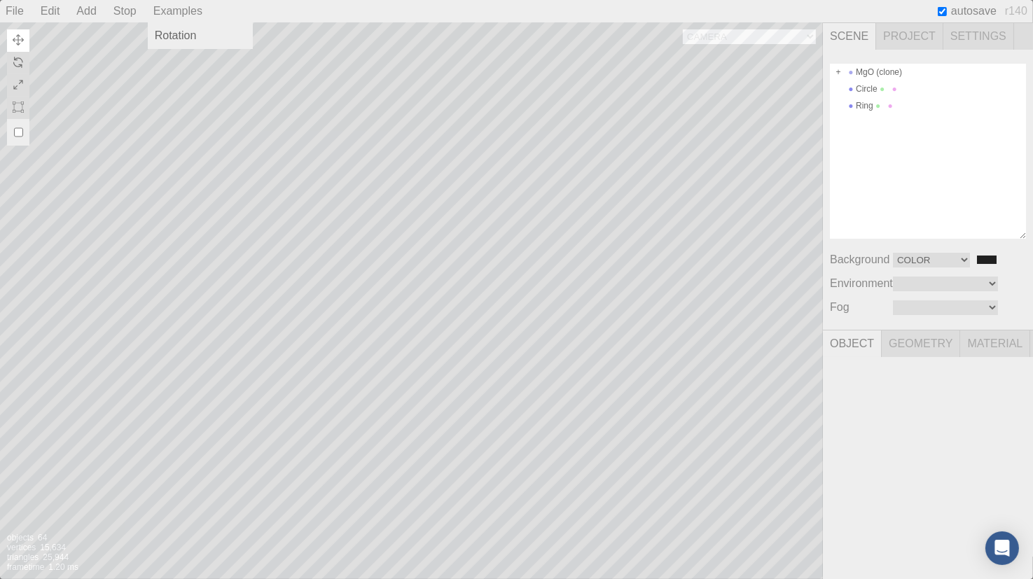
click at [188, 11] on div "Examples" at bounding box center [178, 11] width 60 height 22
click at [179, 48] on div "Rotation" at bounding box center [200, 35] width 105 height 27
click at [180, 34] on div "Rotation" at bounding box center [200, 36] width 105 height 20
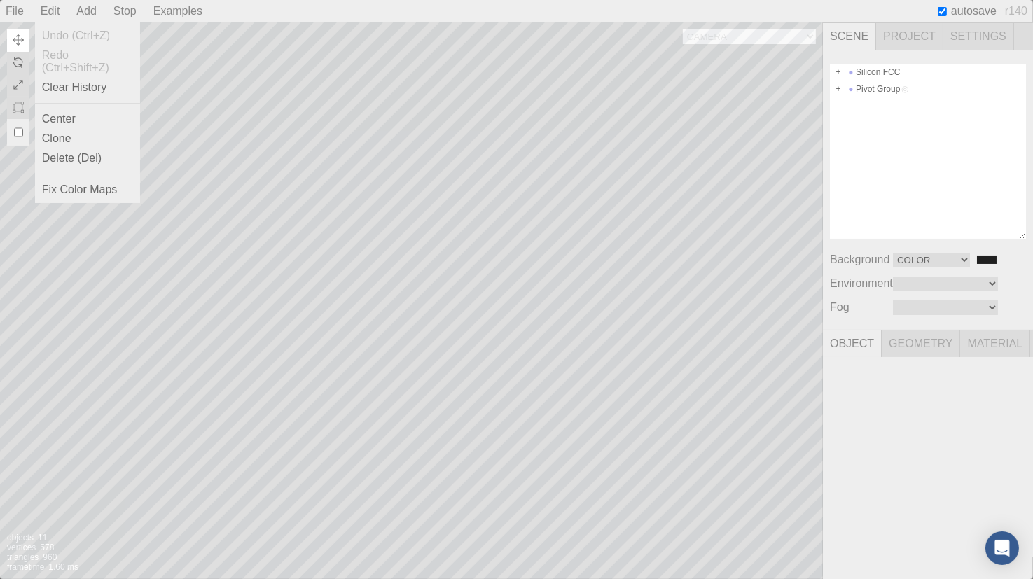
click at [48, 9] on div "Edit" at bounding box center [50, 11] width 31 height 22
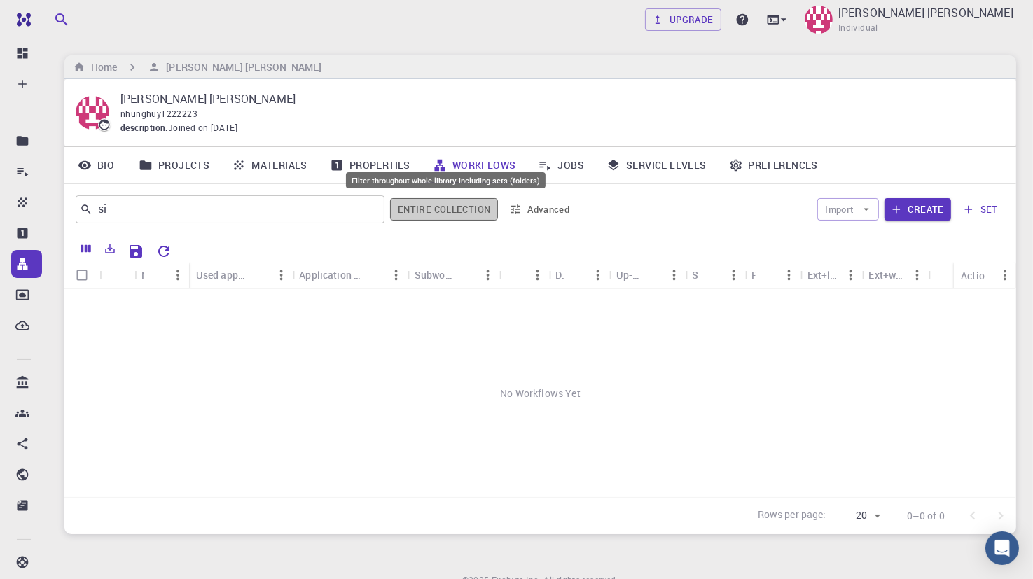
click at [478, 211] on button "Entire collection" at bounding box center [444, 209] width 108 height 22
click at [446, 209] on button "Entire collection" at bounding box center [444, 209] width 106 height 22
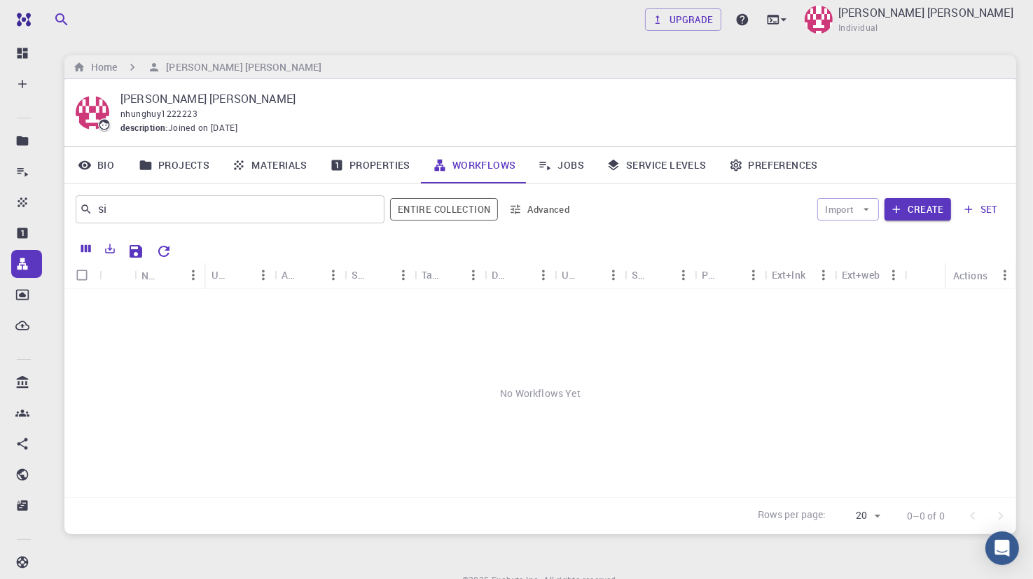
click at [519, 211] on icon "button" at bounding box center [515, 209] width 13 height 13
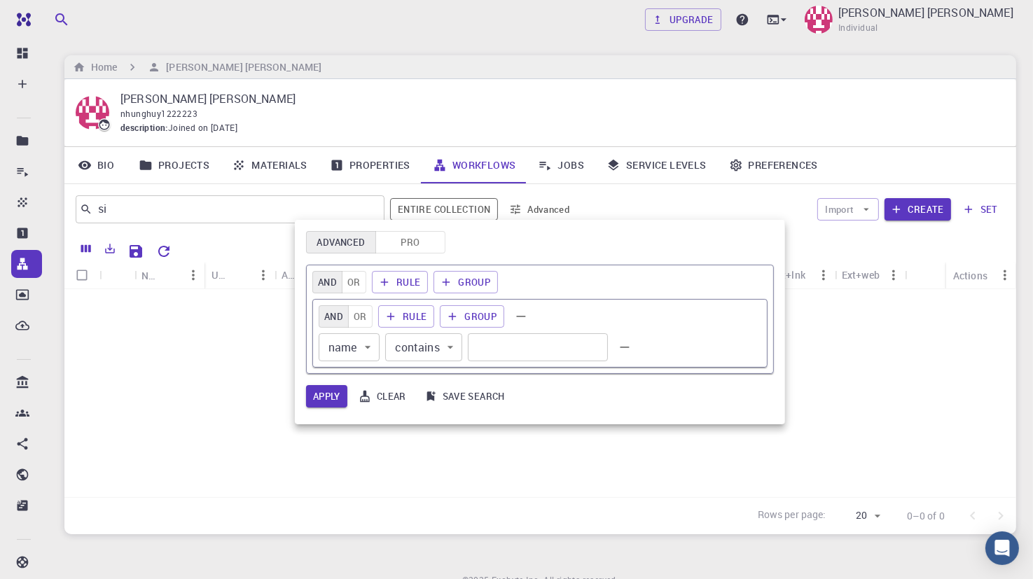
click at [387, 237] on button "Pro" at bounding box center [410, 242] width 70 height 22
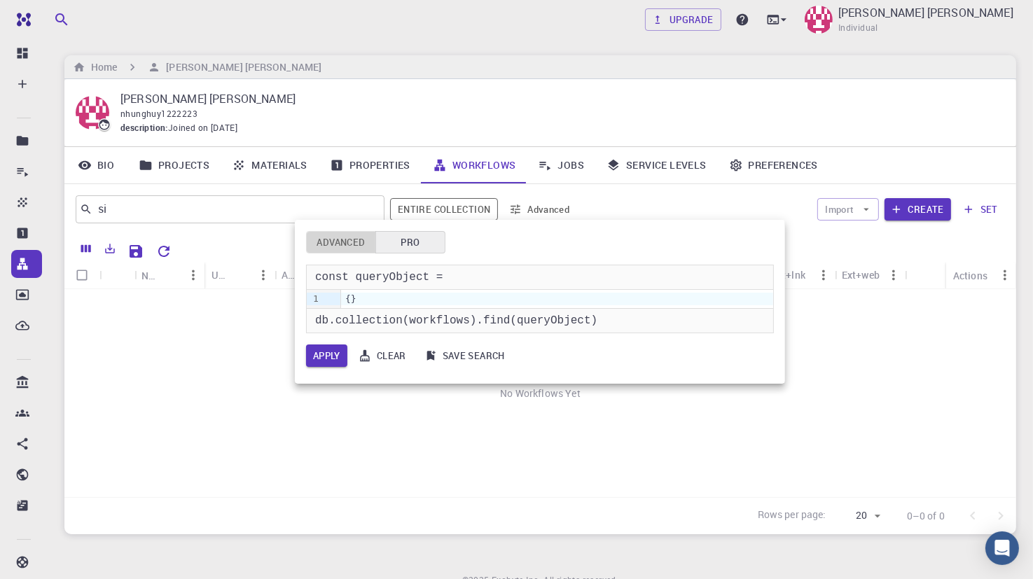
click at [336, 237] on button "Advanced" at bounding box center [341, 242] width 70 height 22
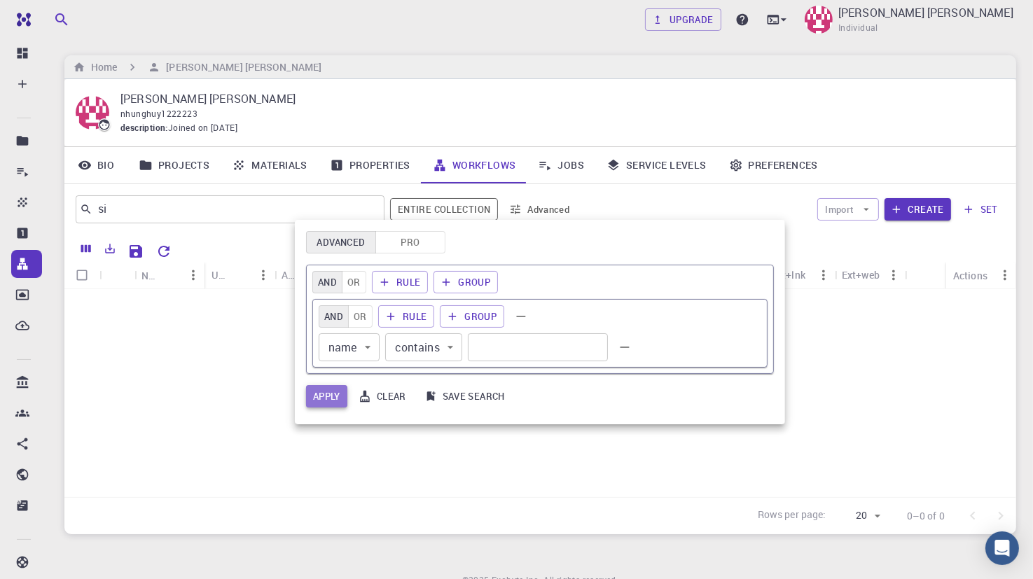
click at [333, 396] on button "Apply" at bounding box center [326, 396] width 41 height 22
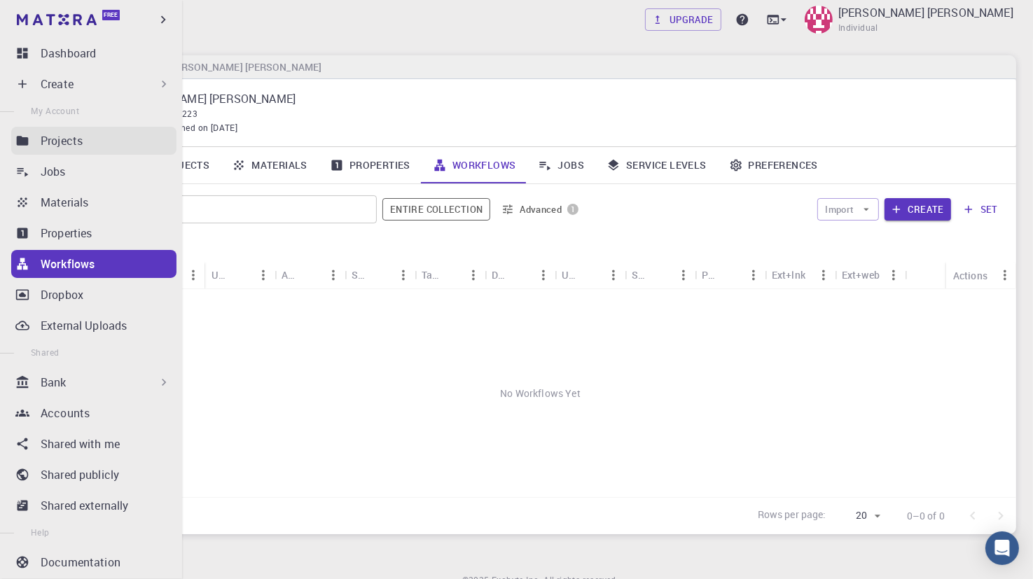
click at [87, 151] on link "Projects" at bounding box center [93, 141] width 165 height 28
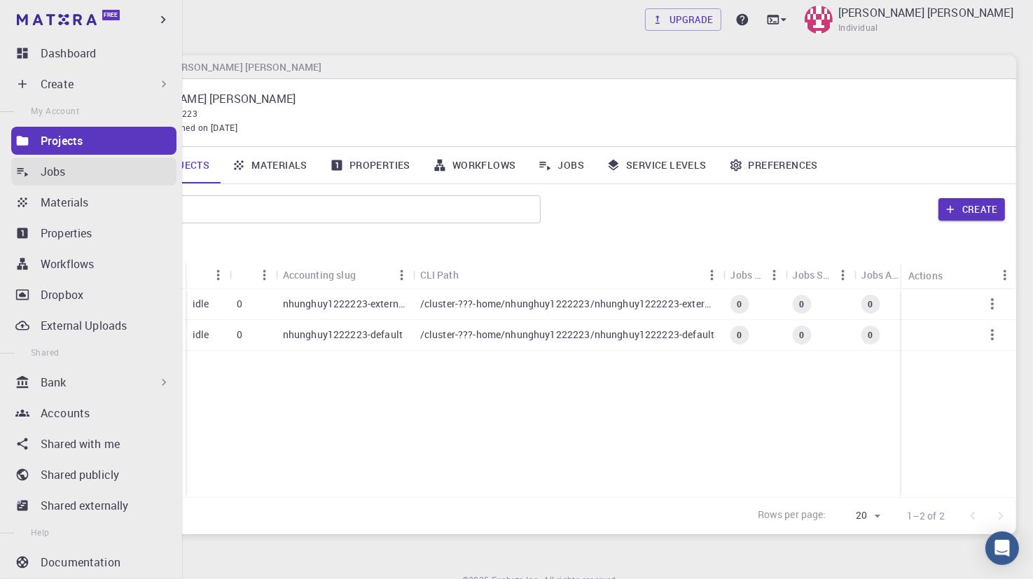
click at [47, 167] on p "Jobs" at bounding box center [53, 171] width 25 height 17
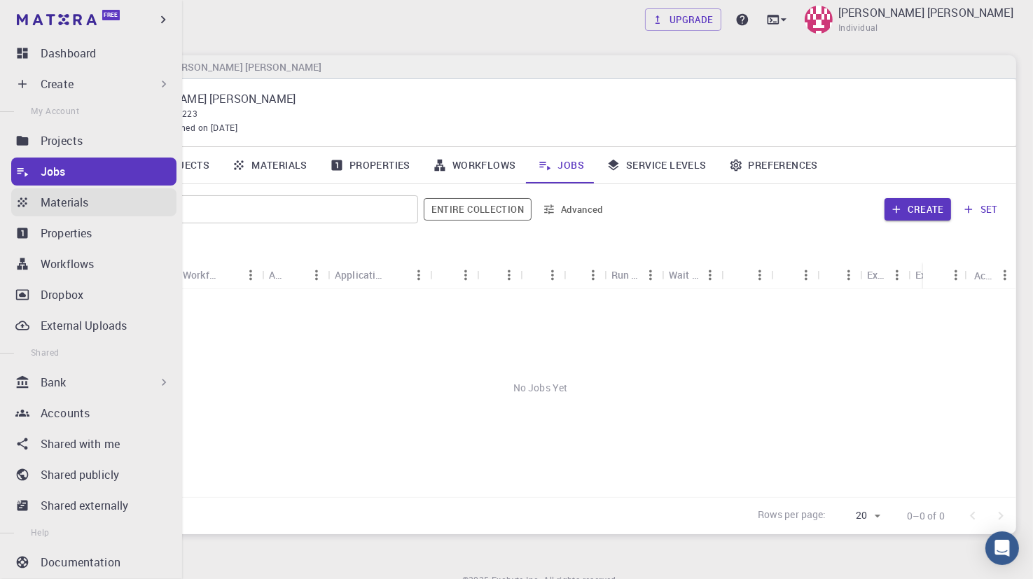
click at [48, 200] on p "Materials" at bounding box center [65, 202] width 48 height 17
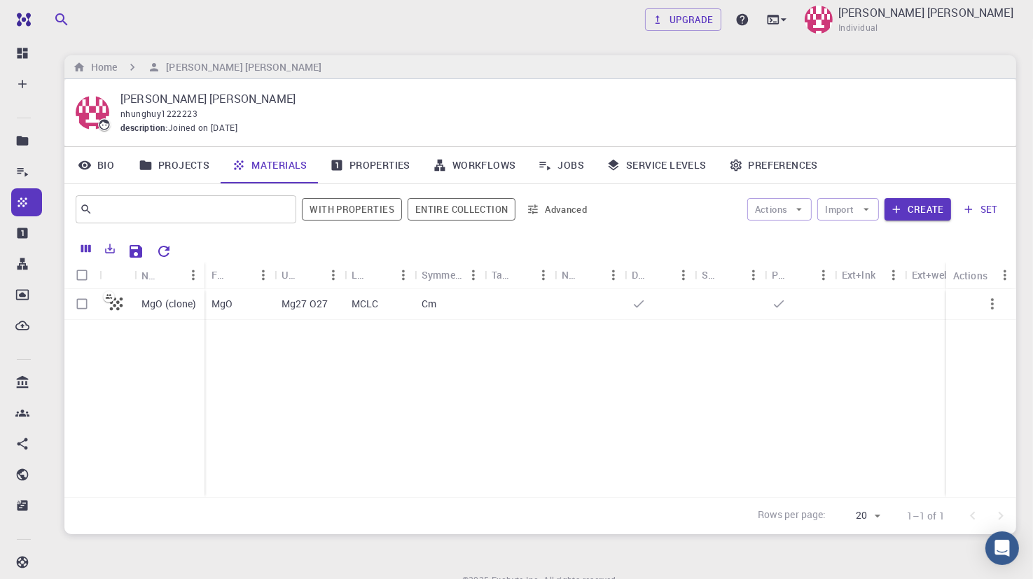
click at [398, 169] on link "Properties" at bounding box center [370, 165] width 103 height 36
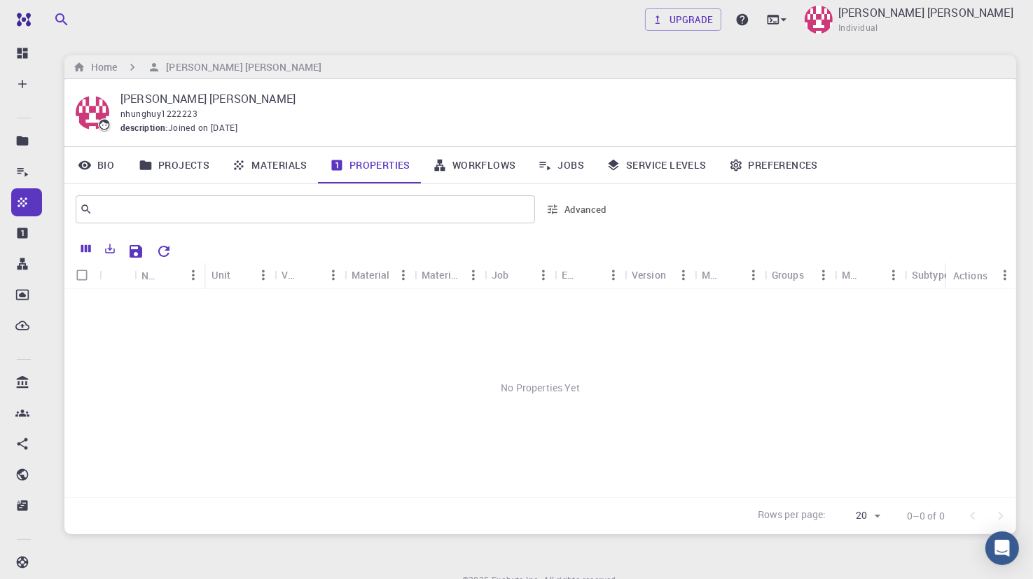
click at [473, 158] on link "Workflows" at bounding box center [475, 165] width 106 height 36
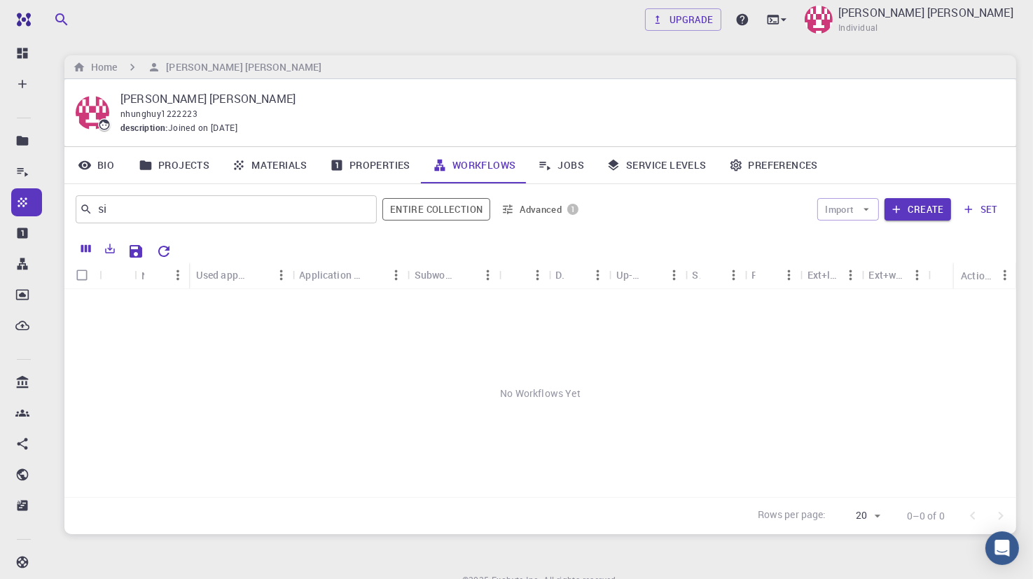
click at [554, 155] on link "Jobs" at bounding box center [561, 165] width 69 height 36
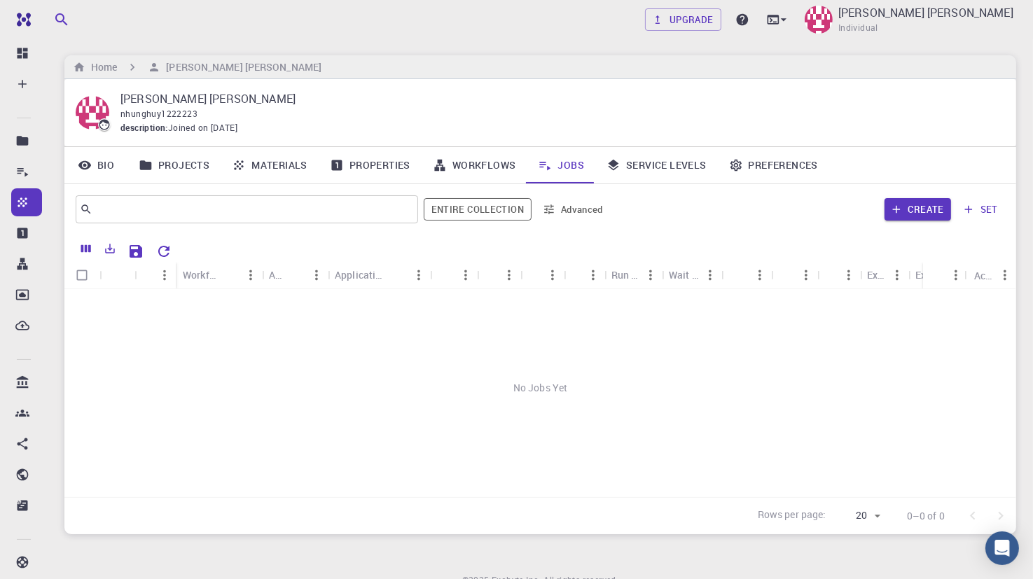
click at [179, 165] on link "Projects" at bounding box center [173, 165] width 93 height 36
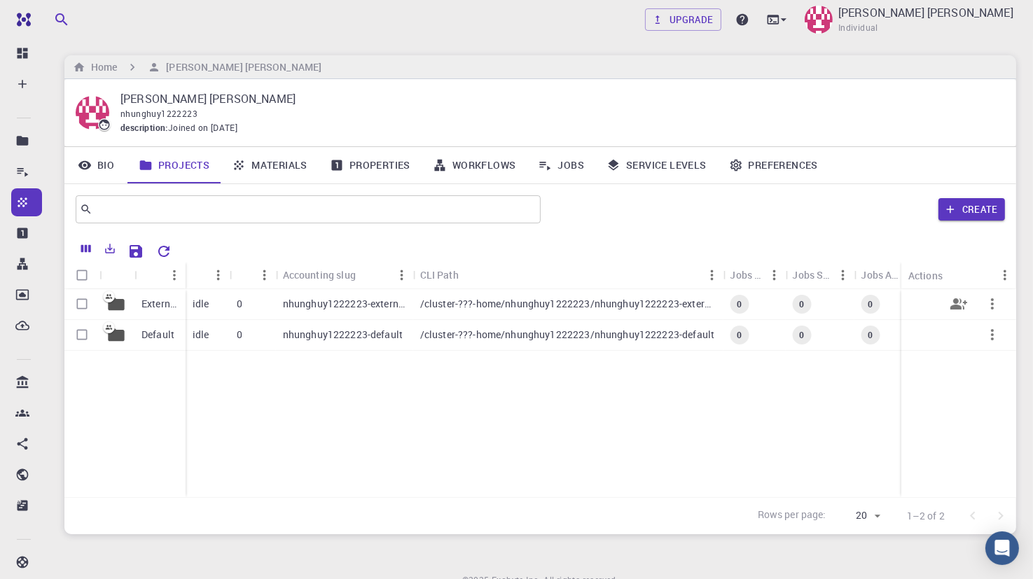
click at [111, 296] on icon at bounding box center [109, 297] width 12 height 12
click at [81, 298] on input "Select row" at bounding box center [82, 304] width 27 height 27
checkbox input "true"
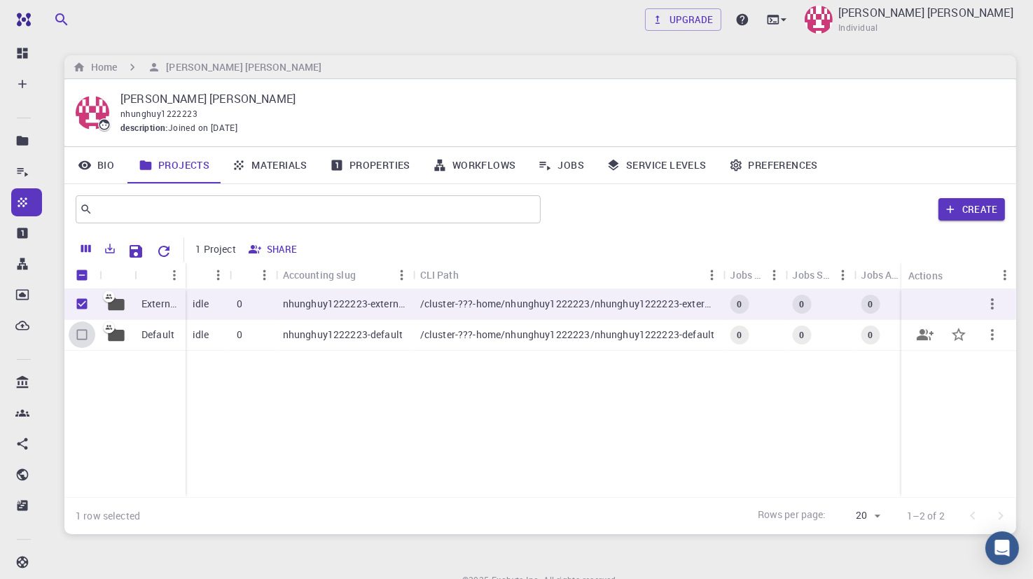
click at [77, 335] on input "Select row" at bounding box center [82, 334] width 27 height 27
checkbox input "true"
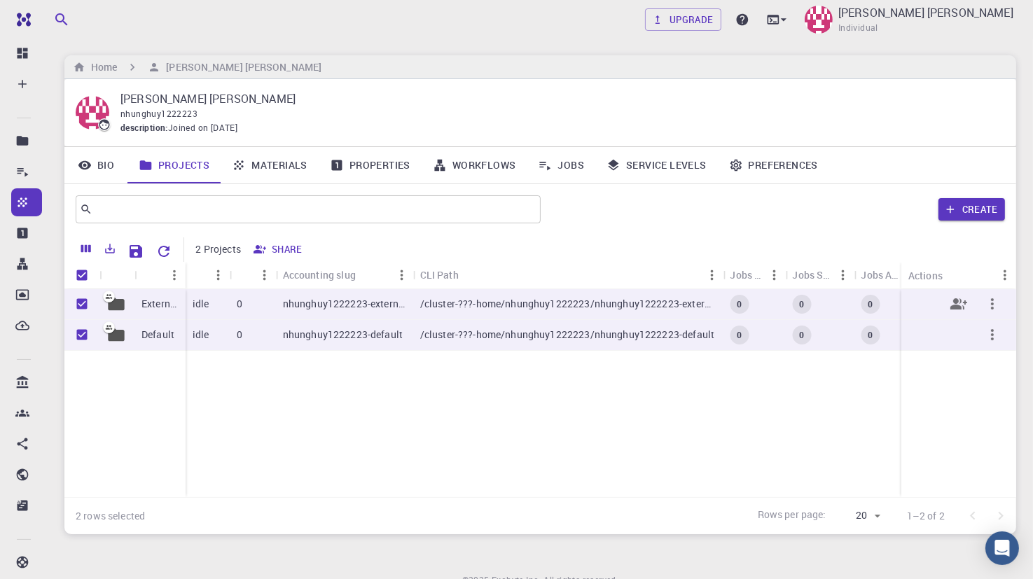
click at [992, 303] on icon "button" at bounding box center [992, 303] width 3 height 11
click at [970, 368] on div at bounding box center [516, 289] width 1033 height 579
click at [765, 159] on link "Preferences" at bounding box center [773, 165] width 111 height 36
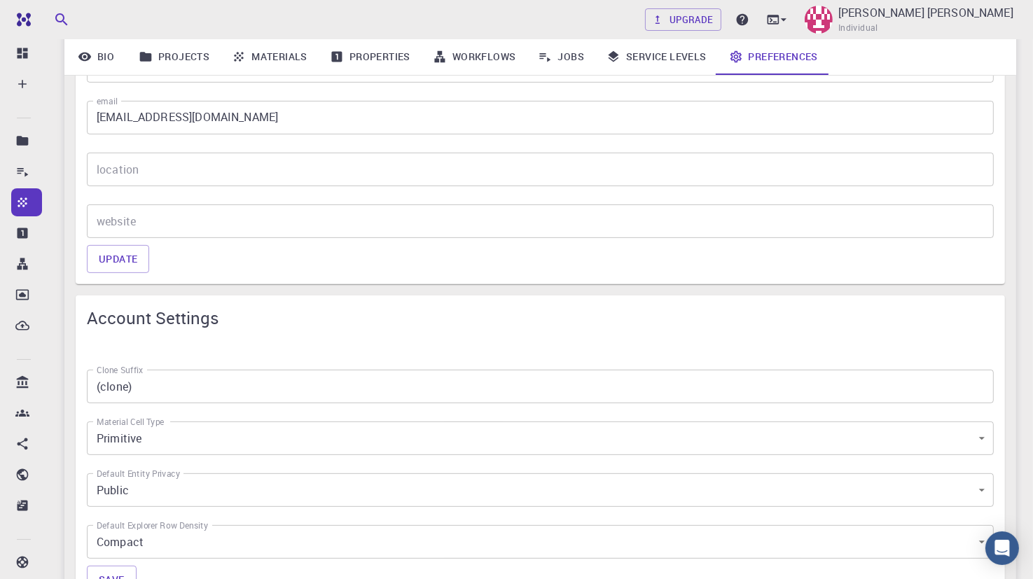
scroll to position [284, 0]
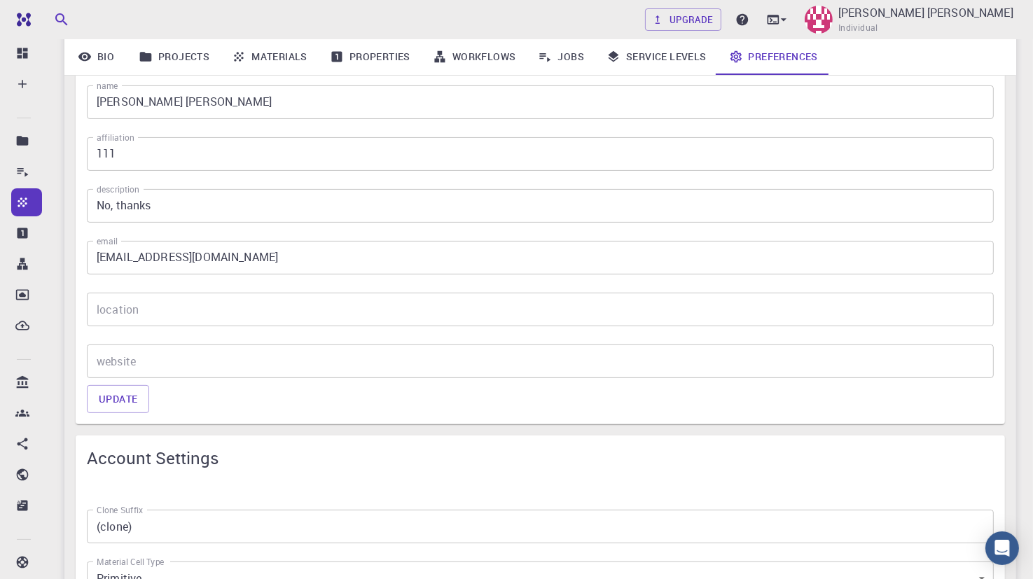
click at [640, 50] on link "Service Levels" at bounding box center [656, 57] width 123 height 36
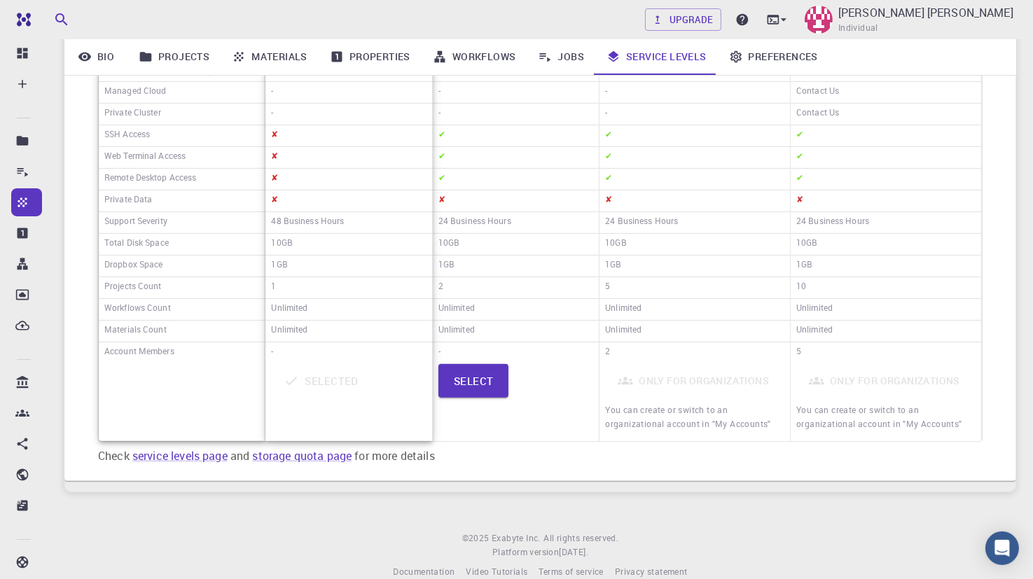
scroll to position [4, 0]
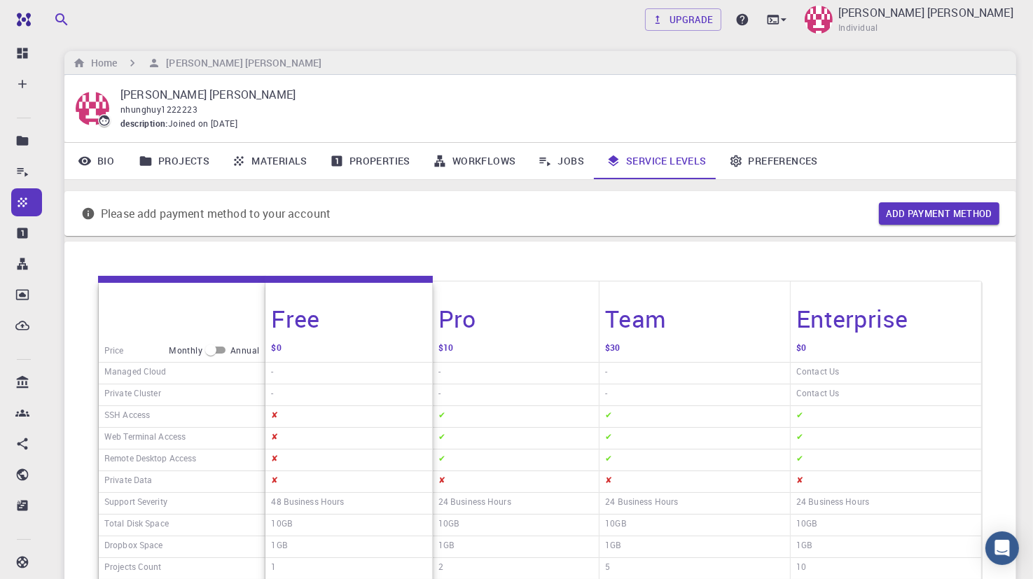
click at [569, 157] on link "Jobs" at bounding box center [561, 161] width 69 height 36
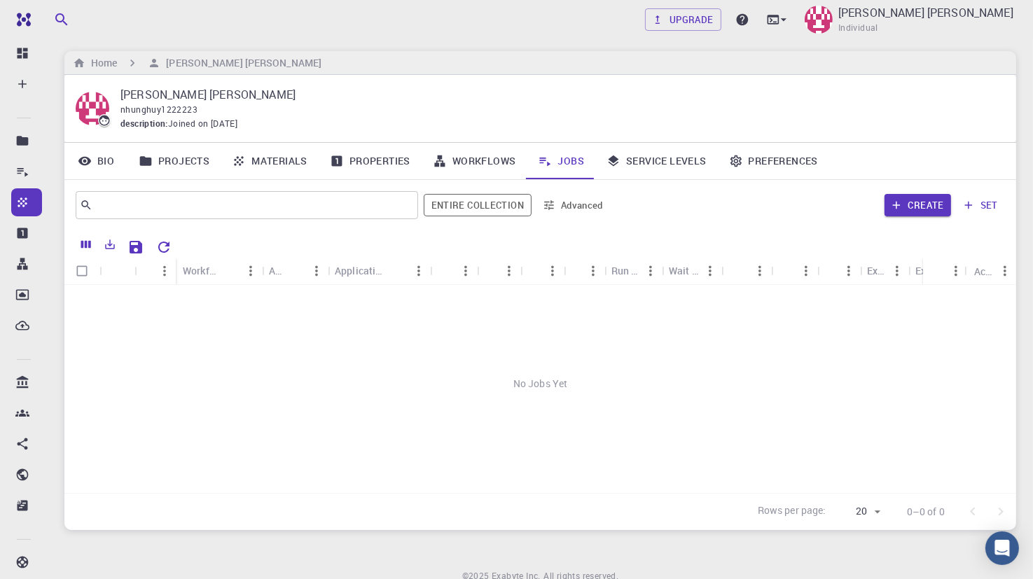
click at [483, 161] on link "Workflows" at bounding box center [475, 161] width 106 height 36
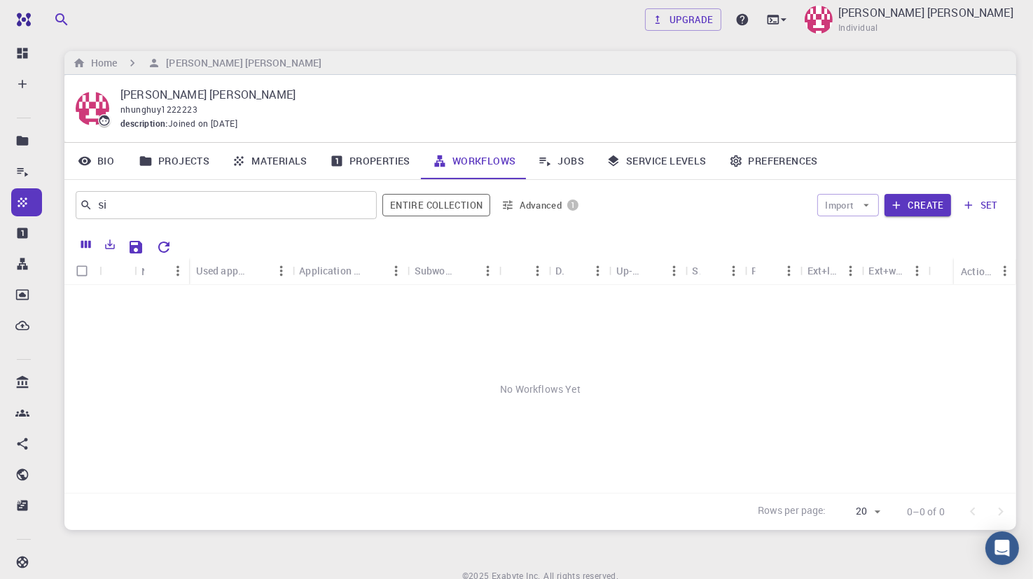
click at [353, 161] on link "Properties" at bounding box center [370, 161] width 103 height 36
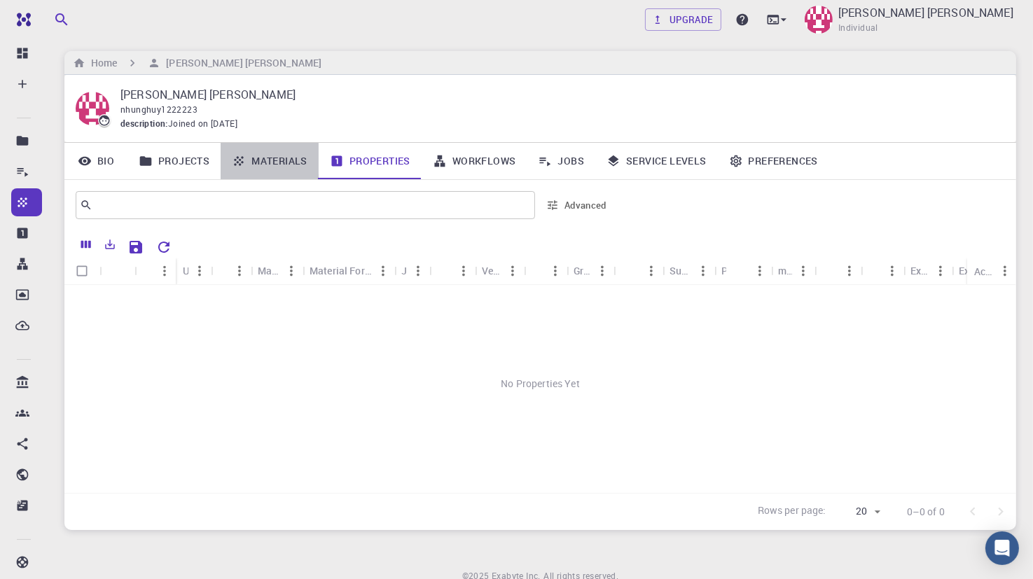
click at [272, 158] on link "Materials" at bounding box center [270, 161] width 98 height 36
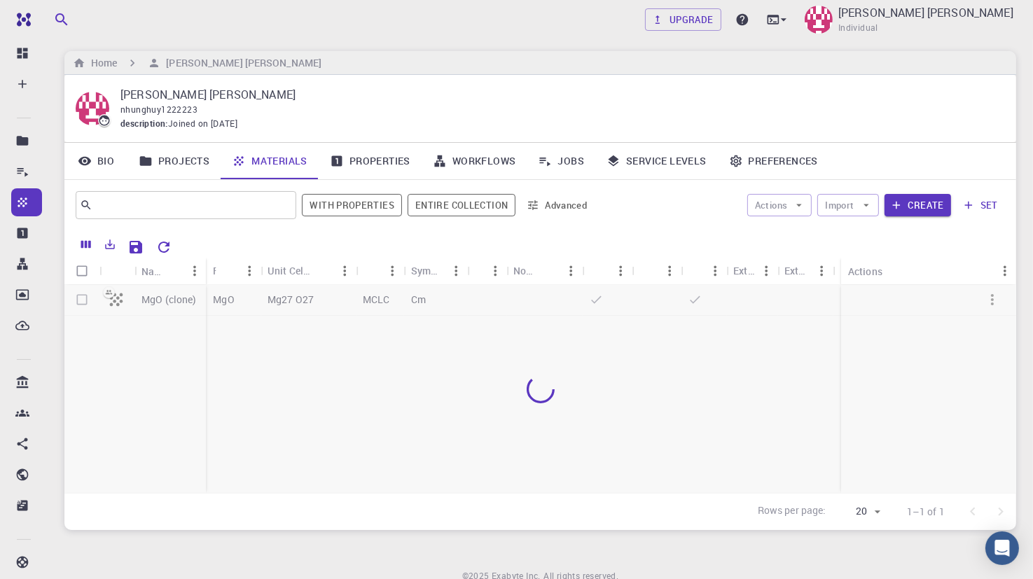
click at [98, 331] on div at bounding box center [540, 389] width 952 height 208
click at [118, 205] on input "text" at bounding box center [180, 205] width 176 height 20
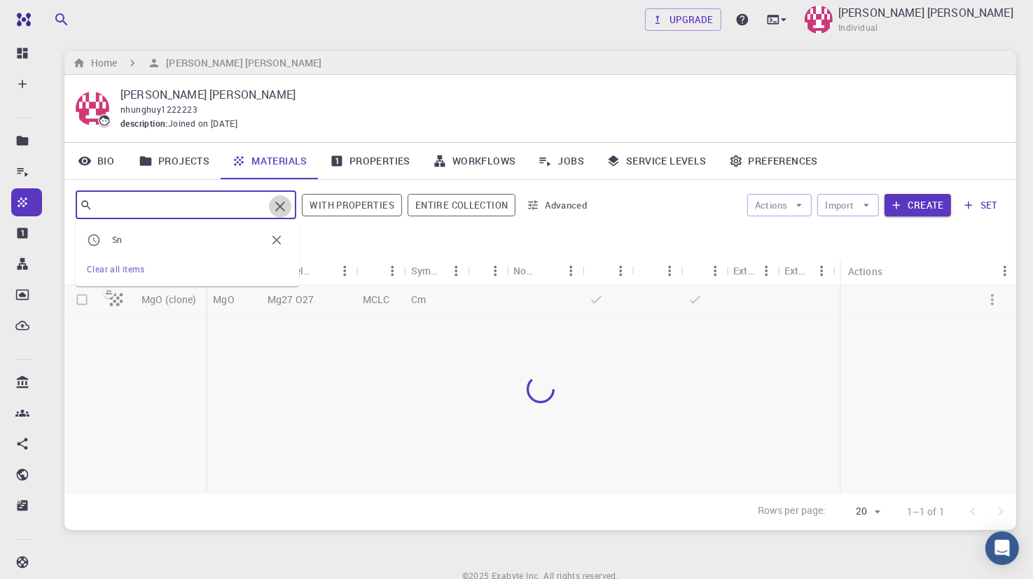
click at [285, 203] on icon "Clear" at bounding box center [280, 207] width 10 height 10
click at [217, 204] on input "text" at bounding box center [180, 205] width 176 height 20
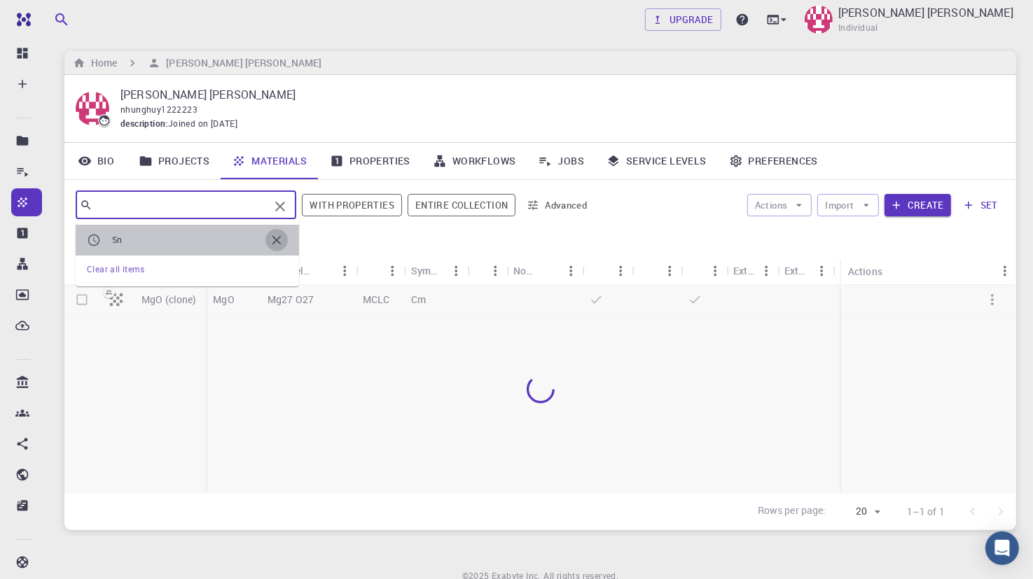
click at [277, 235] on icon "button" at bounding box center [276, 239] width 15 height 15
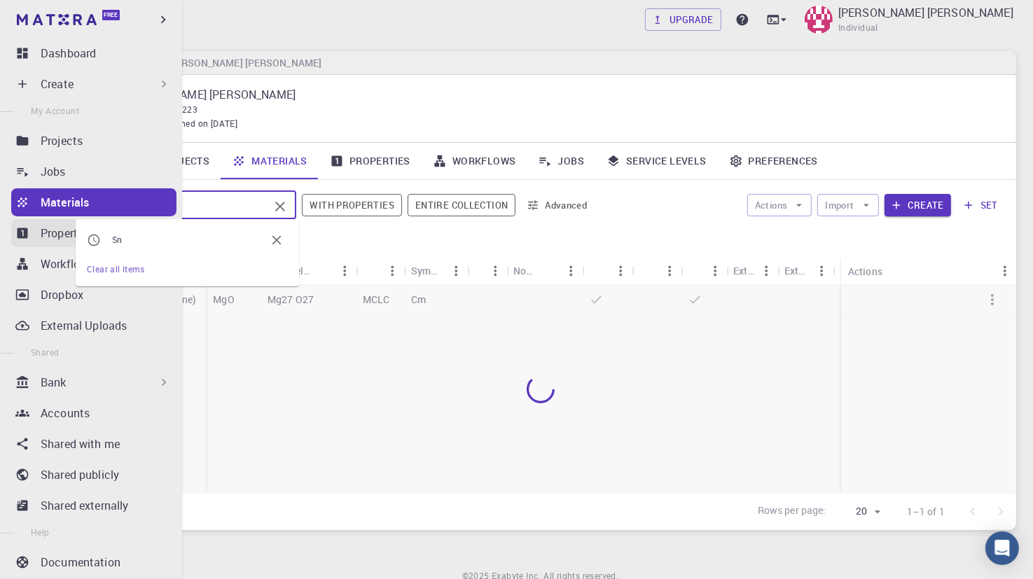
click at [34, 224] on link "Properties" at bounding box center [93, 233] width 165 height 28
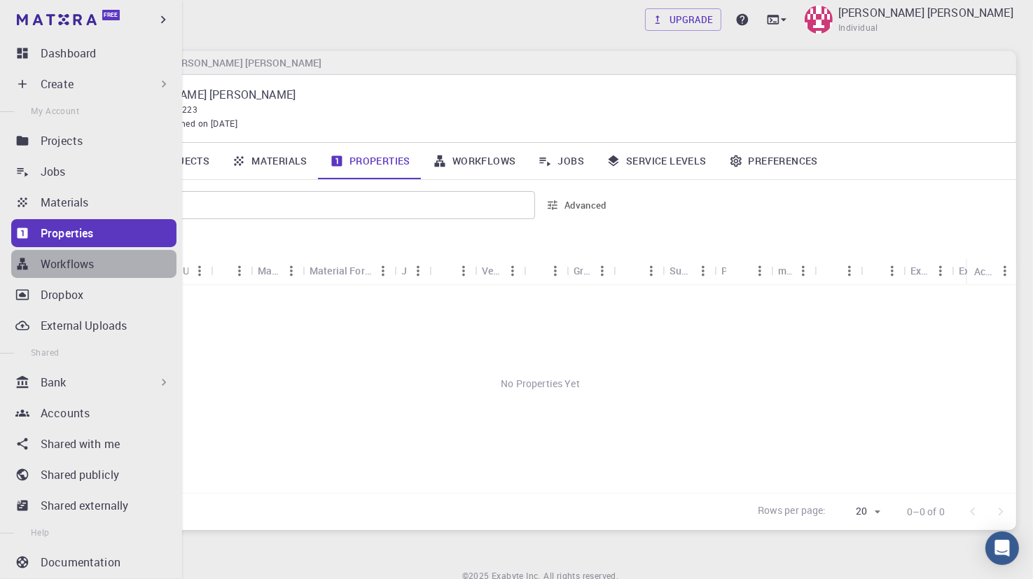
click at [106, 263] on div "Workflows" at bounding box center [109, 264] width 136 height 17
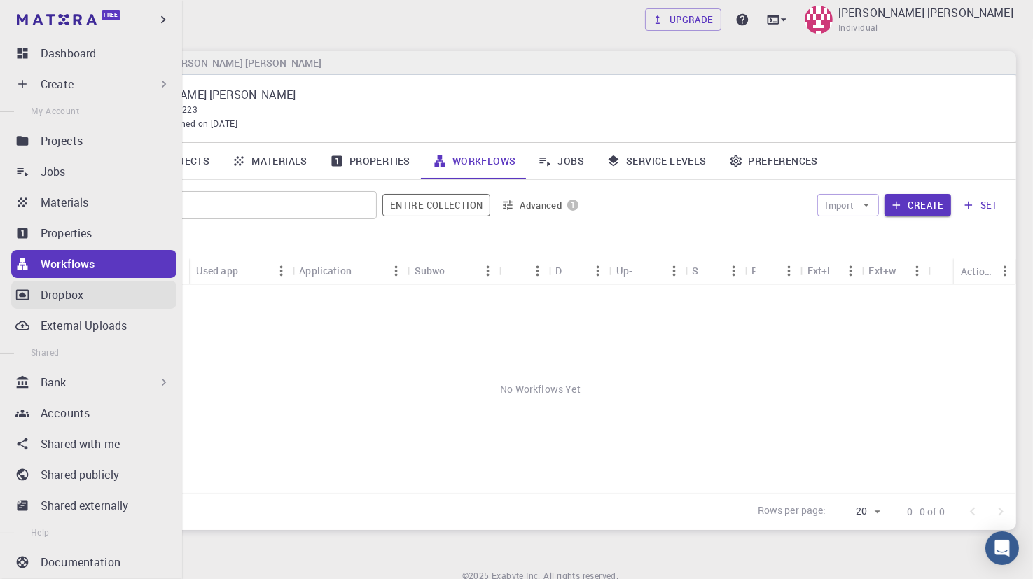
click at [100, 296] on div "Dropbox" at bounding box center [109, 294] width 136 height 17
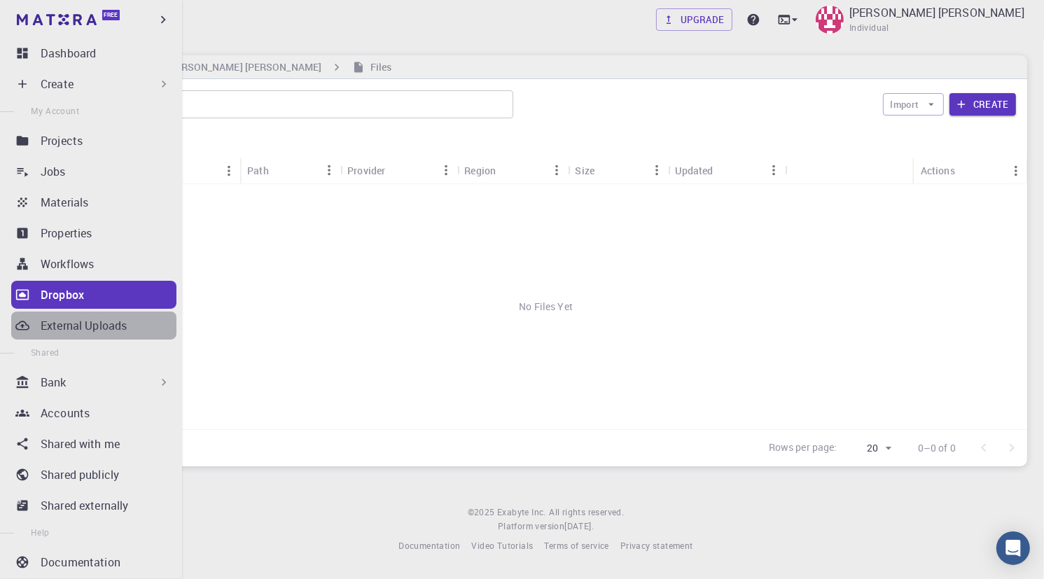
click at [102, 335] on link "External Uploads" at bounding box center [93, 326] width 165 height 28
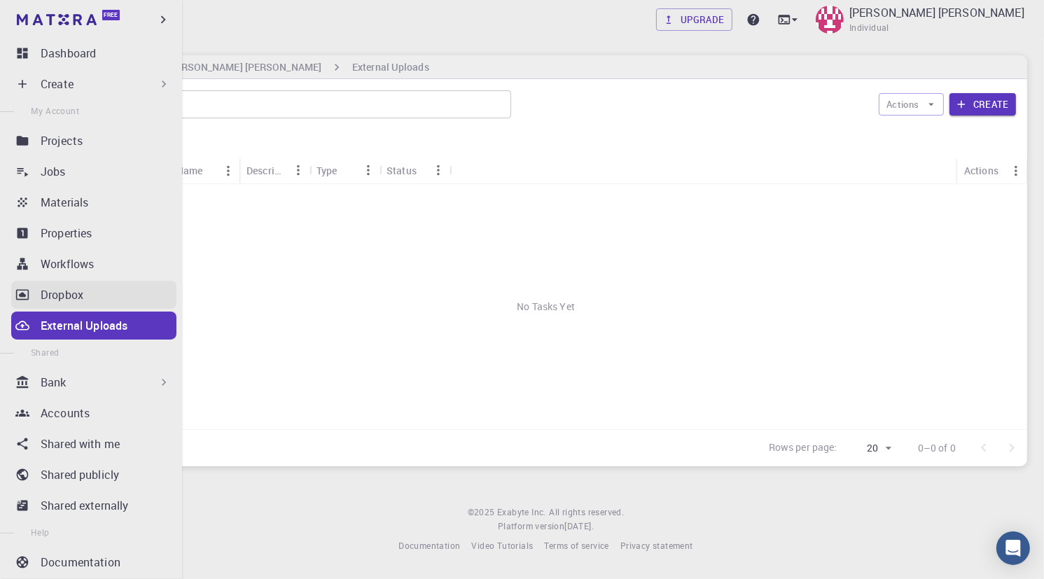
click at [54, 297] on p "Dropbox" at bounding box center [62, 294] width 43 height 17
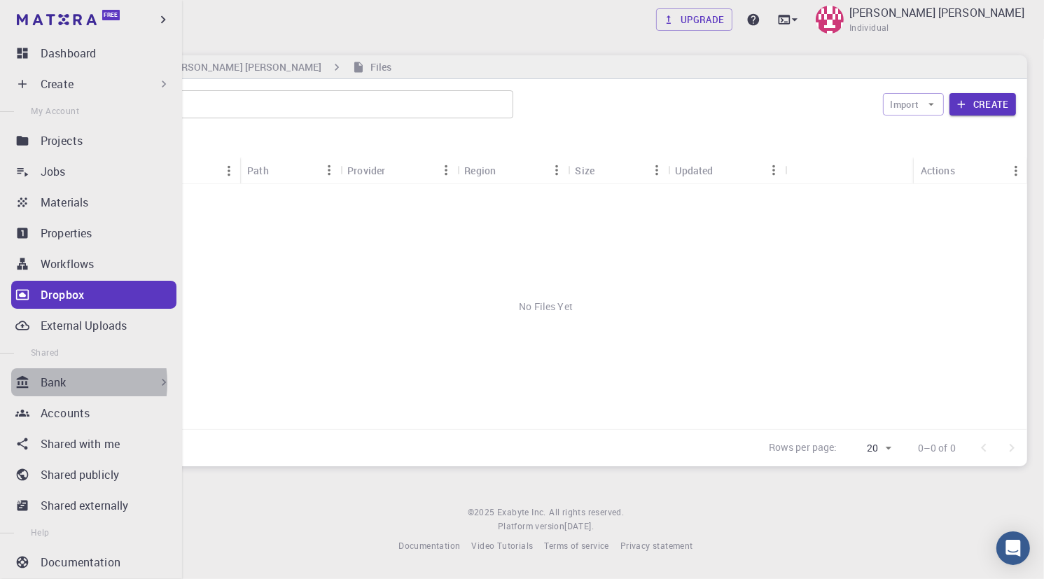
click at [58, 384] on p "Bank" at bounding box center [54, 382] width 26 height 17
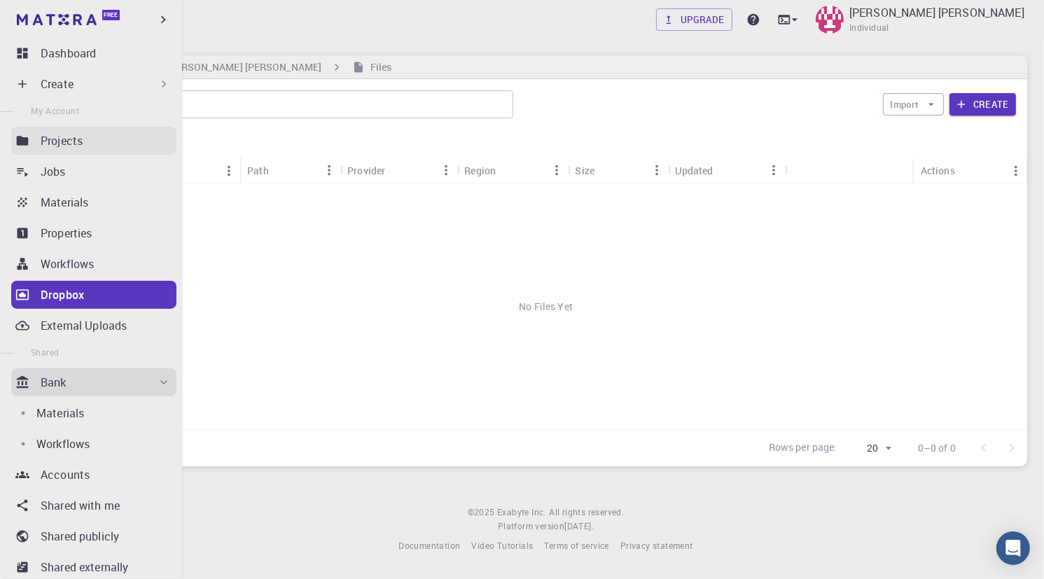
click at [32, 137] on link "Projects" at bounding box center [93, 141] width 165 height 28
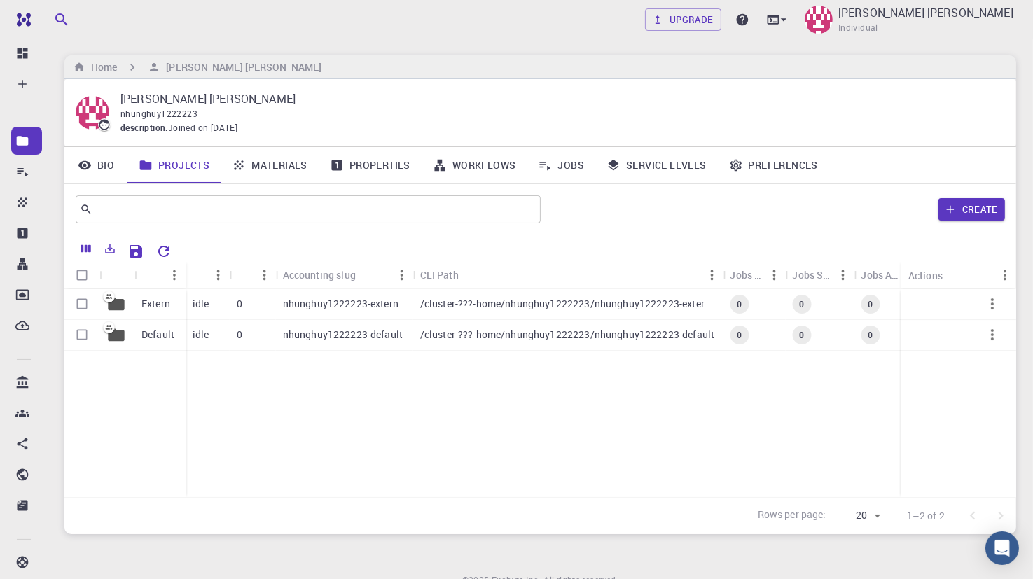
click at [265, 160] on link "Materials" at bounding box center [270, 165] width 98 height 36
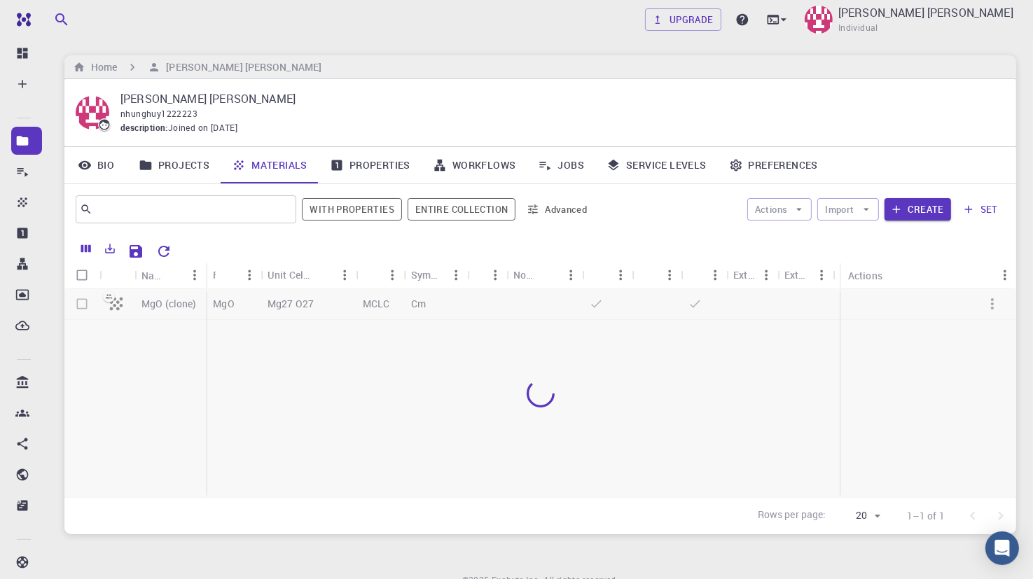
click at [109, 301] on div at bounding box center [540, 393] width 952 height 208
click at [113, 303] on div at bounding box center [540, 393] width 952 height 208
click at [475, 169] on link "Workflows" at bounding box center [475, 165] width 106 height 36
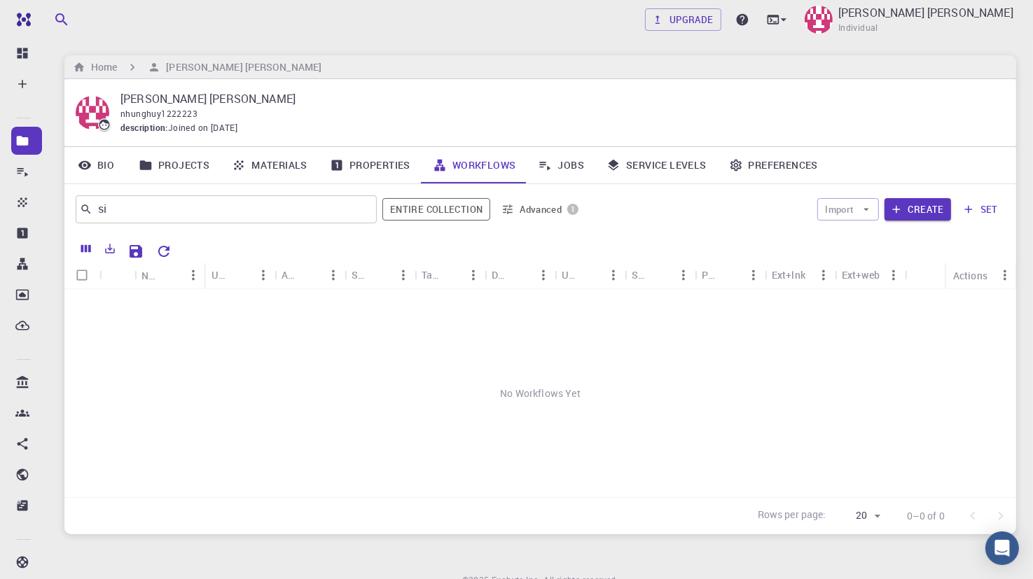
click at [511, 209] on icon "button" at bounding box center [509, 209] width 10 height 10
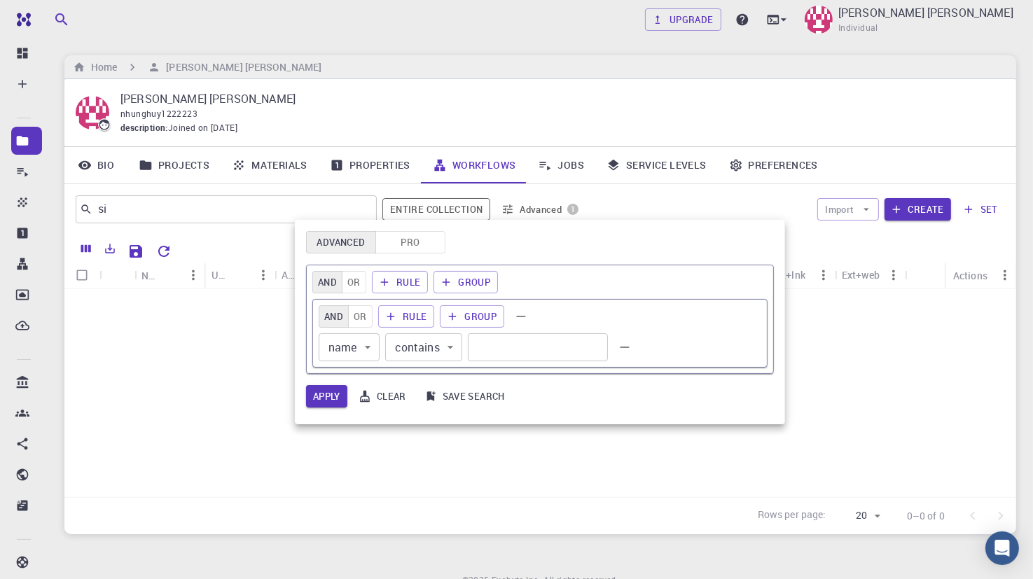
click at [511, 209] on div at bounding box center [516, 289] width 1033 height 579
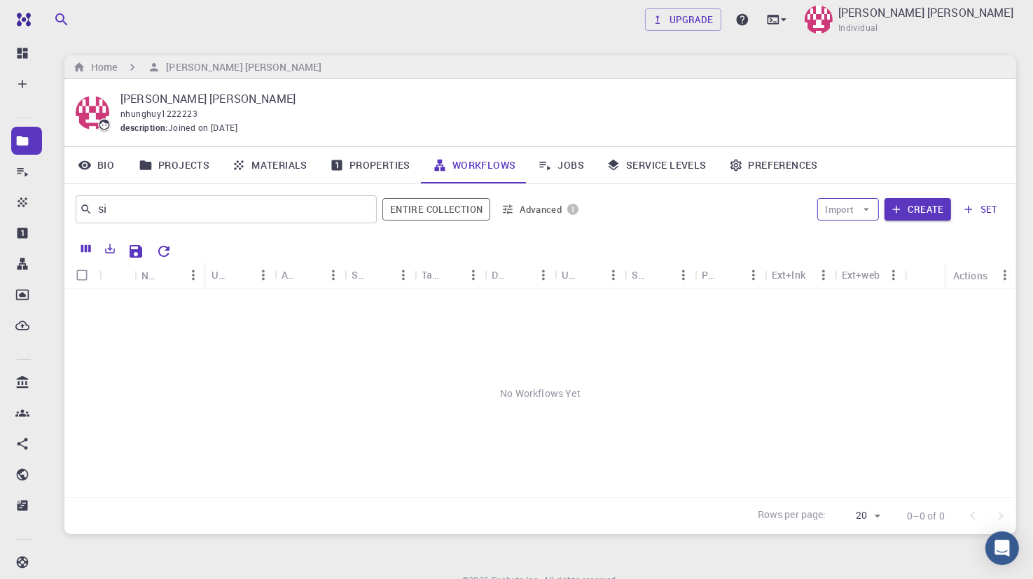
click at [847, 212] on button "Import" at bounding box center [847, 209] width 61 height 22
click at [463, 162] on link "Workflows" at bounding box center [475, 165] width 106 height 36
click at [550, 164] on icon at bounding box center [545, 165] width 14 height 14
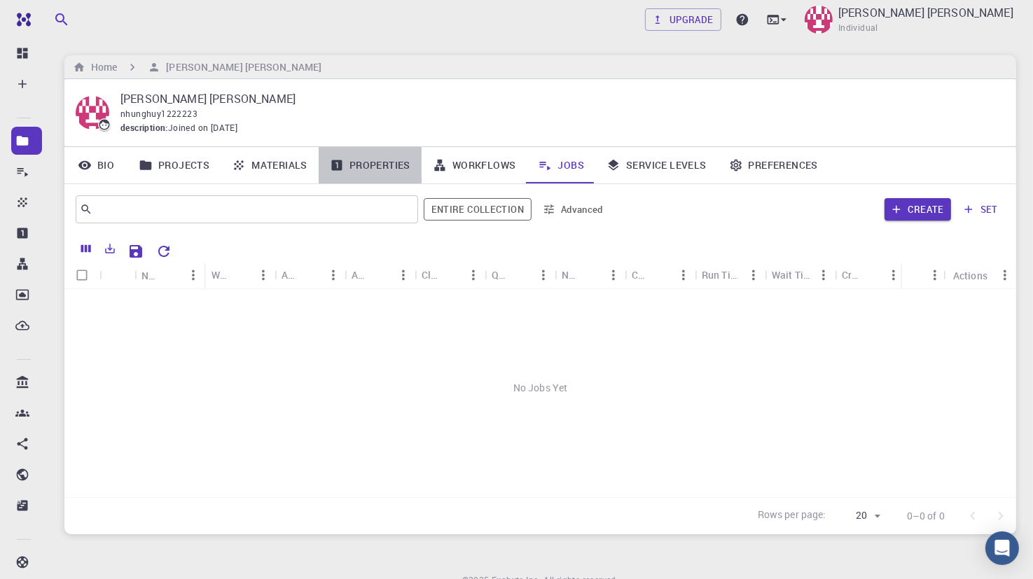
click at [330, 159] on icon at bounding box center [337, 165] width 14 height 14
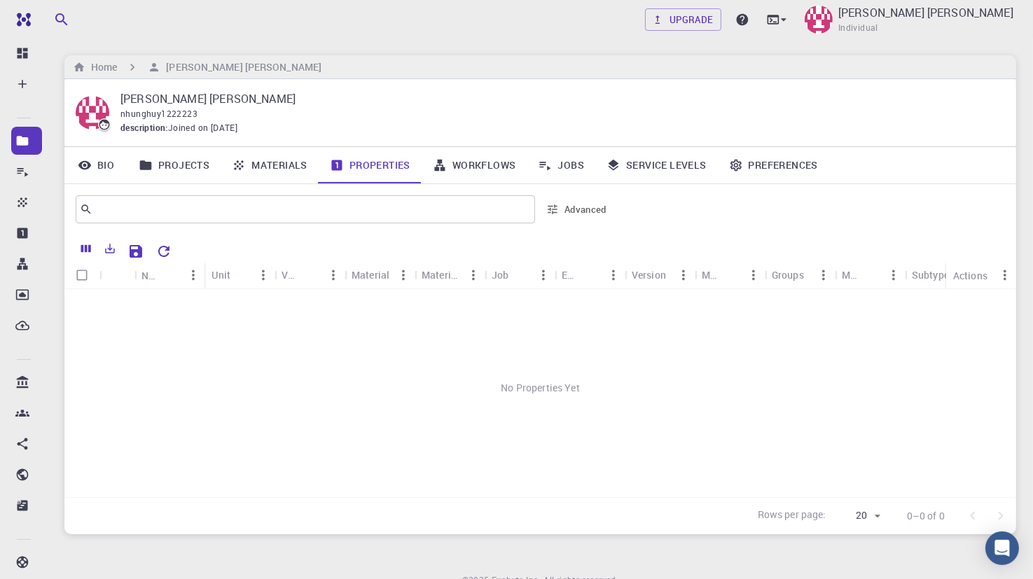
click at [188, 156] on link "Projects" at bounding box center [173, 165] width 93 height 36
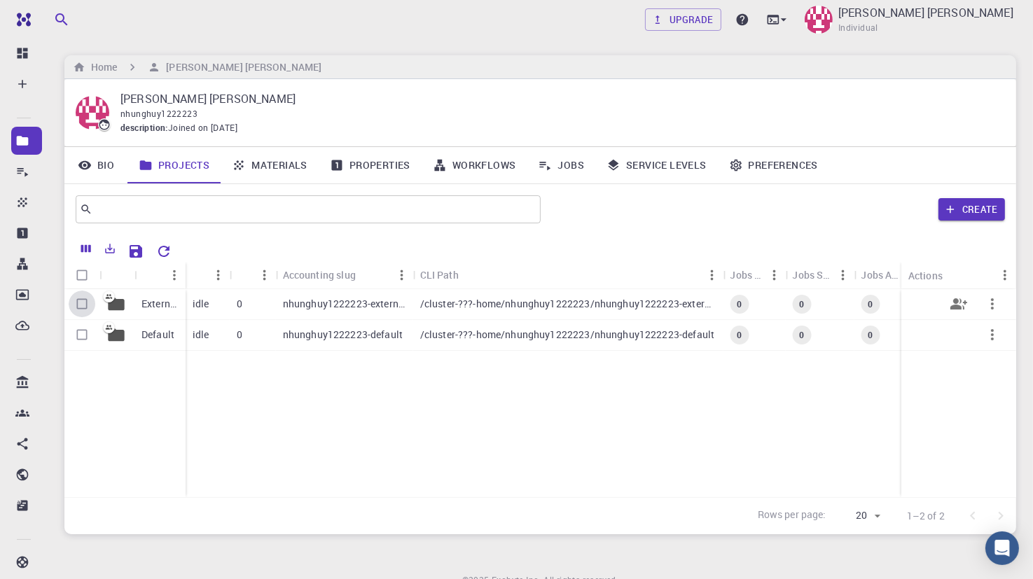
click at [79, 307] on input "Select row" at bounding box center [82, 304] width 27 height 27
checkbox input "true"
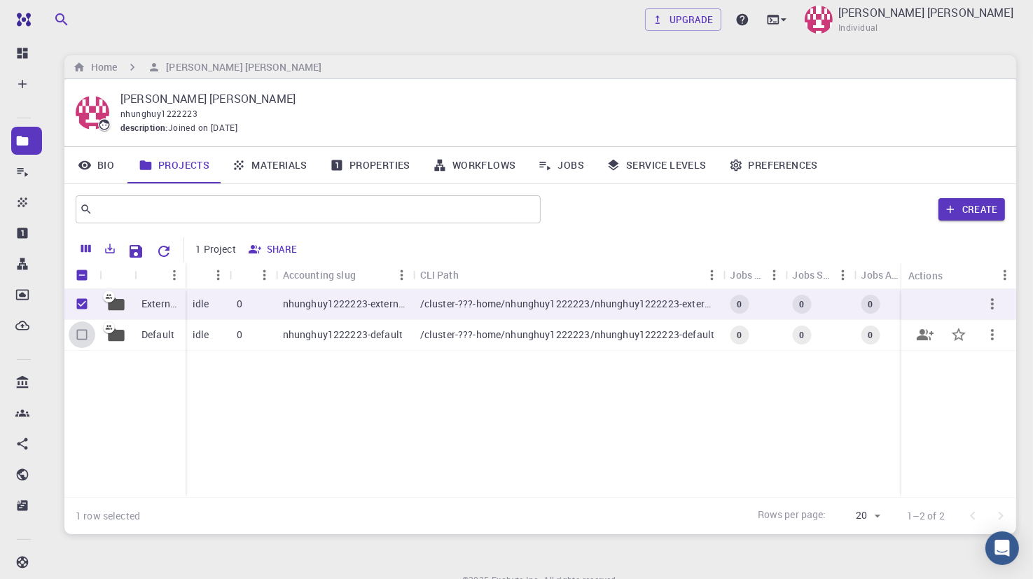
click at [82, 331] on input "Select row" at bounding box center [82, 334] width 27 height 27
checkbox input "true"
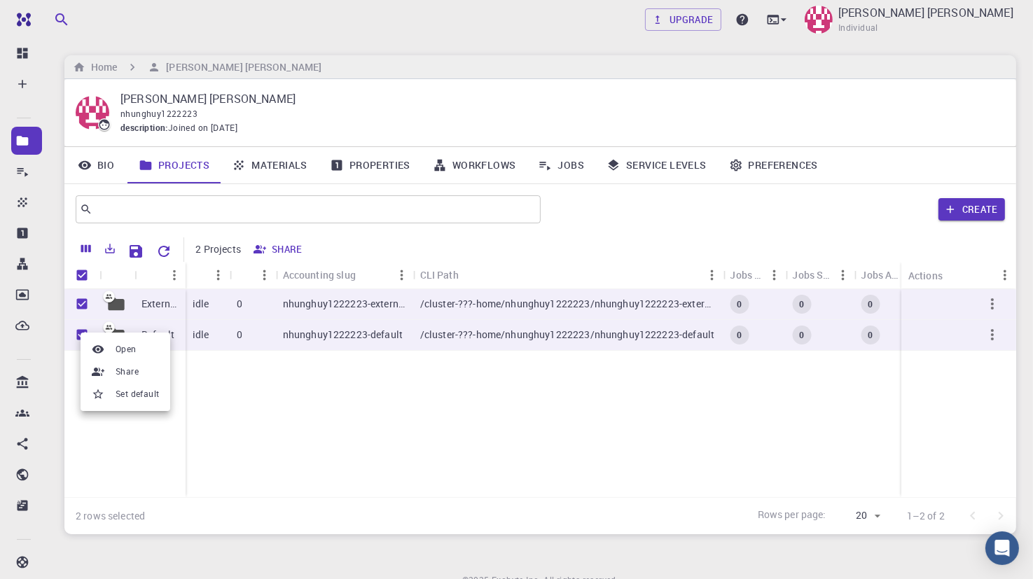
click at [130, 396] on span "Set default" at bounding box center [137, 394] width 43 height 14
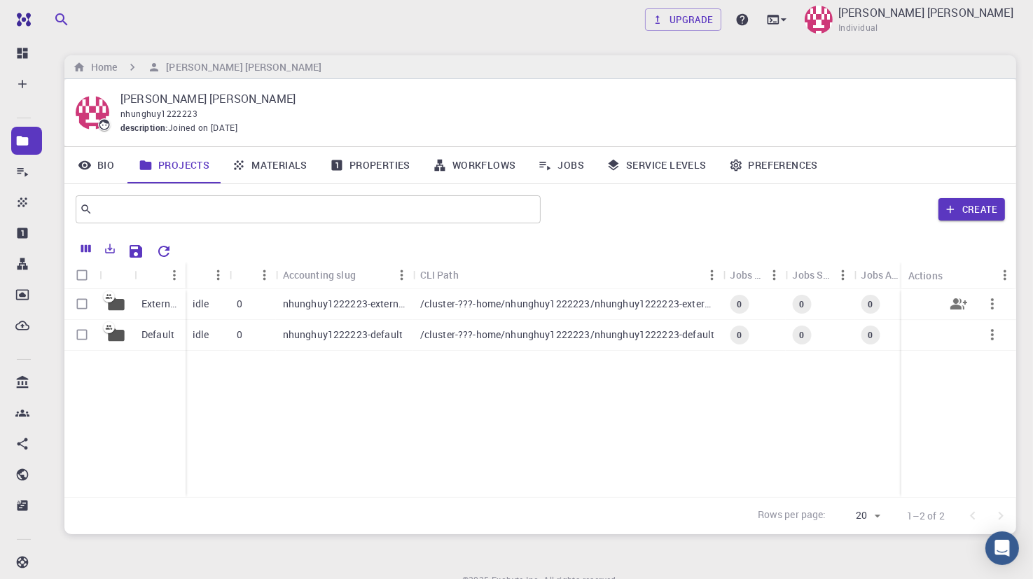
click at [996, 304] on icon "button" at bounding box center [992, 304] width 17 height 17
click at [1001, 408] on div at bounding box center [516, 289] width 1033 height 579
click at [1002, 260] on div at bounding box center [516, 289] width 1033 height 579
click at [84, 300] on input "Select row" at bounding box center [82, 304] width 27 height 27
checkbox input "true"
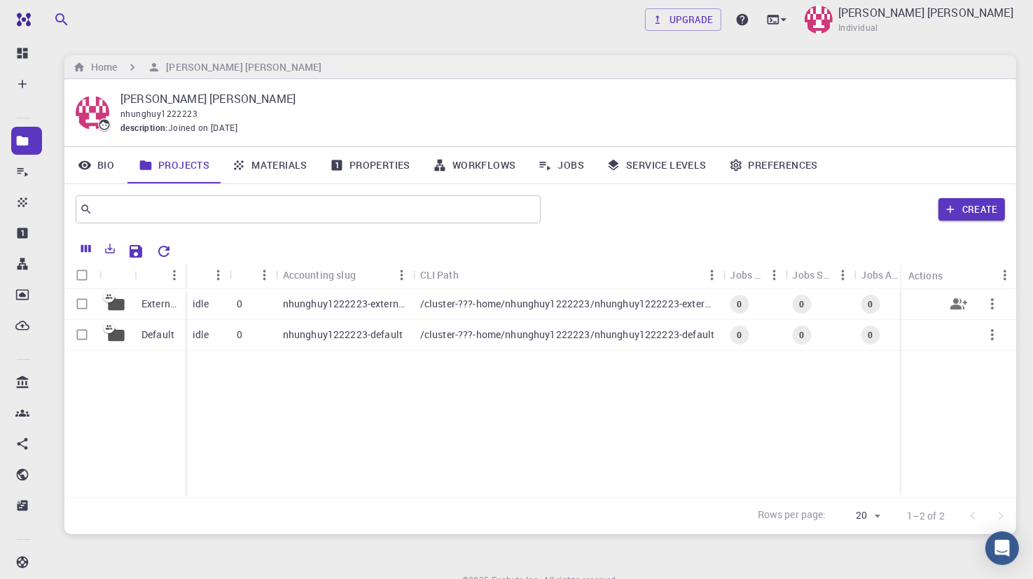
checkbox input "true"
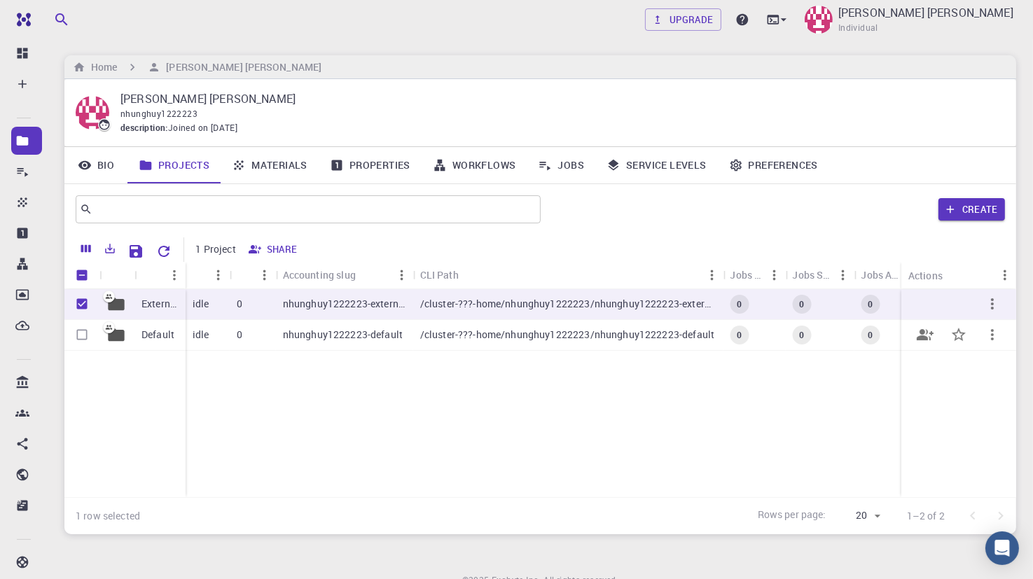
click at [83, 331] on input "Select row" at bounding box center [82, 334] width 27 height 27
checkbox input "true"
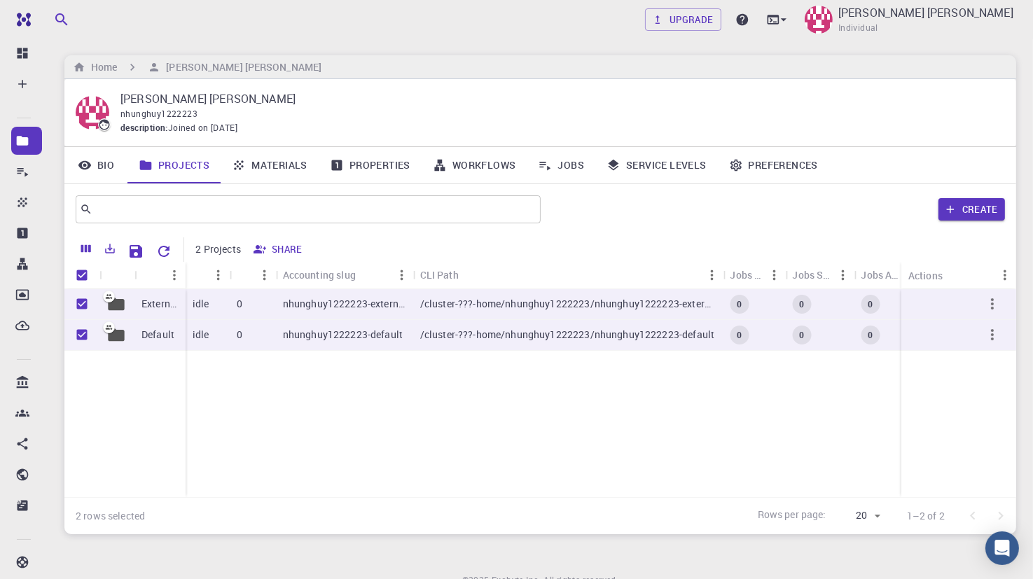
click at [748, 162] on link "Preferences" at bounding box center [773, 165] width 111 height 36
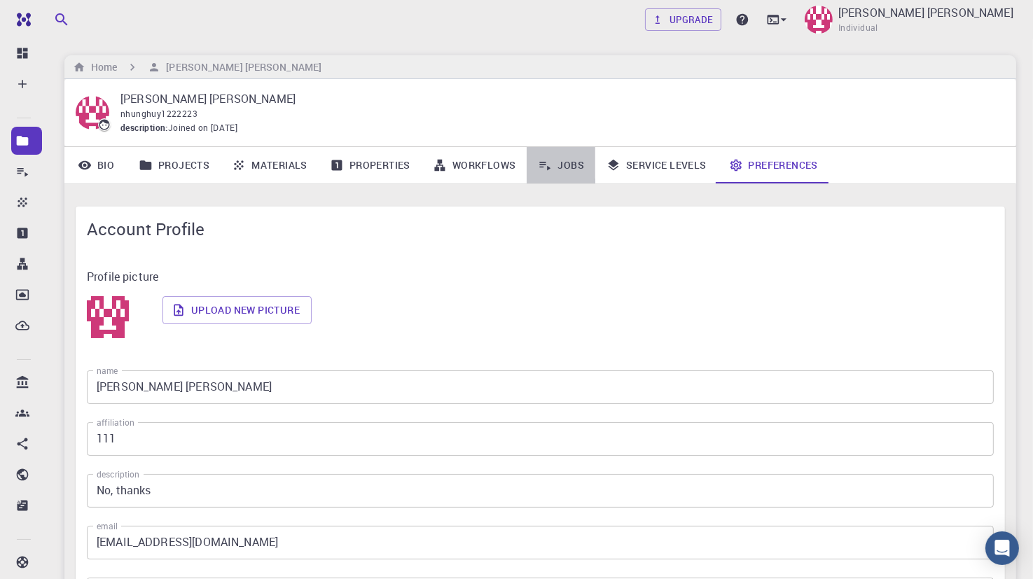
click at [555, 160] on link "Jobs" at bounding box center [561, 165] width 69 height 36
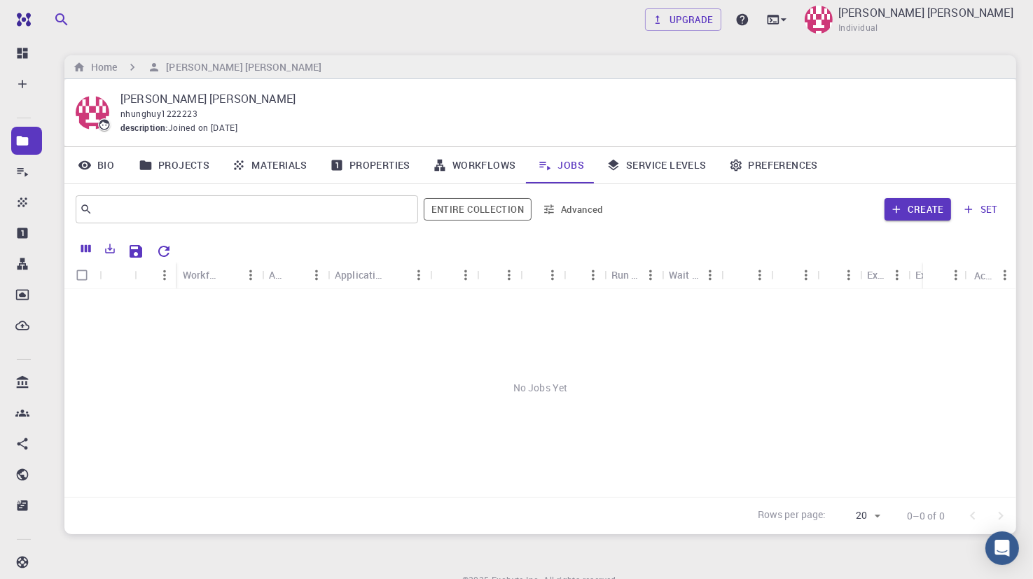
click at [187, 164] on link "Projects" at bounding box center [173, 165] width 93 height 36
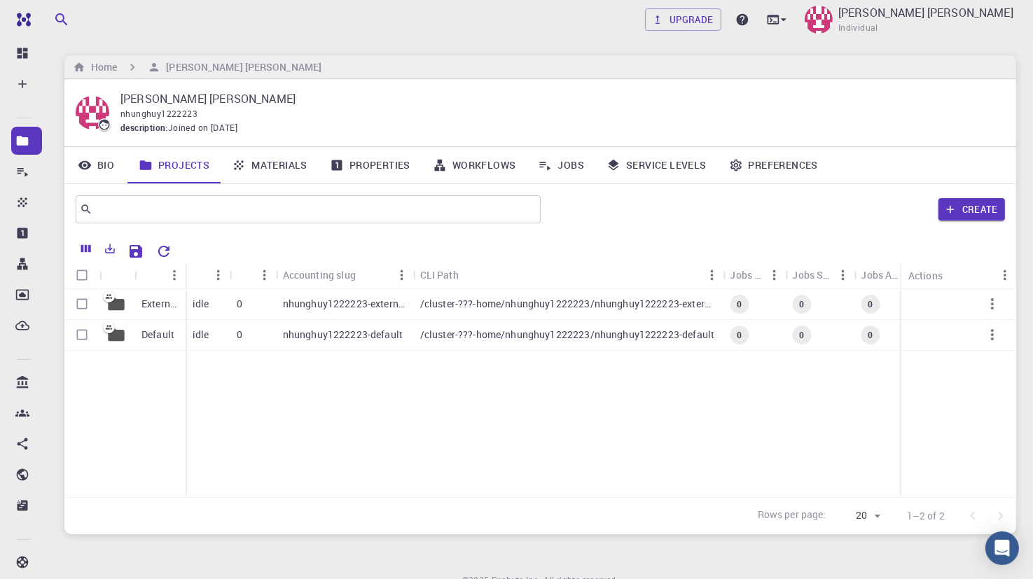
click at [227, 161] on link "Materials" at bounding box center [270, 165] width 98 height 36
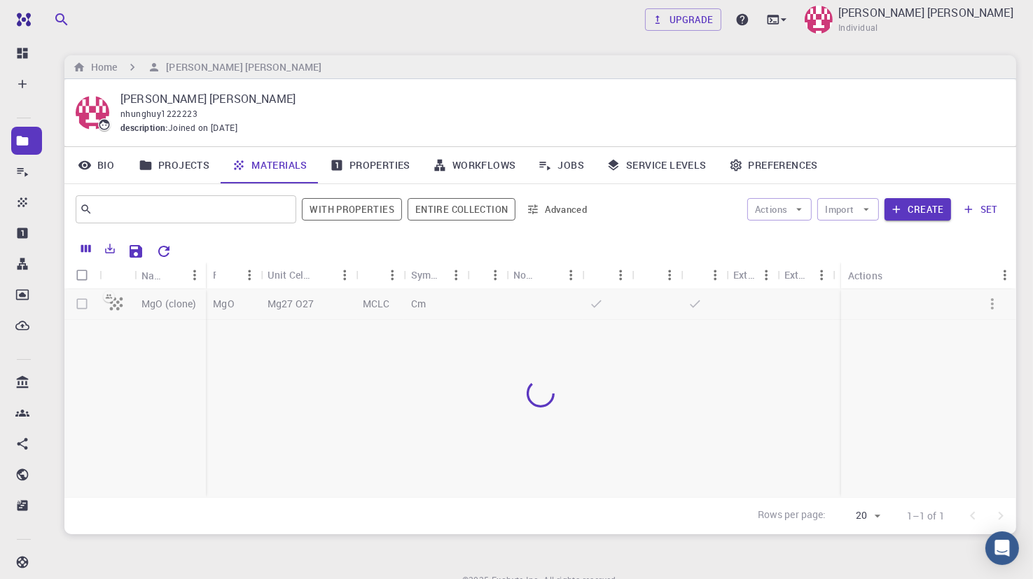
click at [116, 307] on div at bounding box center [540, 393] width 952 height 208
click at [987, 300] on icon "button" at bounding box center [992, 304] width 17 height 17
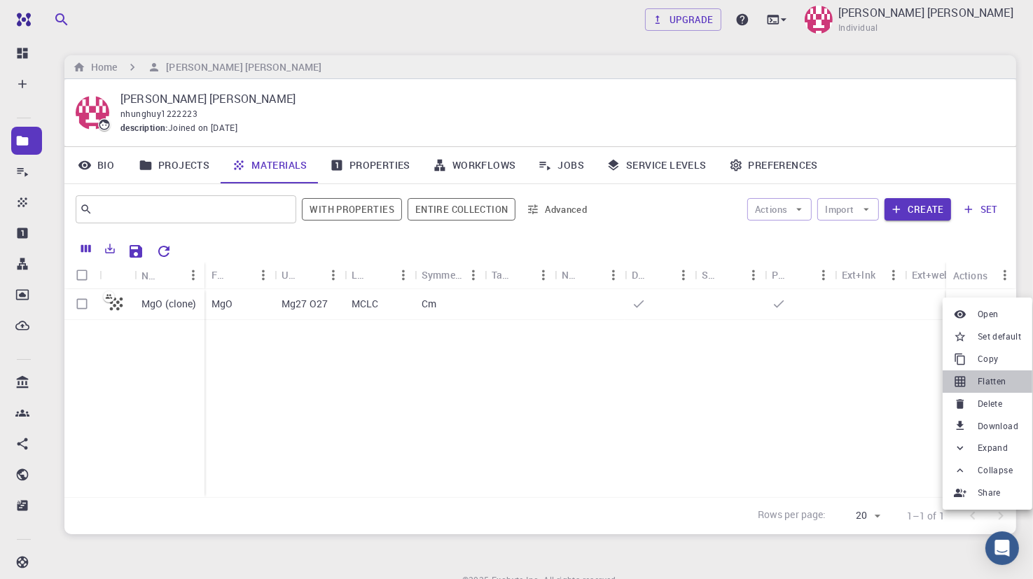
click at [989, 389] on li "Flatten" at bounding box center [988, 381] width 90 height 22
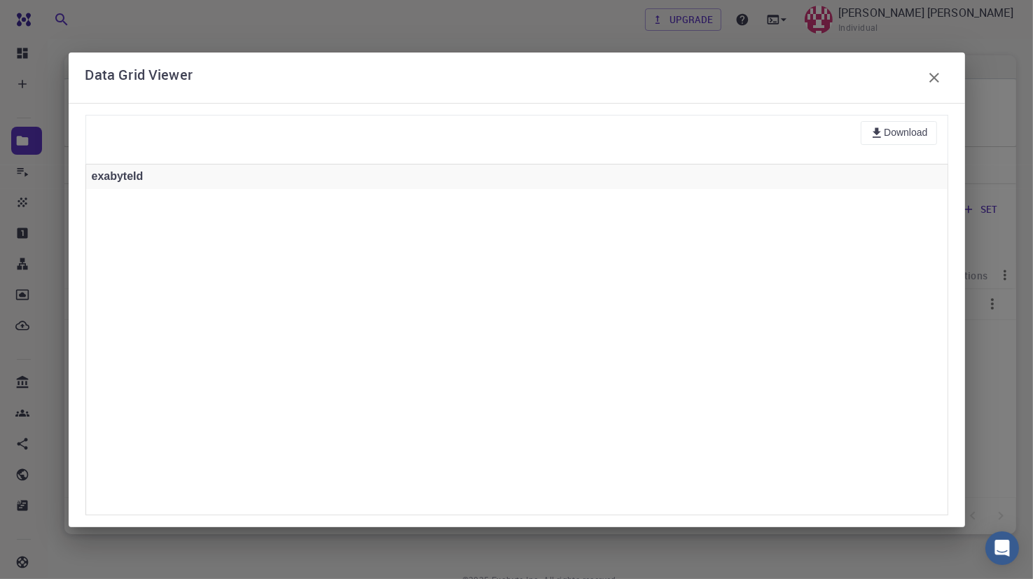
click at [933, 76] on icon "button" at bounding box center [934, 77] width 17 height 17
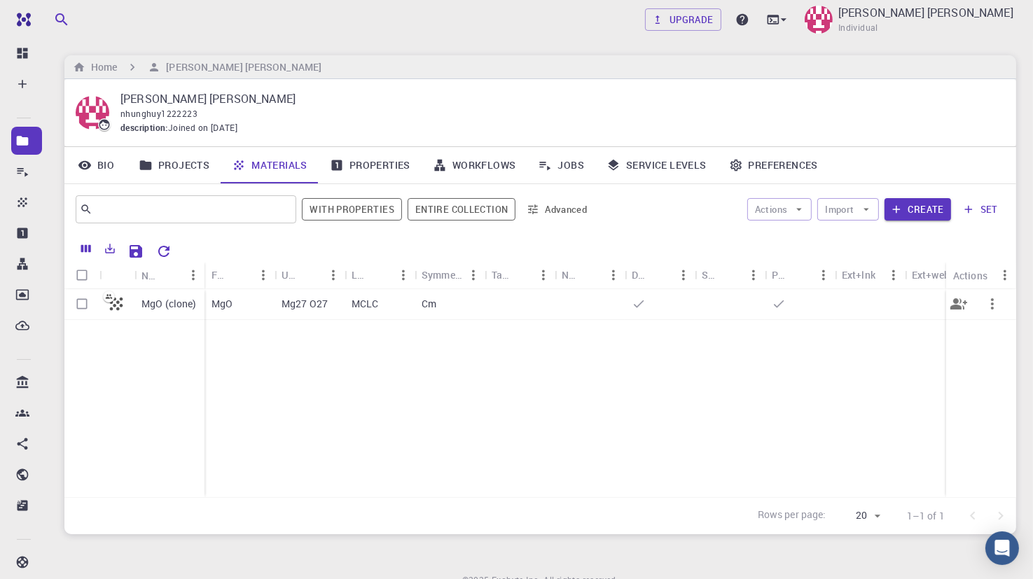
click at [989, 302] on icon "button" at bounding box center [992, 304] width 17 height 17
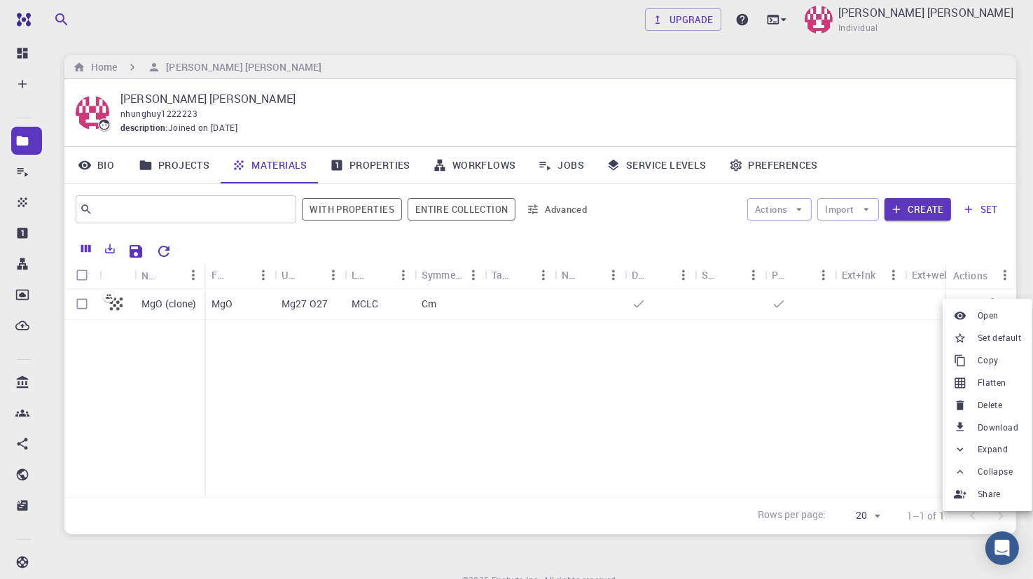
scroll to position [64, 0]
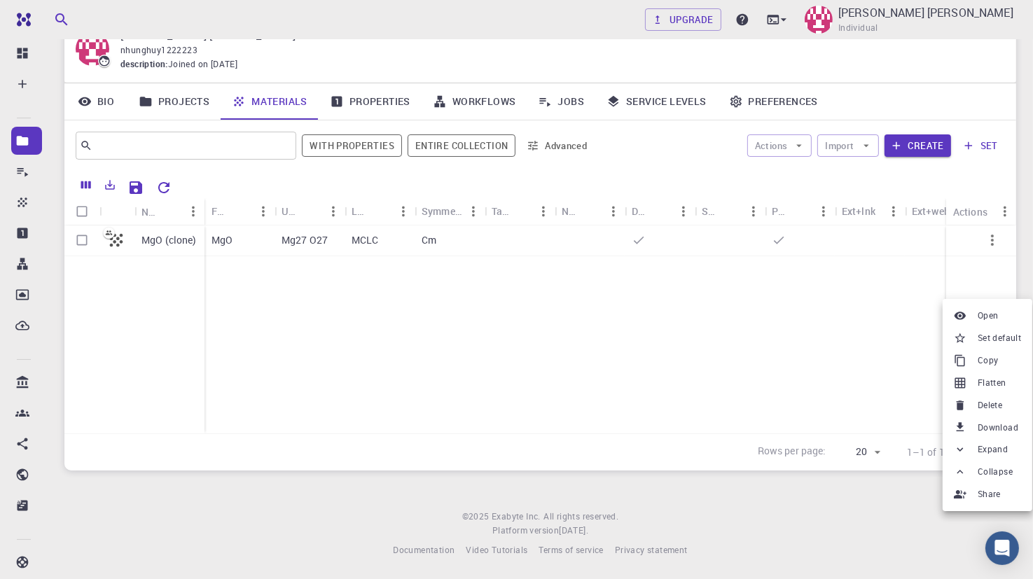
click at [992, 406] on span "Delete" at bounding box center [990, 405] width 25 height 14
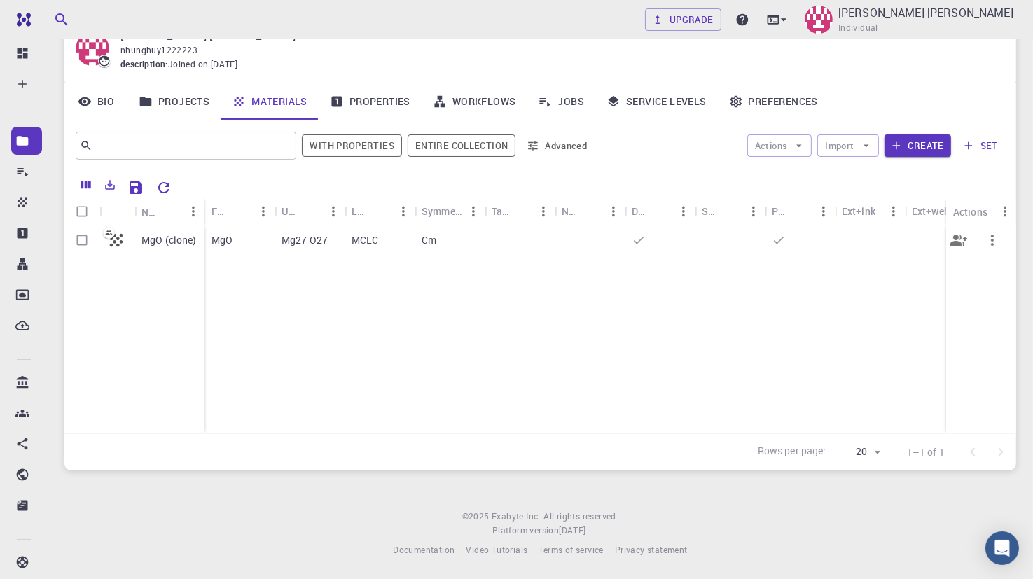
click at [81, 242] on input "Select row" at bounding box center [82, 240] width 27 height 27
checkbox input "true"
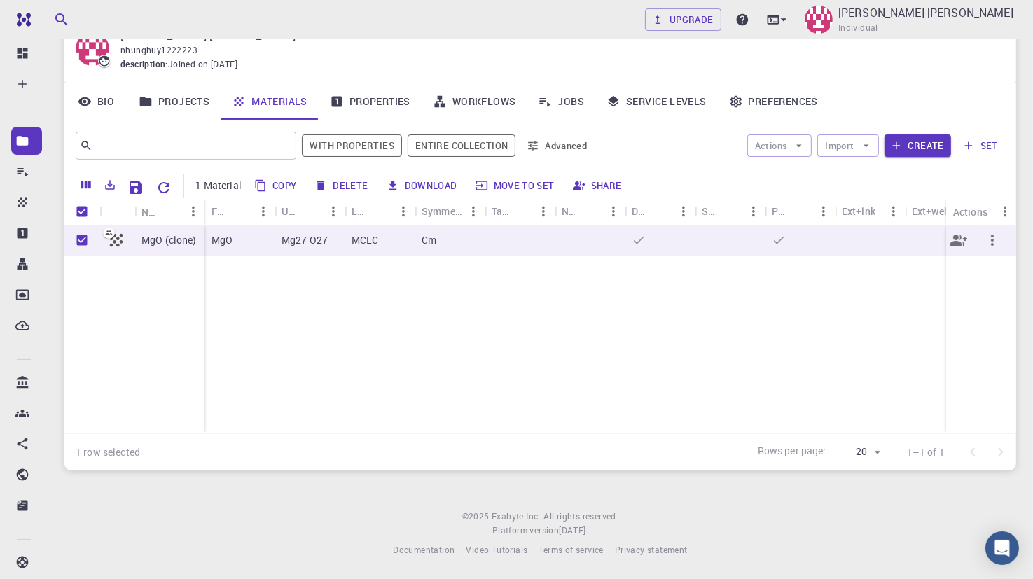
click at [1001, 239] on button "button" at bounding box center [993, 240] width 34 height 34
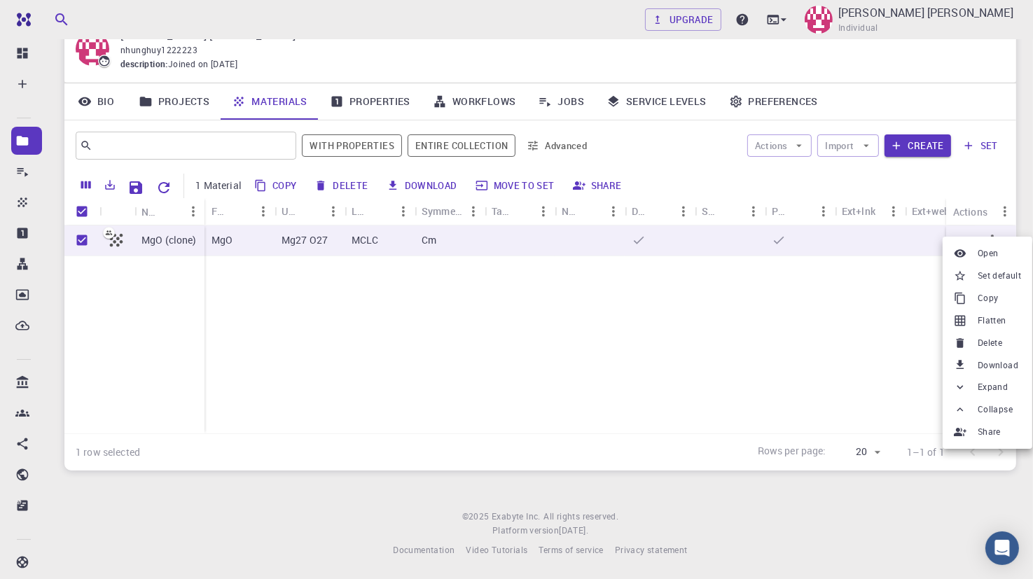
click at [989, 343] on span "Delete" at bounding box center [990, 343] width 25 height 14
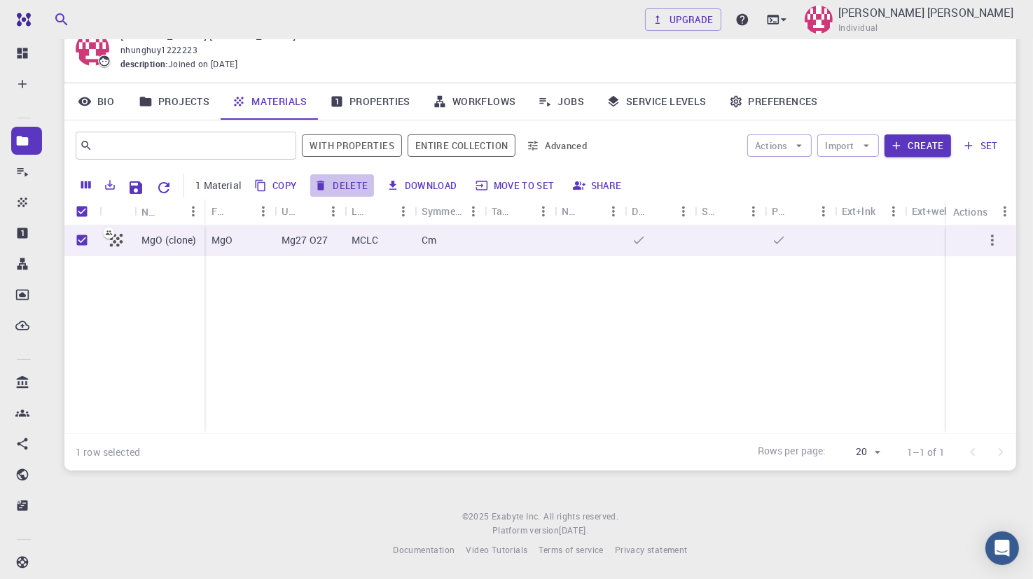
click at [347, 191] on button "Delete" at bounding box center [341, 185] width 63 height 22
checkbox input "false"
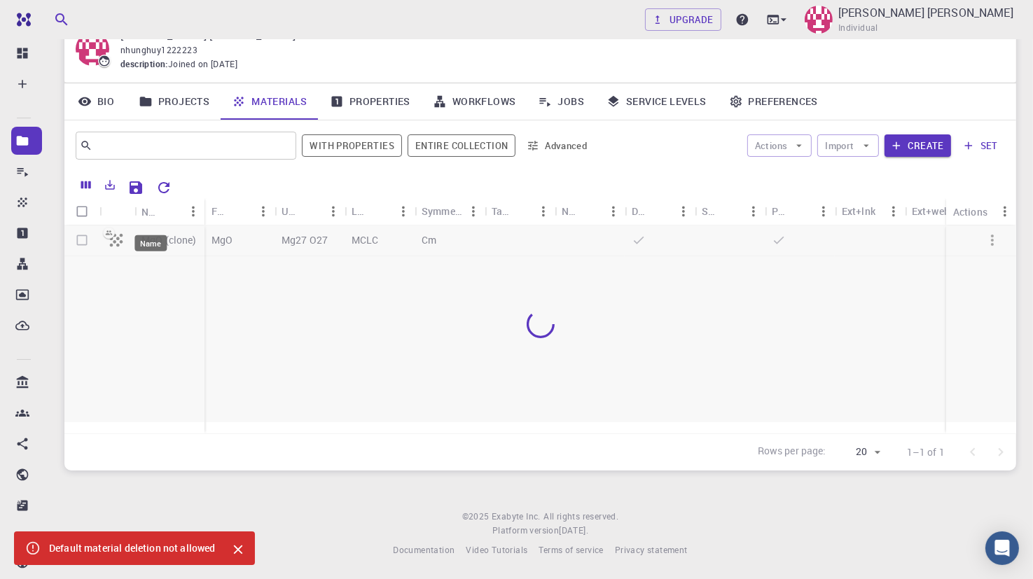
click at [143, 212] on div "Name" at bounding box center [150, 211] width 18 height 27
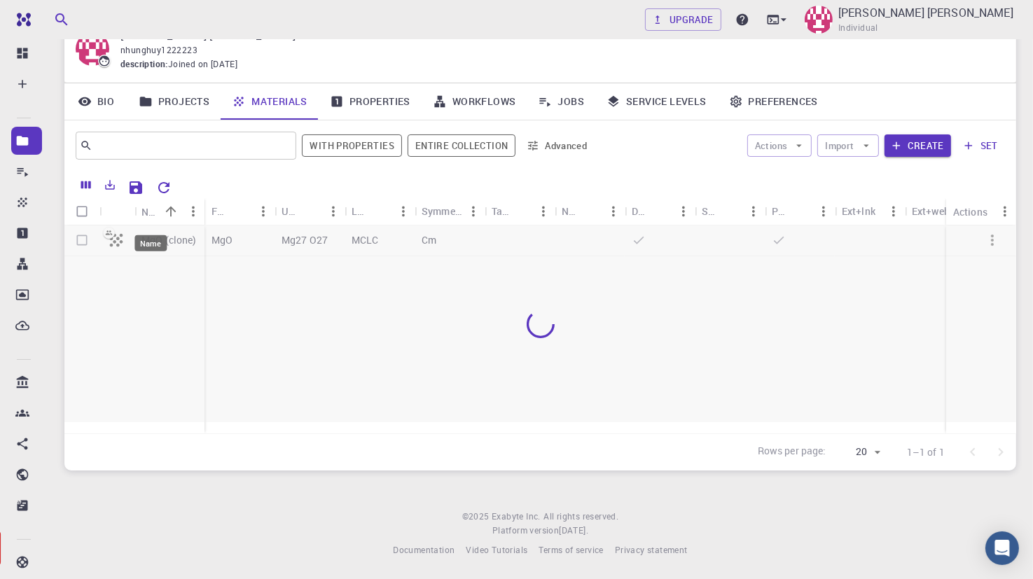
click at [154, 209] on div "Name" at bounding box center [150, 211] width 18 height 27
click at [168, 209] on icon "Sort" at bounding box center [170, 211] width 15 height 15
click at [86, 214] on input "Select all rows" at bounding box center [82, 211] width 27 height 27
checkbox input "true"
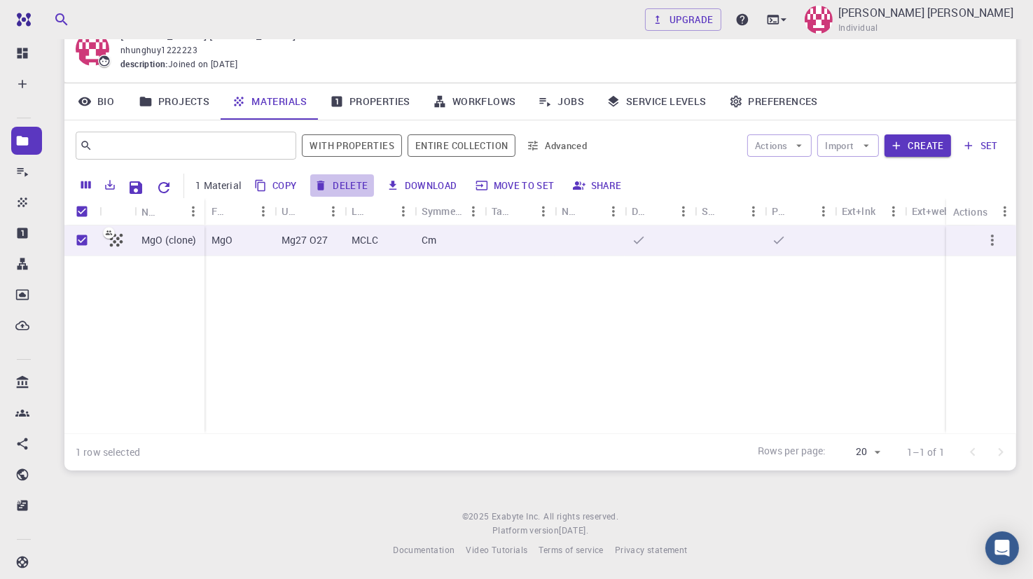
click at [356, 186] on button "Delete" at bounding box center [341, 185] width 63 height 22
checkbox input "false"
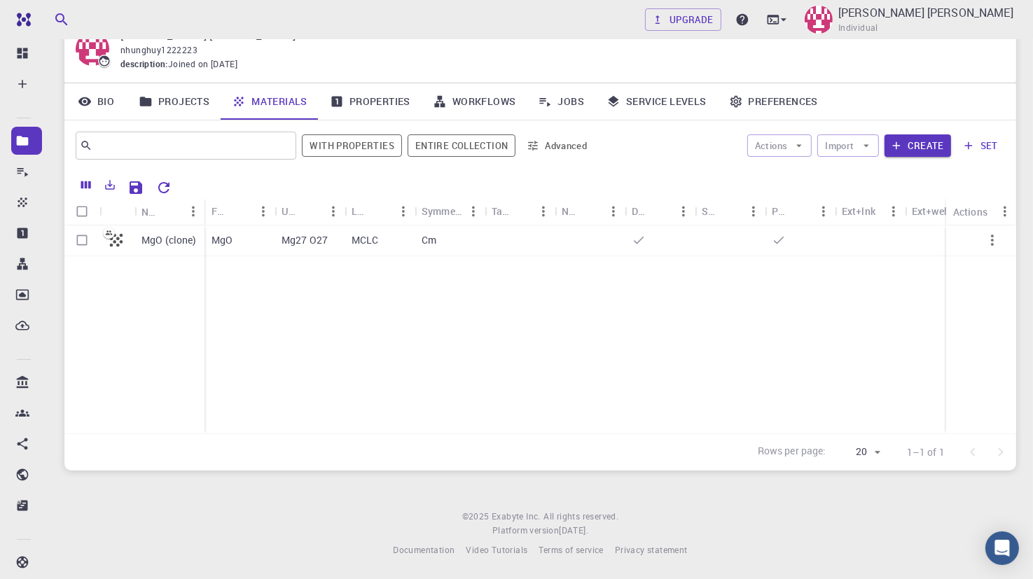
click at [230, 103] on link "Materials" at bounding box center [270, 101] width 98 height 36
click at [152, 86] on link "Projects" at bounding box center [173, 101] width 93 height 36
click at [155, 96] on link "Projects" at bounding box center [173, 101] width 93 height 36
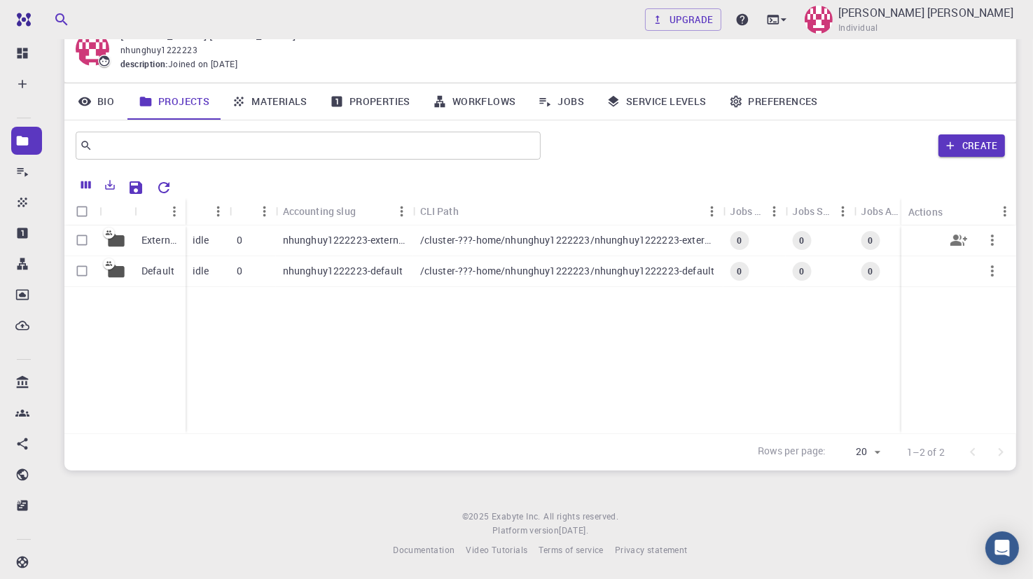
click at [82, 237] on input "Select row" at bounding box center [82, 240] width 27 height 27
checkbox input "true"
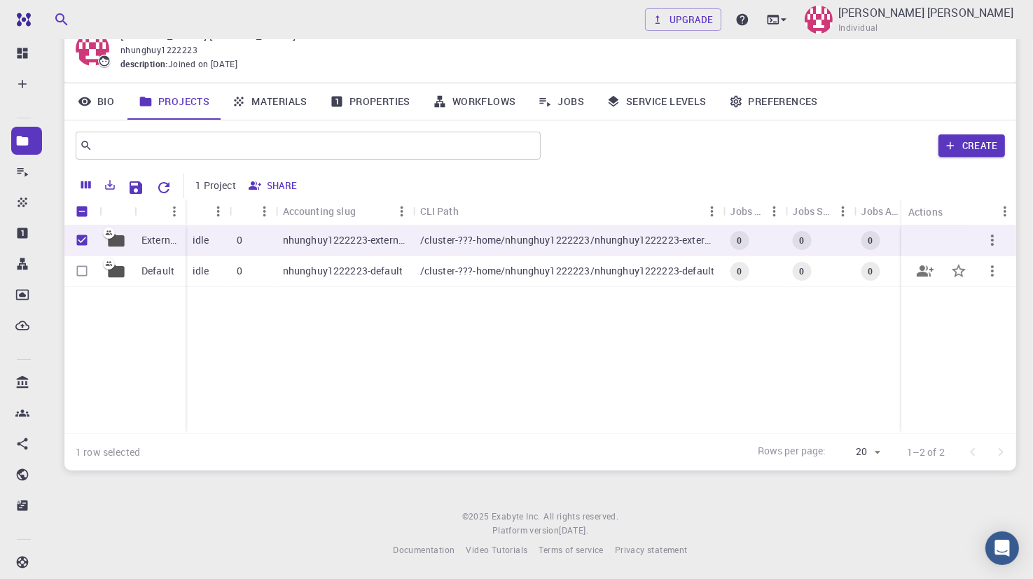
click at [86, 271] on input "Select row" at bounding box center [82, 271] width 27 height 27
checkbox input "true"
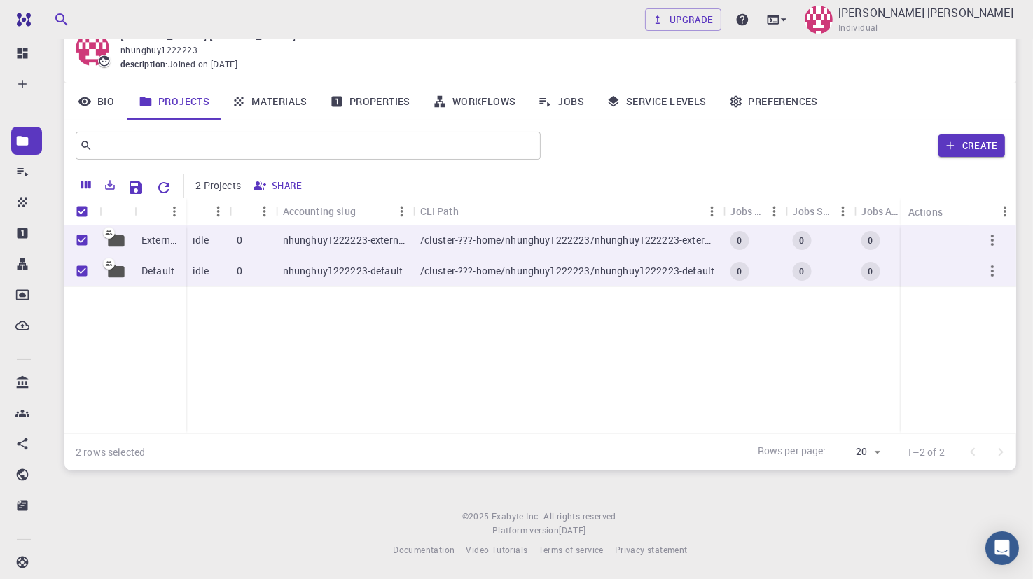
click at [101, 100] on link "Bio" at bounding box center [95, 101] width 63 height 36
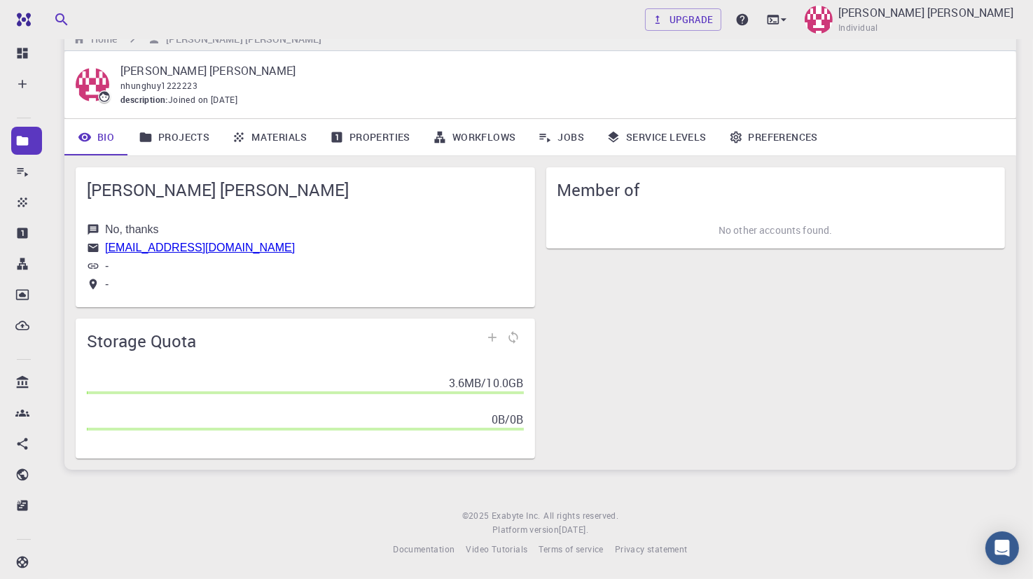
scroll to position [28, 0]
click at [793, 376] on div "Member of No other accounts found." at bounding box center [770, 307] width 471 height 303
click at [176, 133] on link "Projects" at bounding box center [173, 137] width 93 height 36
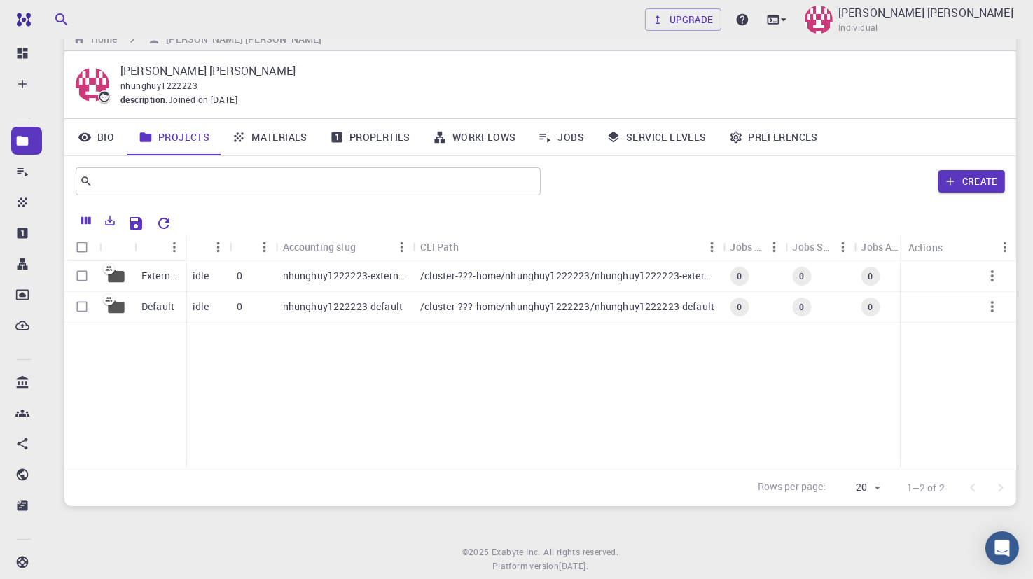
click at [306, 126] on link "Materials" at bounding box center [270, 137] width 98 height 36
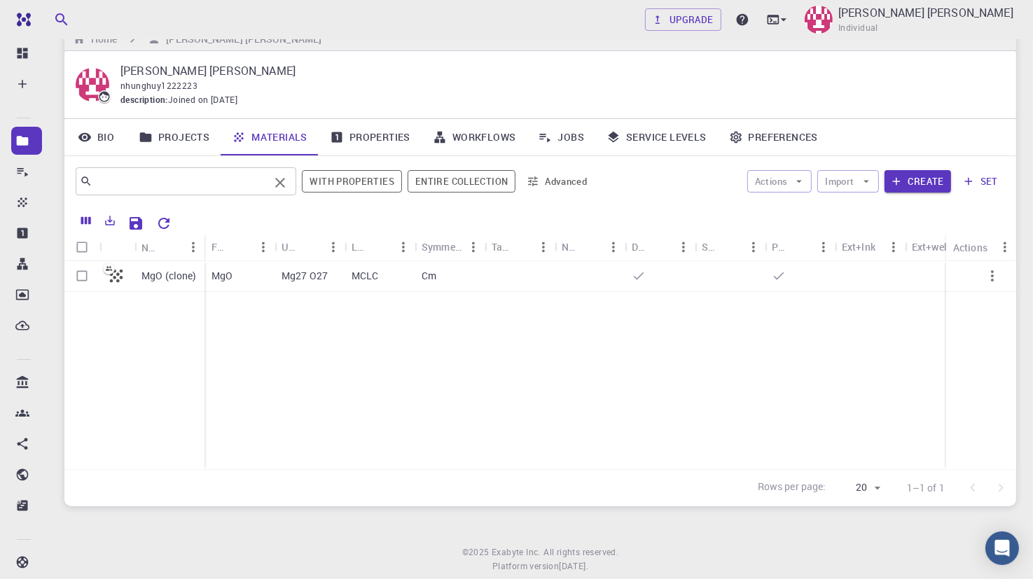
click at [148, 181] on input "text" at bounding box center [180, 182] width 176 height 20
click at [85, 179] on icon at bounding box center [86, 181] width 13 height 13
click at [282, 179] on icon "Clear" at bounding box center [280, 182] width 17 height 17
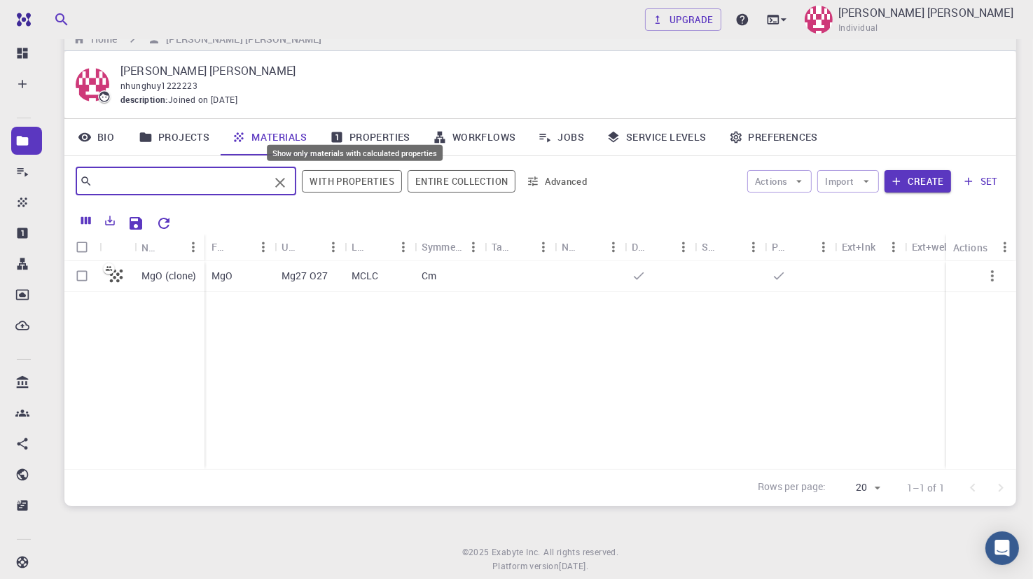
click at [329, 174] on button "With properties" at bounding box center [352, 181] width 100 height 22
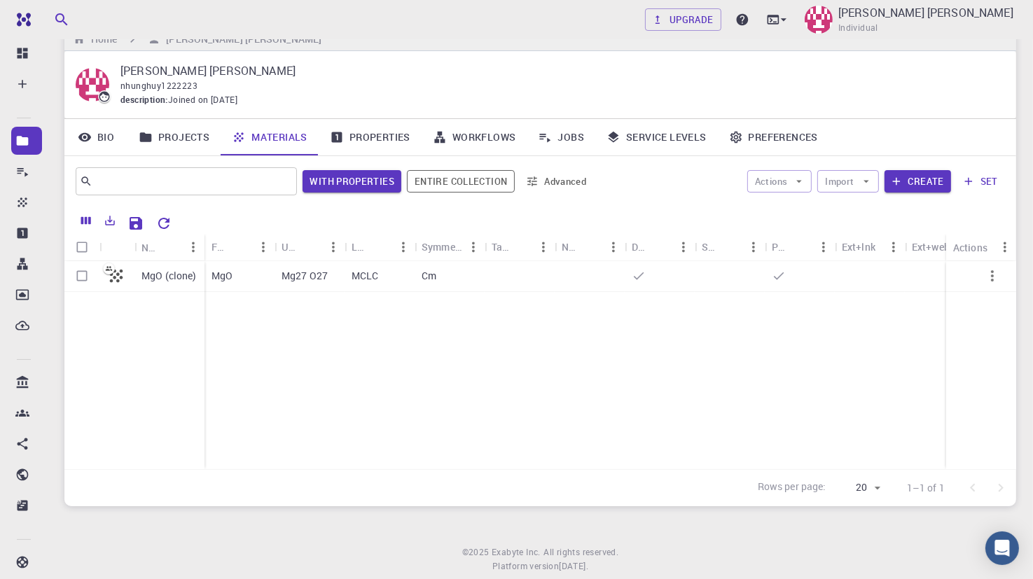
click at [253, 128] on link "Materials" at bounding box center [270, 137] width 98 height 36
click at [535, 135] on link "Jobs" at bounding box center [561, 137] width 69 height 36
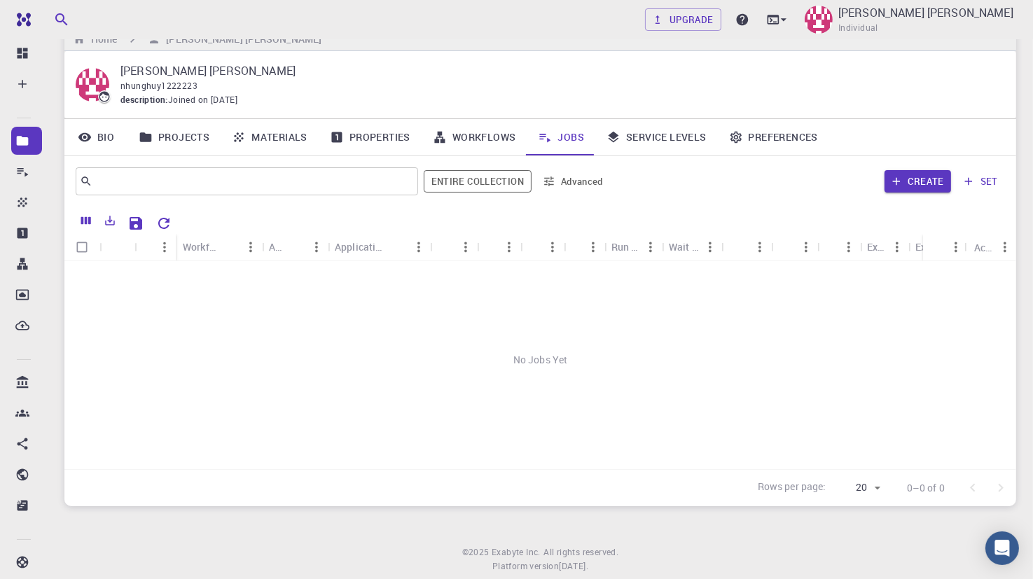
click at [577, 138] on link "Jobs" at bounding box center [561, 137] width 69 height 36
click at [901, 180] on icon "button" at bounding box center [896, 181] width 13 height 13
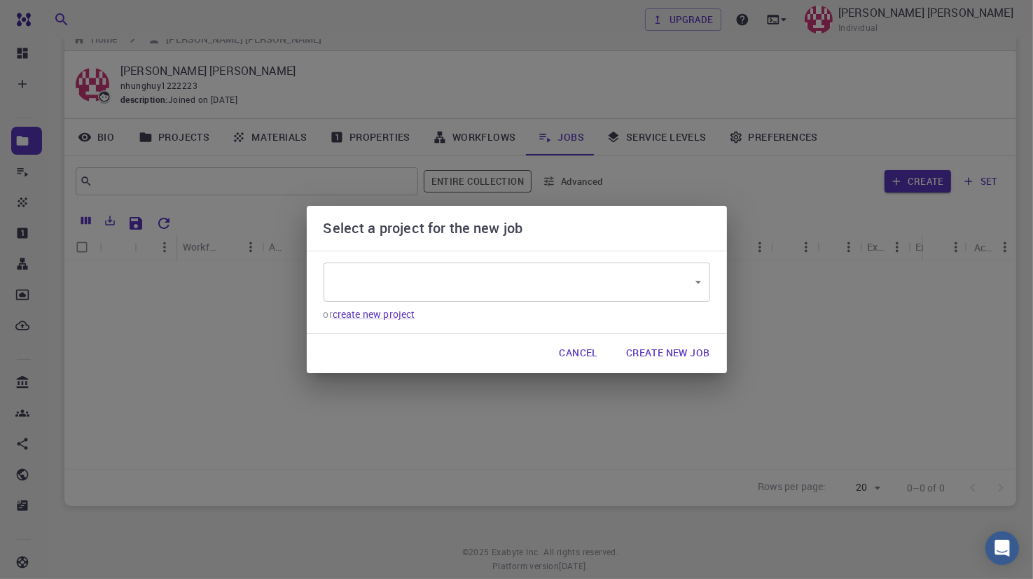
click at [438, 267] on body "Free Dashboard Create New Job New Material Create Material Upload File Import f…" at bounding box center [516, 294] width 1033 height 644
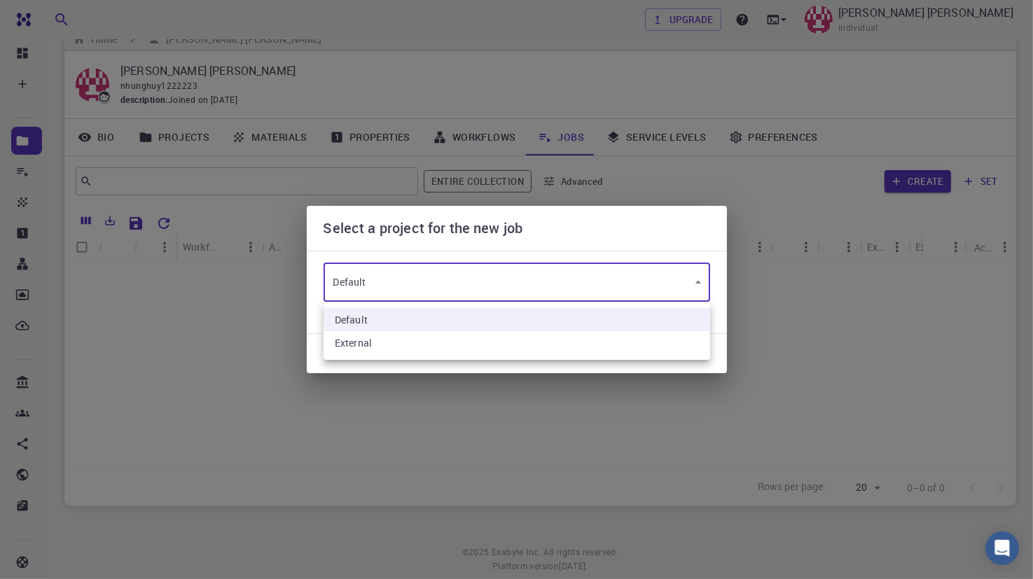
click at [375, 337] on li "External" at bounding box center [517, 342] width 387 height 23
type input "X4GthbAowCCvx38wP"
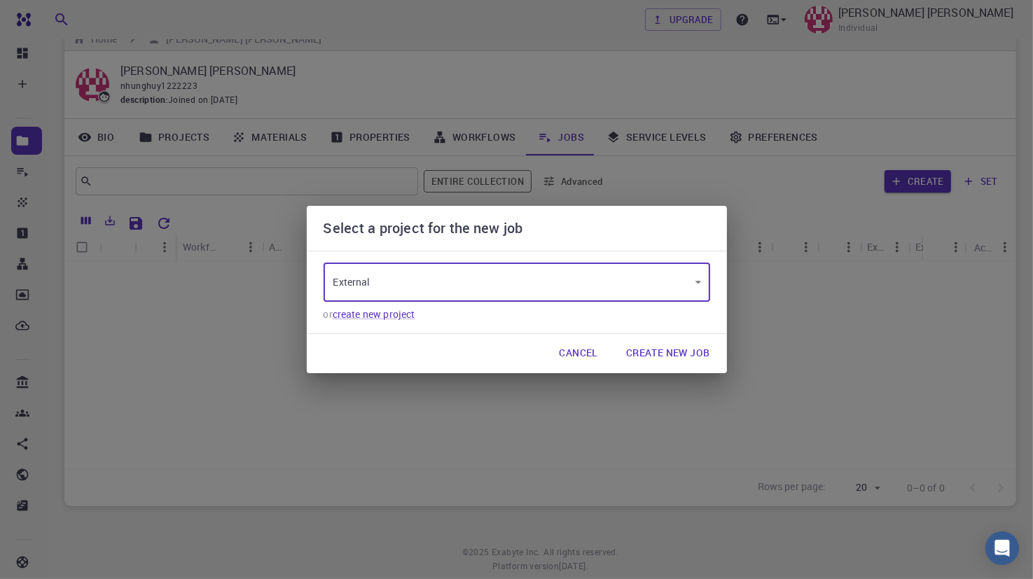
click at [684, 356] on button "Create New Job" at bounding box center [668, 354] width 106 height 28
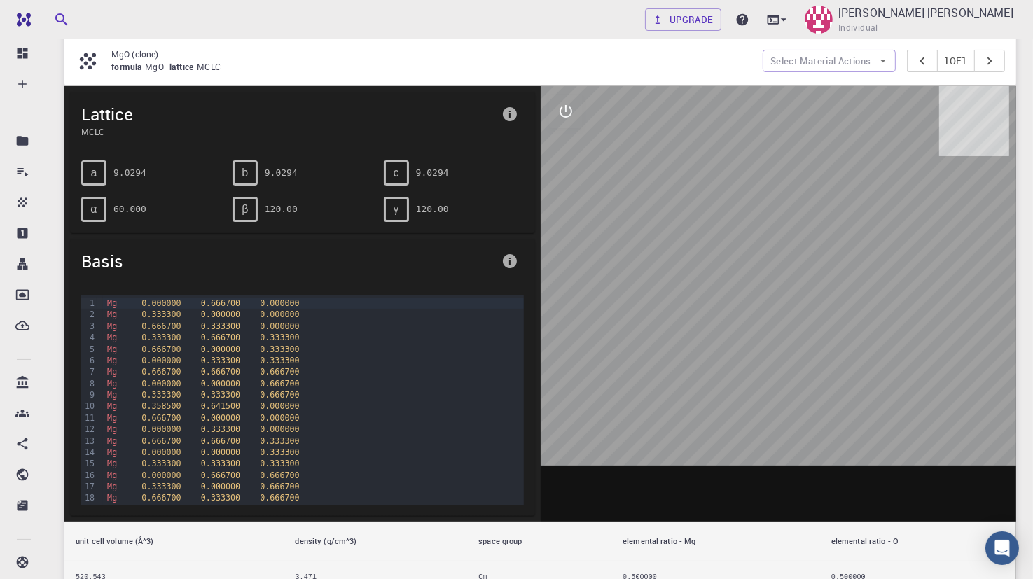
scroll to position [70, 0]
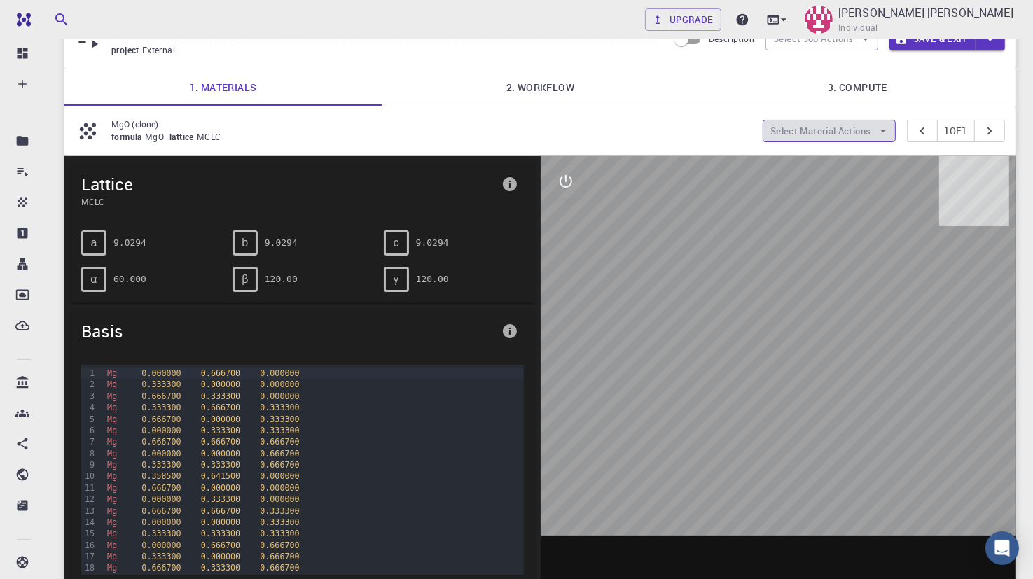
click at [796, 130] on button "Select Material Actions" at bounding box center [829, 131] width 133 height 22
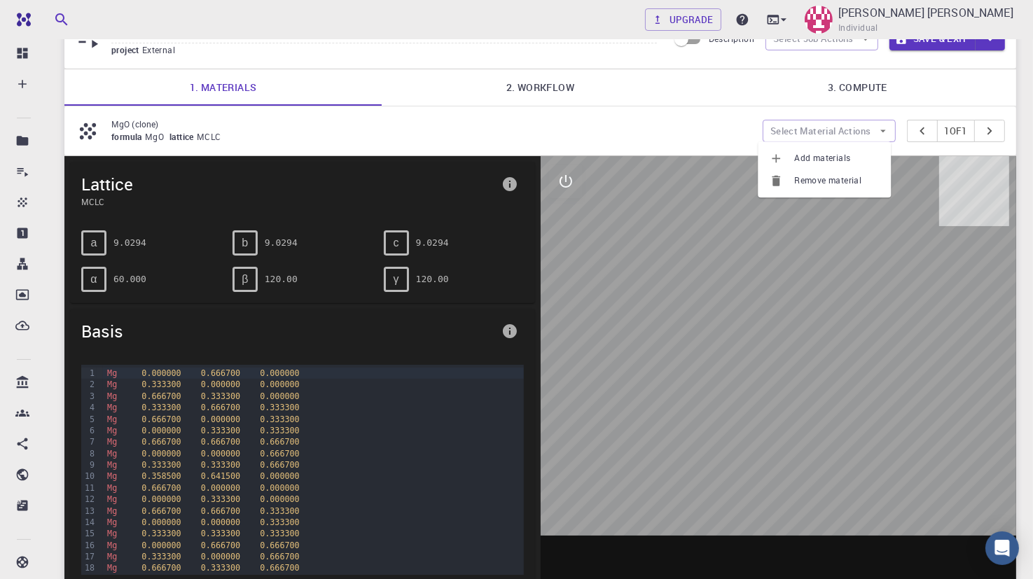
click at [805, 161] on span "Add materials" at bounding box center [836, 158] width 85 height 14
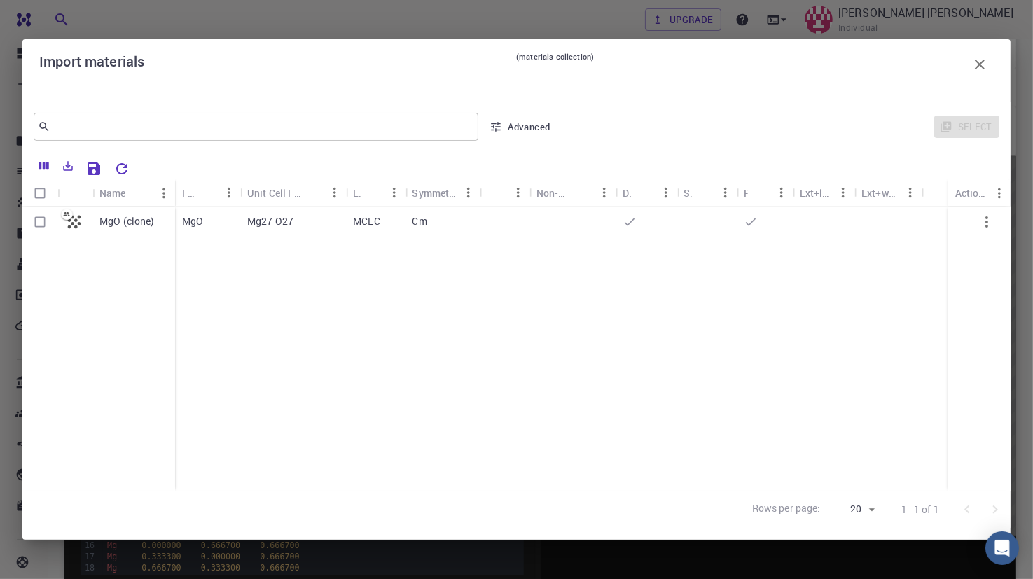
click at [39, 220] on input "Select row" at bounding box center [40, 222] width 27 height 27
checkbox input "true"
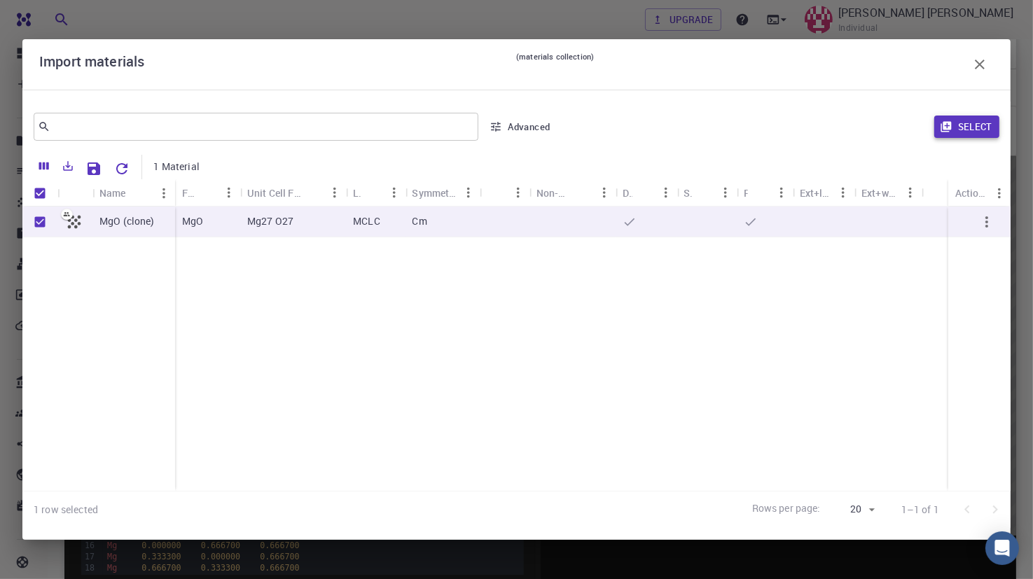
click at [953, 117] on button "Select" at bounding box center [966, 127] width 65 height 22
type input "New Job [DATE] 15:54 PM {{ material.formula }}"
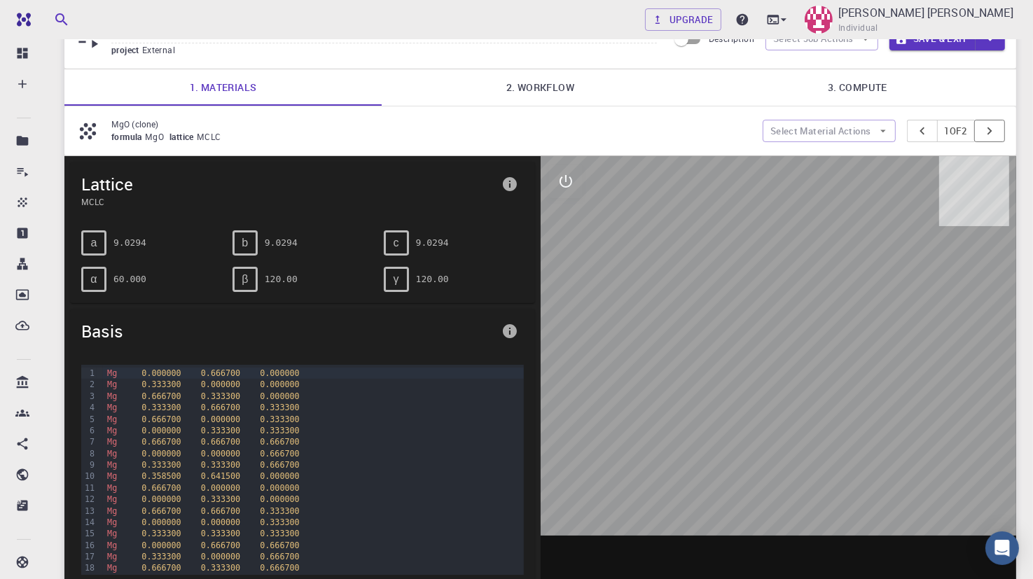
click at [983, 130] on icon "pager" at bounding box center [989, 130] width 15 height 15
click at [916, 135] on icon "pager" at bounding box center [922, 130] width 15 height 15
click at [989, 134] on icon "pager" at bounding box center [989, 130] width 15 height 15
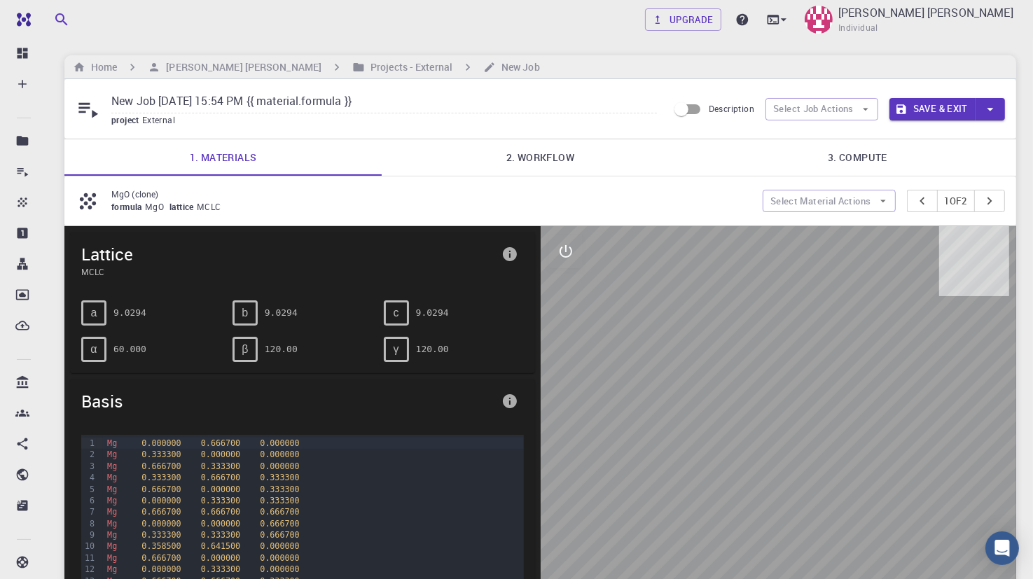
click at [92, 310] on span "a" at bounding box center [94, 313] width 6 height 13
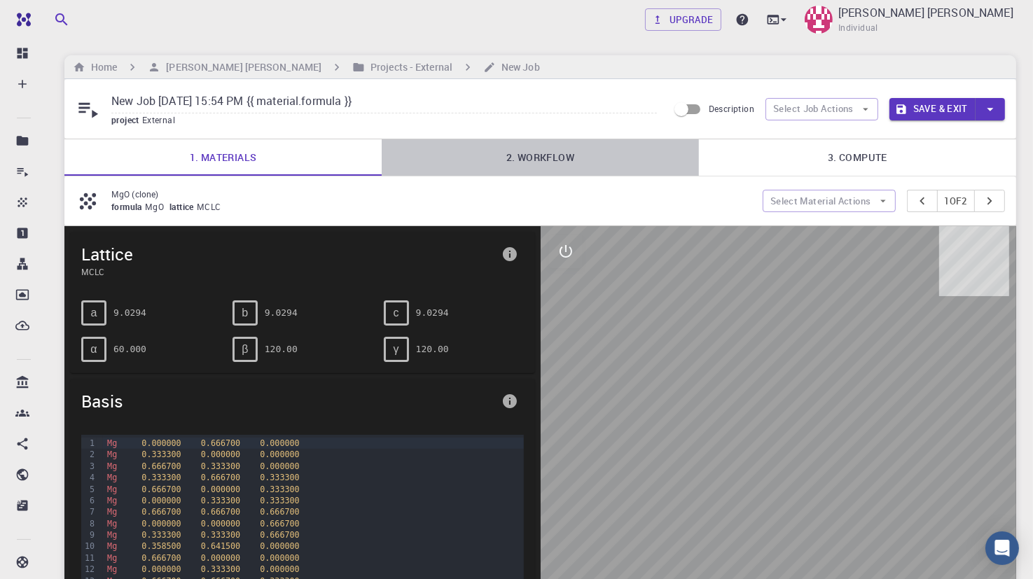
click at [560, 161] on link "2. Workflow" at bounding box center [540, 157] width 317 height 36
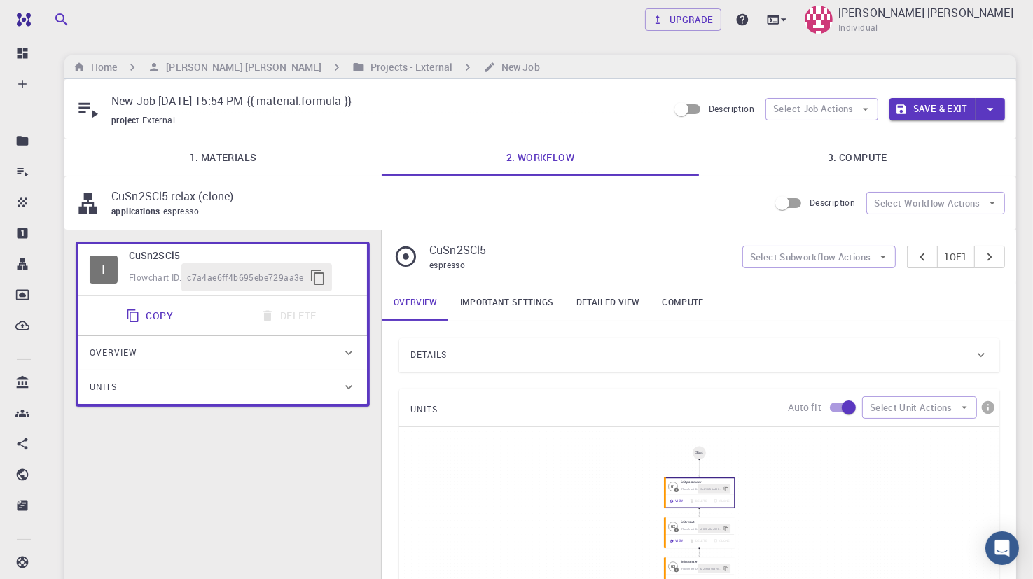
click at [857, 153] on link "3. Compute" at bounding box center [857, 157] width 317 height 36
